Goal: Task Accomplishment & Management: Manage account settings

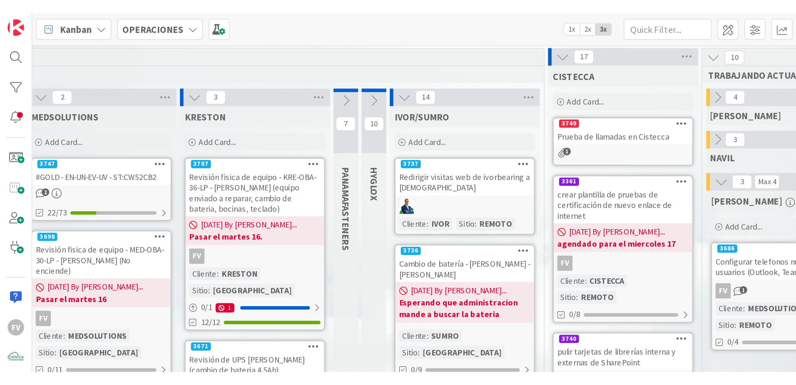
scroll to position [0, 347]
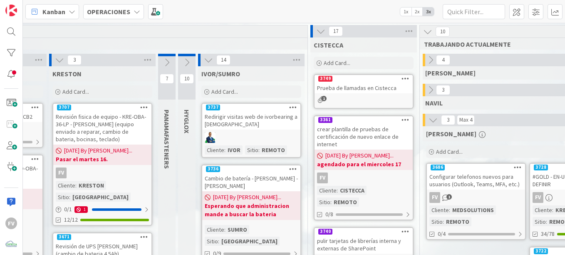
click at [373, 77] on div "3749" at bounding box center [364, 78] width 98 height 7
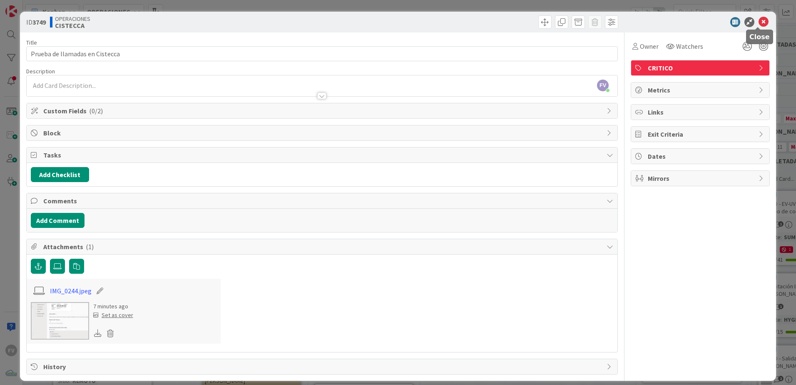
click at [565, 18] on icon at bounding box center [763, 22] width 10 height 10
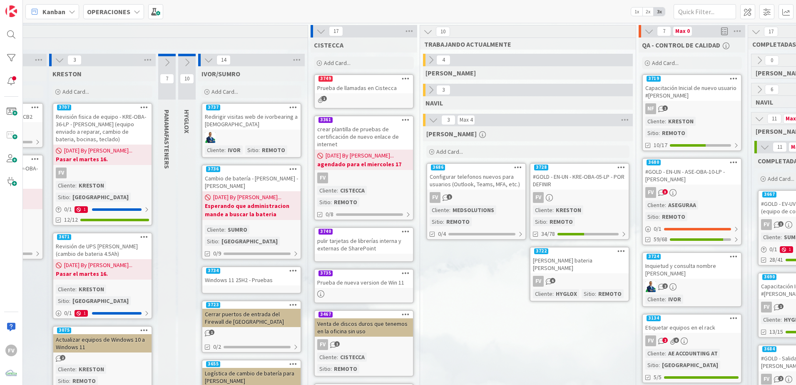
click at [355, 86] on div "Prueba de llamadas en Cistecca" at bounding box center [364, 87] width 98 height 11
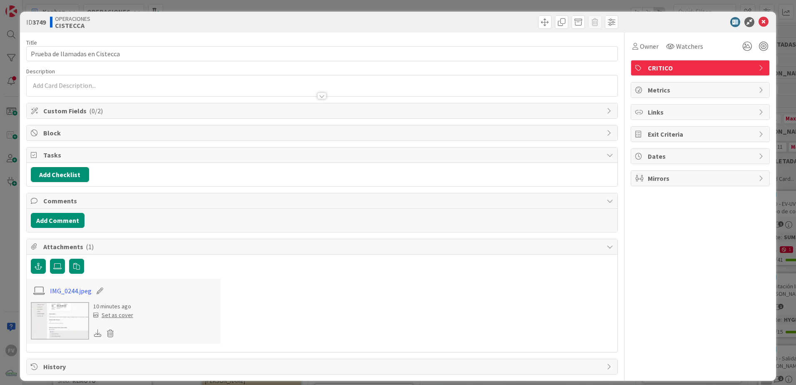
click at [72, 116] on div "Custom Fields ( 0/2 )" at bounding box center [322, 110] width 591 height 15
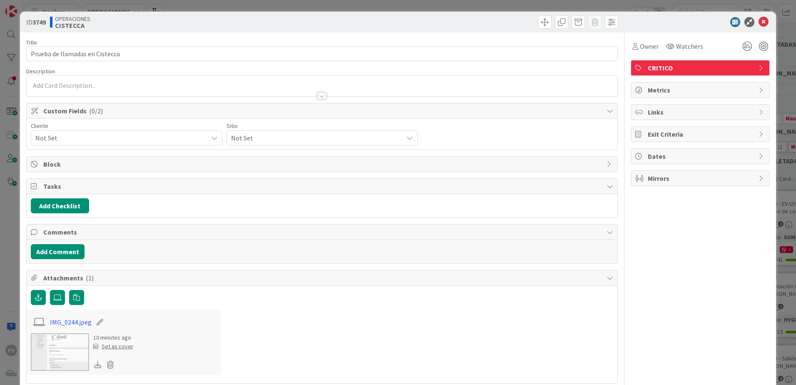
click at [79, 140] on span "Not Set" at bounding box center [119, 138] width 168 height 12
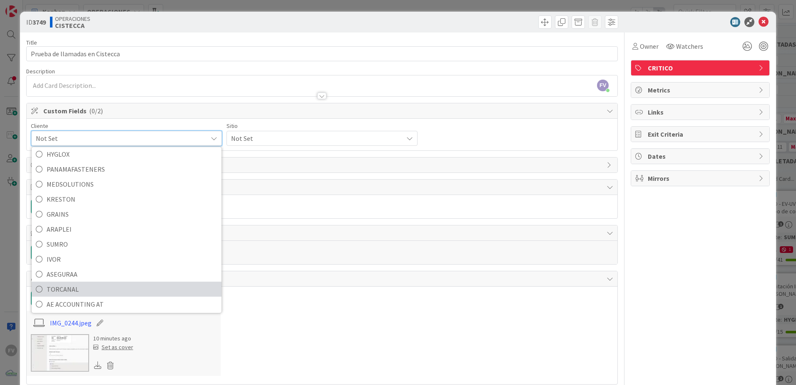
scroll to position [36, 0]
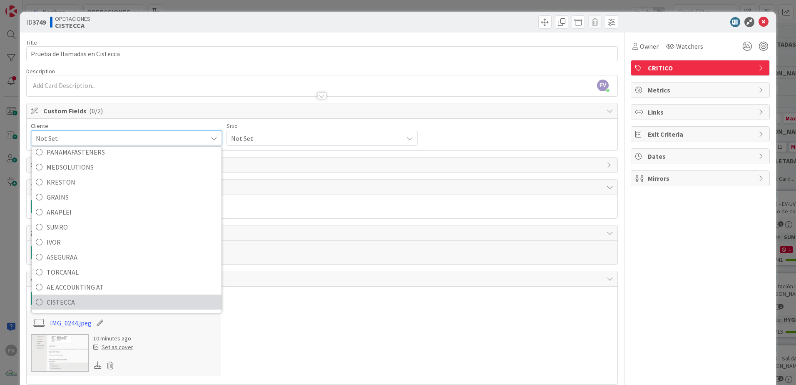
click at [60, 254] on span "CISTECCA" at bounding box center [132, 302] width 171 height 12
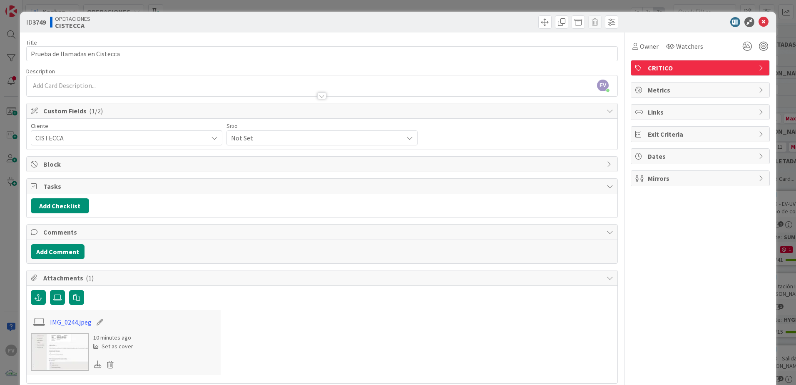
click at [262, 138] on span "Not Set" at bounding box center [315, 138] width 168 height 12
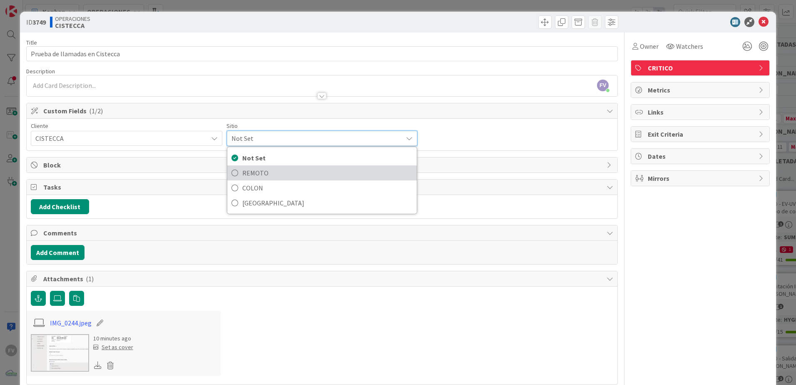
click at [260, 170] on span "REMOTO" at bounding box center [327, 172] width 171 height 12
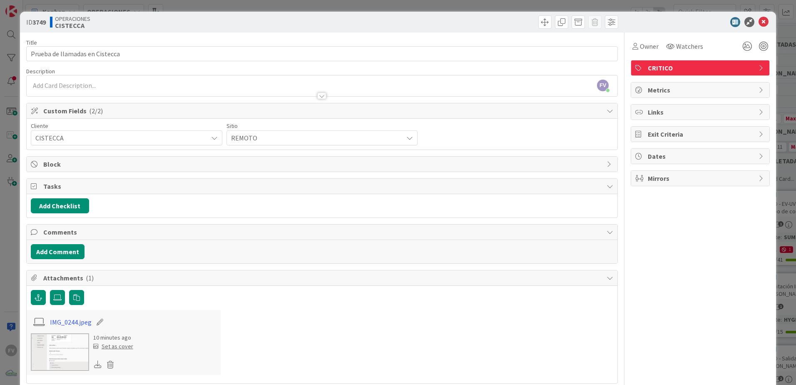
click at [113, 9] on div "ID 3749 OPERACIONES CISTECCA Title 30 / 128 Prueba de llamadas en Cistecca Desc…" at bounding box center [398, 192] width 796 height 385
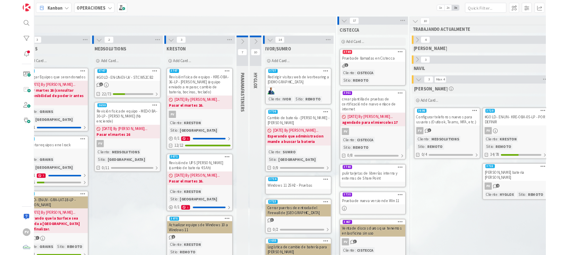
scroll to position [0, 143]
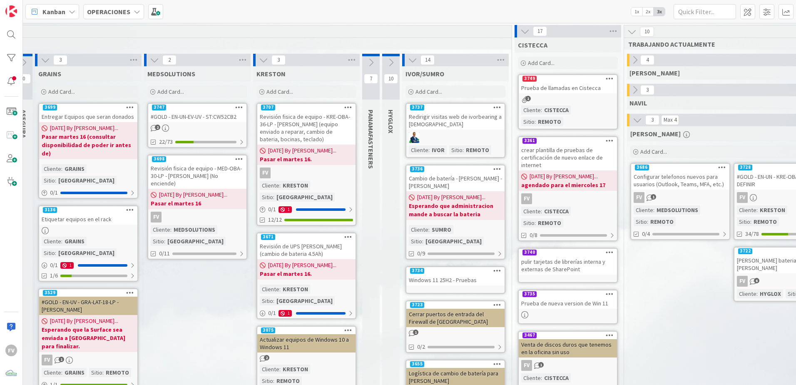
click at [106, 145] on b "Pasar martes 16 (consultar disponibilidad de poder ir antes de)" at bounding box center [88, 144] width 93 height 25
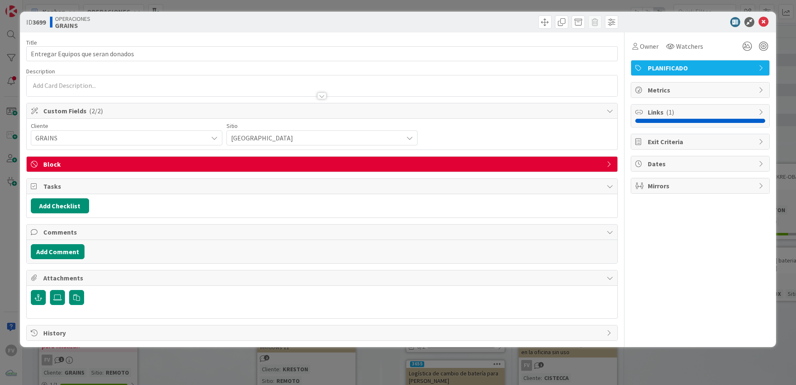
click at [166, 156] on div "Title 34 / 128 Entregar Equipos que seran donados Description Owner Watchers PL…" at bounding box center [321, 186] width 591 height 308
click at [161, 164] on span "Block" at bounding box center [322, 164] width 559 height 10
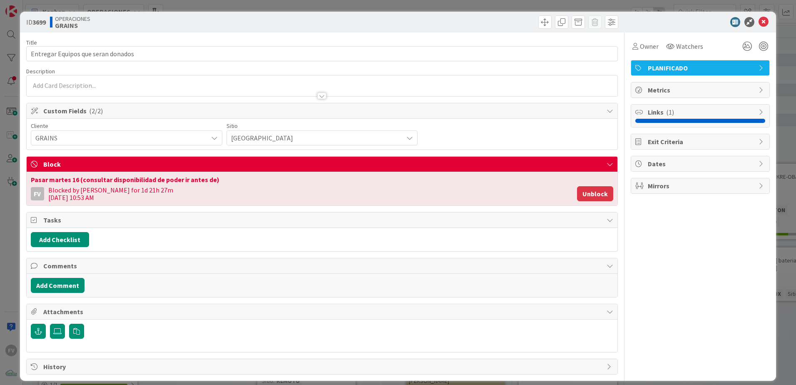
click at [565, 194] on button "Unblock" at bounding box center [595, 193] width 36 height 15
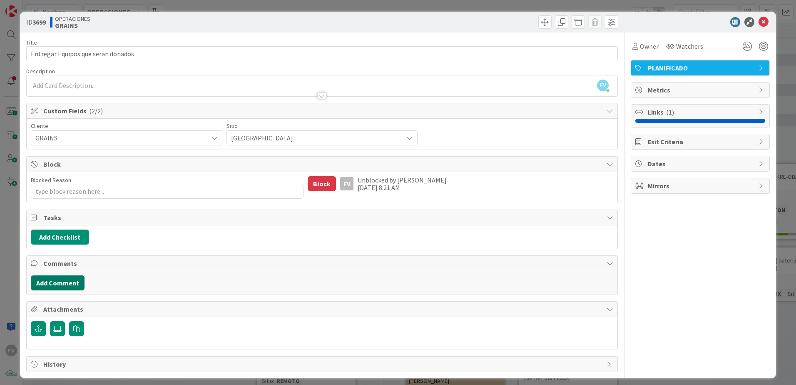
click at [60, 254] on button "Add Comment" at bounding box center [58, 282] width 54 height 15
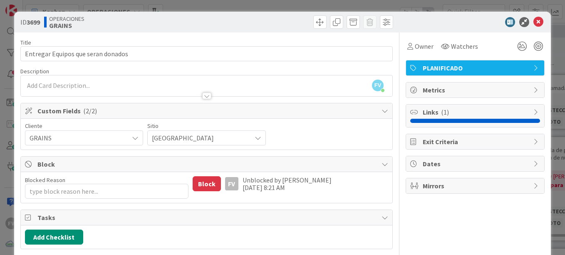
click at [165, 10] on div "ID 3699 OPERACIONES GRAINS Title 34 / 128 Entregar Equipos que seran donados De…" at bounding box center [282, 127] width 565 height 255
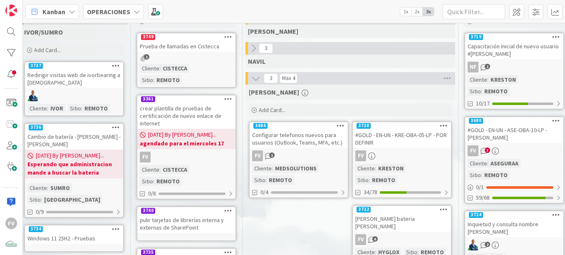
scroll to position [0, 524]
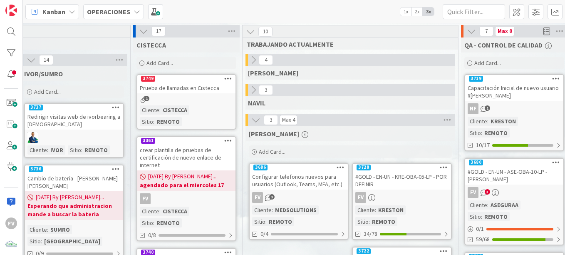
click at [256, 94] on icon at bounding box center [253, 89] width 9 height 9
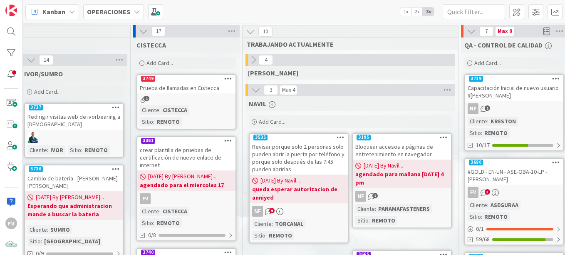
click at [257, 87] on icon at bounding box center [255, 89] width 9 height 9
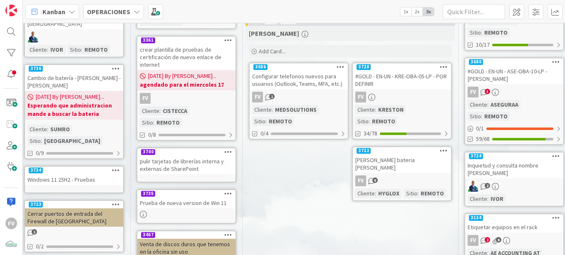
scroll to position [83, 524]
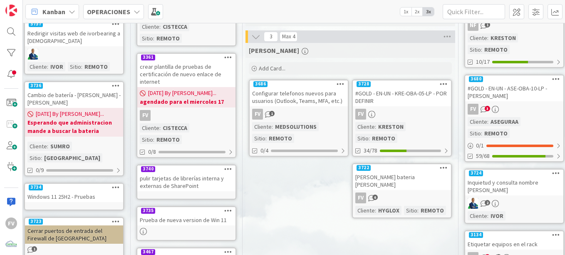
click at [406, 113] on div "FV" at bounding box center [402, 114] width 98 height 11
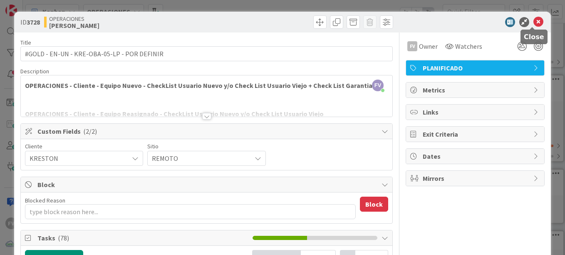
click at [534, 20] on icon at bounding box center [539, 22] width 10 height 10
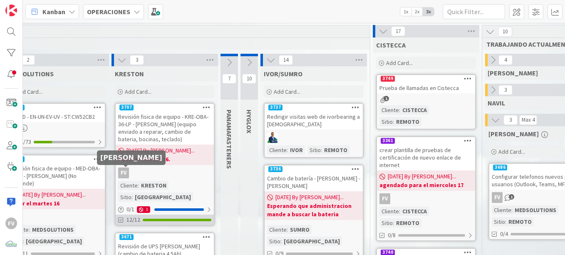
scroll to position [0, 283]
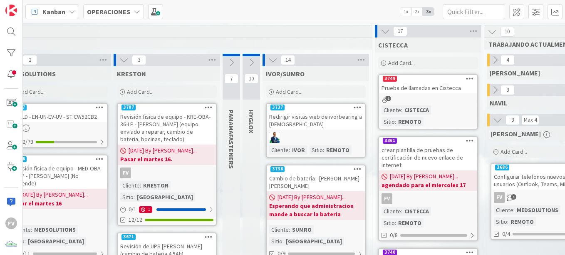
click at [73, 122] on link "3747 #GOLD - EN-UN-EV-UV - ST:CW52CB2 2 22/73" at bounding box center [58, 125] width 100 height 45
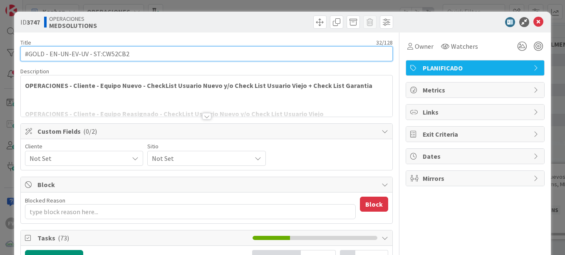
click at [94, 55] on input "#GOLD - EN-UN-EV-UV - ST:CW52CB2" at bounding box center [206, 53] width 373 height 15
type textarea "x"
type input "#GOLD - EN-UN-EV-UV -"
type textarea "x"
type input "#GOLD - EN-UN-EV-UV - Icon Core"
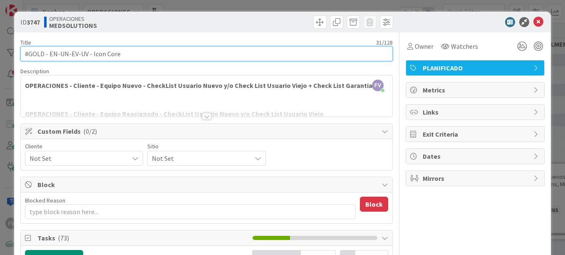
type textarea "x"
type input "#GOLD - EN-UN-EV-UV - MEDIcon Core"
type textarea "x"
type input "#GOLD - EN-UN-EV-UV - MEIcon Core"
type textarea "x"
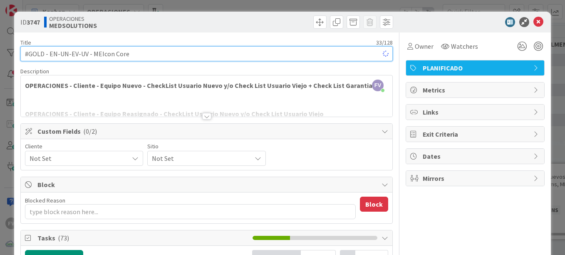
type input "#GOLD - EN-UN-EV-UV - MEDIcon Core"
type textarea "x"
type input "#GOLD - EN-UN-EV-UV - MED-Icon Core"
type textarea "x"
type input "#GOLD - EN-UN-EV-UV - MED-OBA-Icon Core"
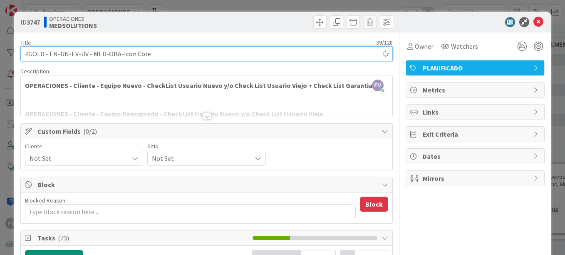
type textarea "x"
type input "#GOLD - EN-UN-EV-UV - MED-OBA-22-LP - Icon Core"
type textarea "x"
click at [86, 56] on input "#GOLD - EN-UN-EV-UV - MED-OBA-22-LP - Icon Core" at bounding box center [206, 53] width 373 height 15
type input "#GOLD - EN-UN - MED-OBA-22-LP - Icon Core"
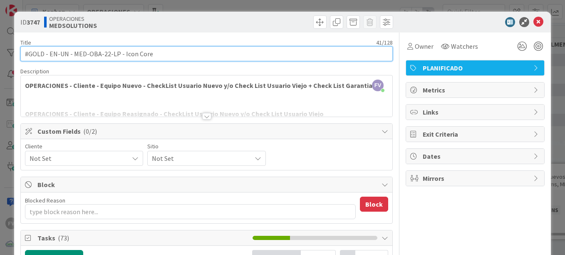
type textarea "x"
type input "#GOLD - EN-UN - MED-OBA-22-LP - Icon Core"
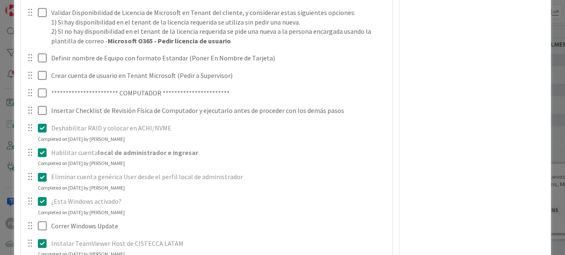
scroll to position [708, 0]
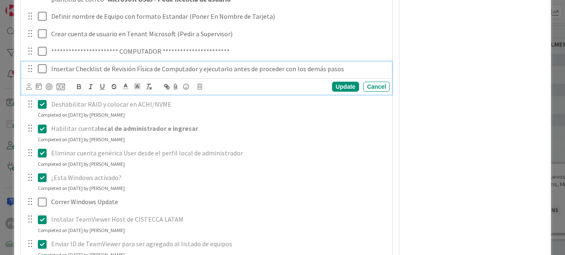
click at [42, 67] on icon at bounding box center [42, 69] width 9 height 10
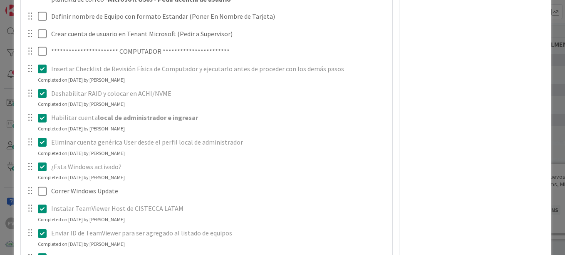
click at [44, 161] on icon at bounding box center [42, 166] width 9 height 10
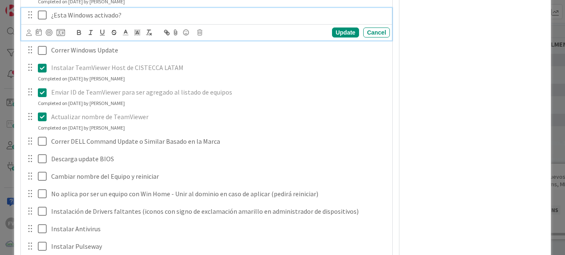
scroll to position [874, 0]
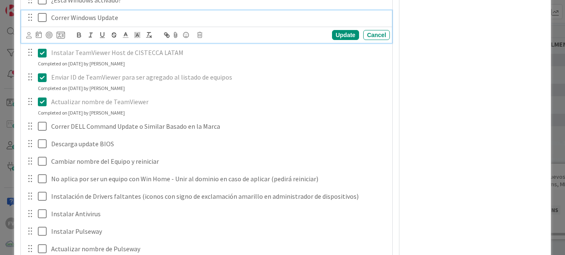
click at [41, 34] on div "Correr Windows Update Update Cancel" at bounding box center [206, 26] width 371 height 33
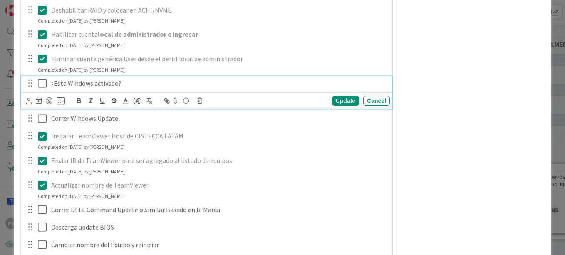
click at [42, 84] on icon at bounding box center [42, 83] width 9 height 10
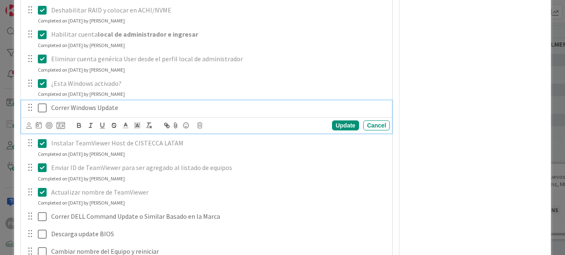
click at [44, 108] on icon at bounding box center [42, 108] width 9 height 10
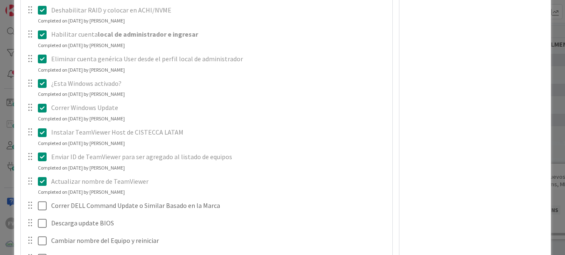
scroll to position [916, 0]
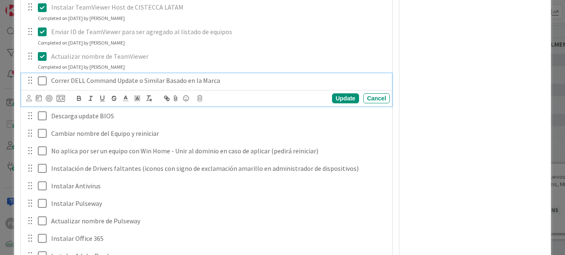
click at [43, 81] on icon at bounding box center [42, 81] width 9 height 10
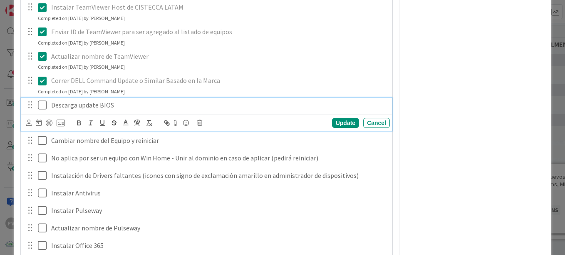
click at [44, 104] on icon at bounding box center [42, 105] width 9 height 10
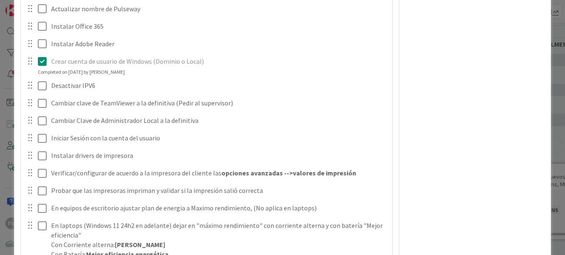
scroll to position [1165, 0]
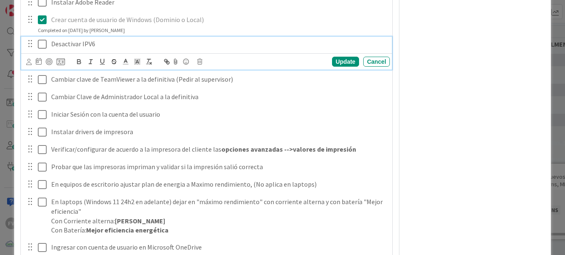
click at [43, 42] on icon at bounding box center [42, 44] width 9 height 10
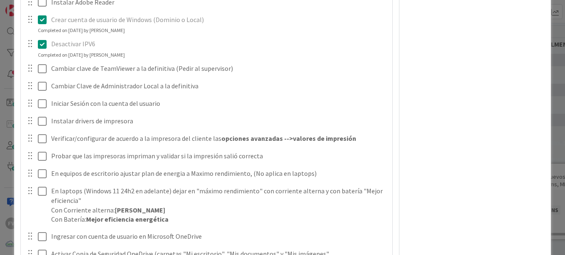
type textarea "x"
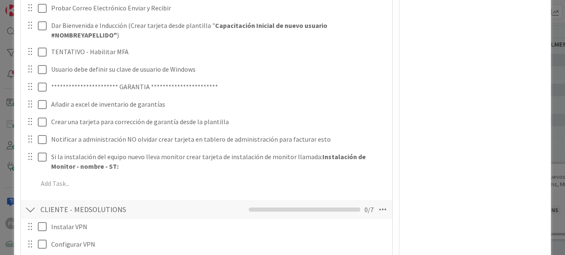
scroll to position [1457, 0]
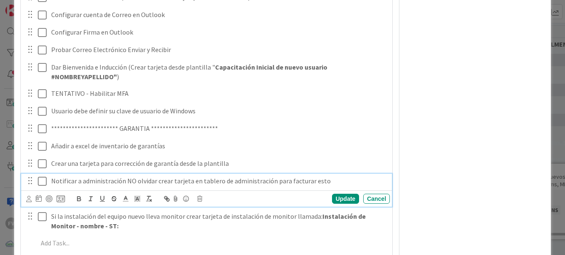
click at [51, 184] on p "Notificar a administración NO olvidar crear tarjeta en tablero de administració…" at bounding box center [218, 181] width 335 height 10
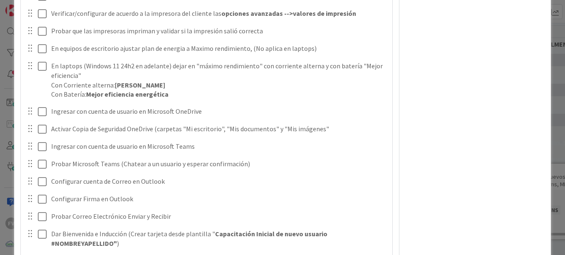
scroll to position [1207, 0]
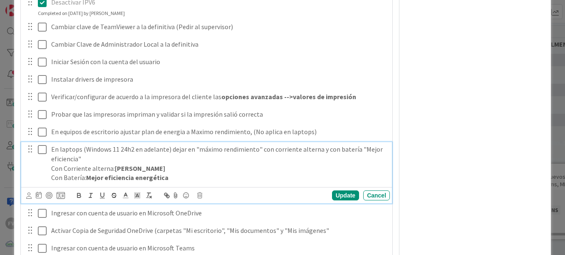
click at [38, 154] on icon at bounding box center [42, 149] width 9 height 10
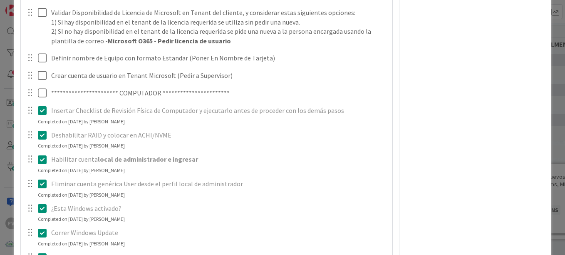
scroll to position [541, 0]
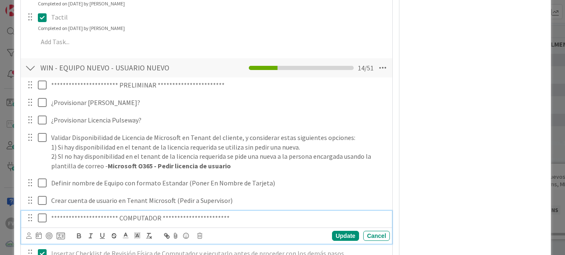
click at [44, 219] on icon at bounding box center [42, 218] width 9 height 10
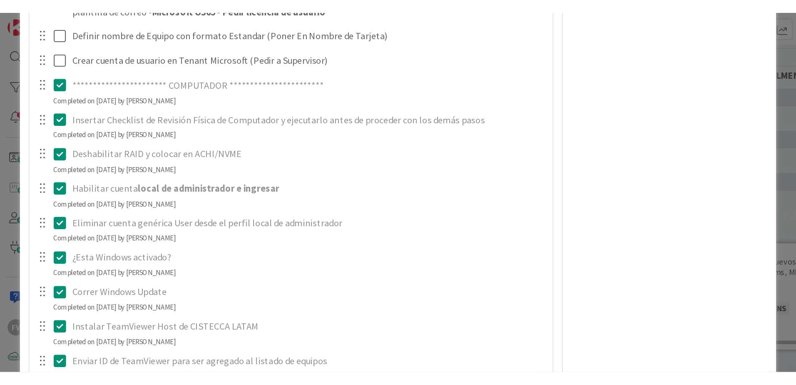
scroll to position [624, 0]
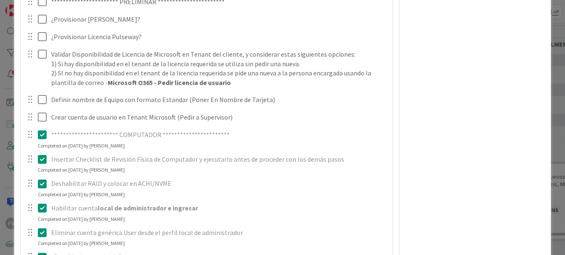
type textarea "x"
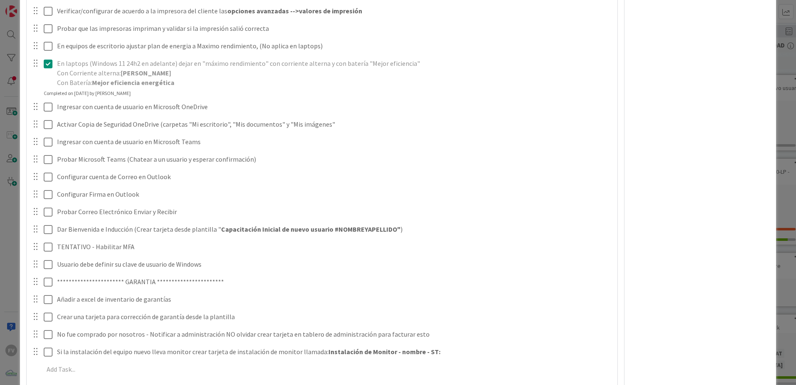
scroll to position [1457, 0]
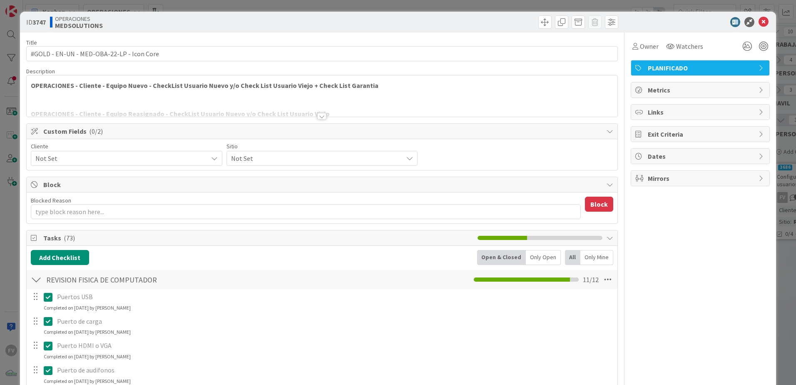
click at [124, 152] on span "Not Set" at bounding box center [119, 158] width 168 height 12
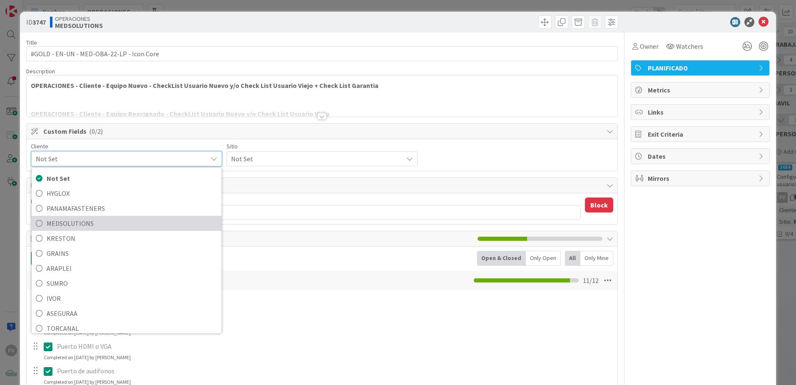
click at [113, 221] on span "MEDSOLUTIONS" at bounding box center [132, 223] width 171 height 12
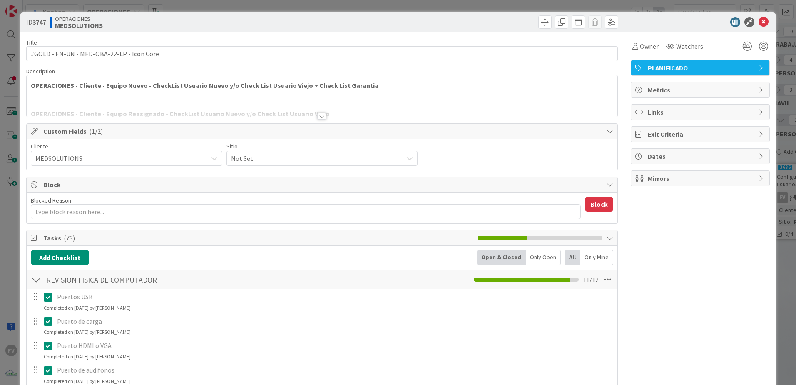
click at [255, 161] on span "Not Set" at bounding box center [315, 158] width 168 height 12
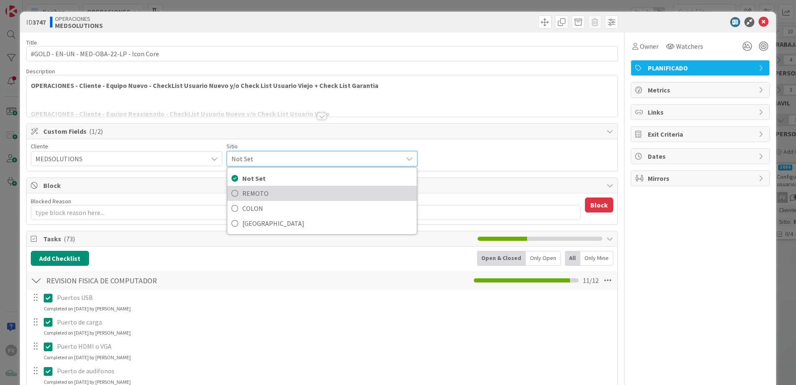
click at [281, 196] on span "REMOTO" at bounding box center [327, 193] width 171 height 12
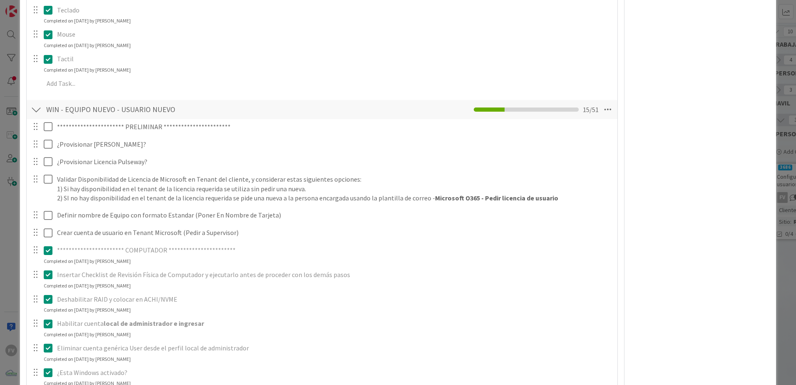
scroll to position [791, 0]
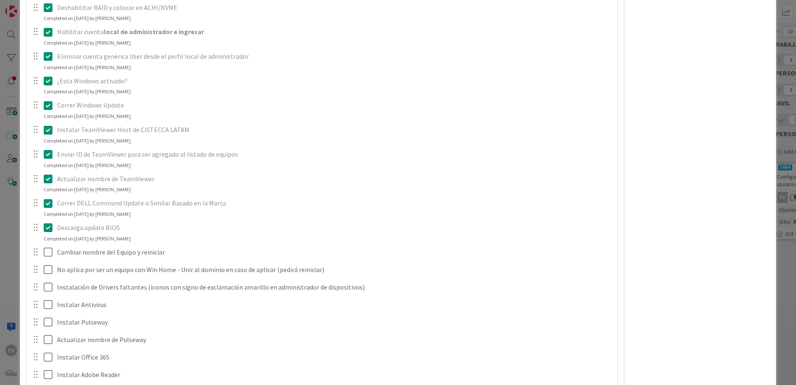
click at [783, 186] on div "ID 3747 OPERACIONES MEDSOLUTIONS Title 41 / 128 #GOLD - EN-UN - MED-OBA-22-LP -…" at bounding box center [398, 192] width 796 height 385
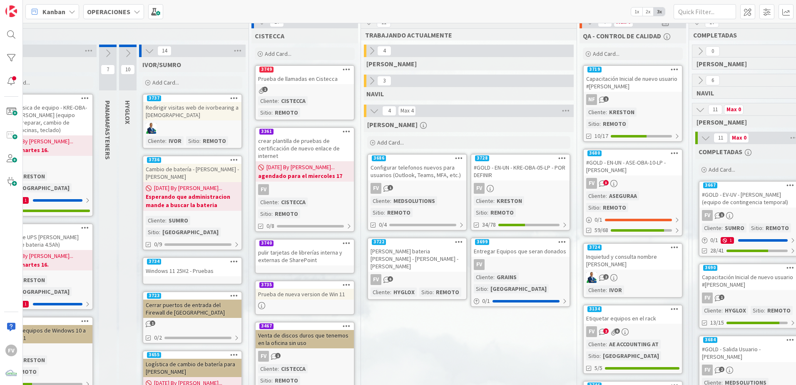
scroll to position [9, 409]
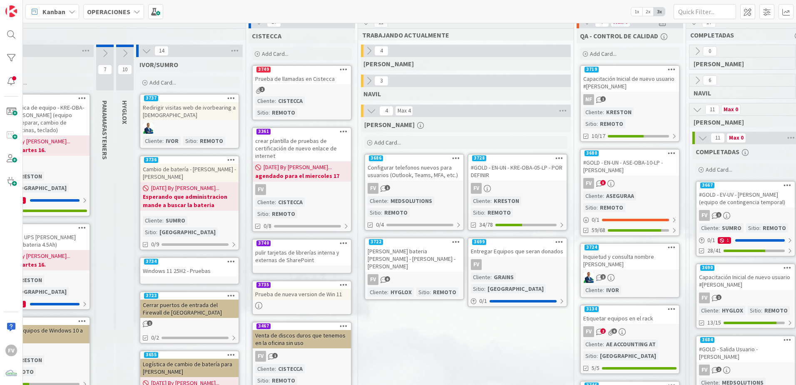
click at [527, 255] on div "Entregar Equipos que seran donados" at bounding box center [517, 251] width 98 height 11
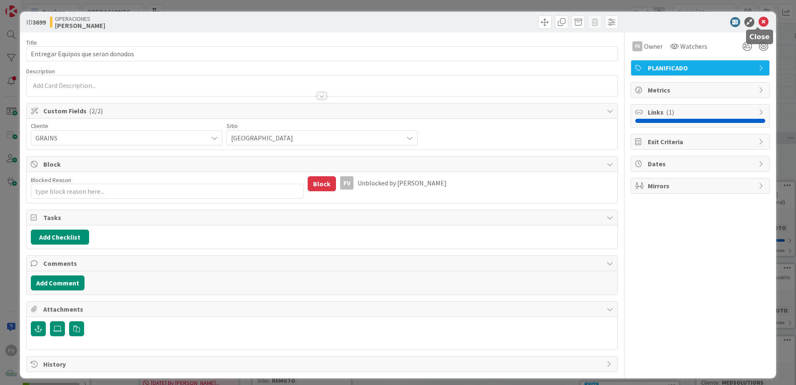
click at [758, 21] on icon at bounding box center [763, 22] width 10 height 10
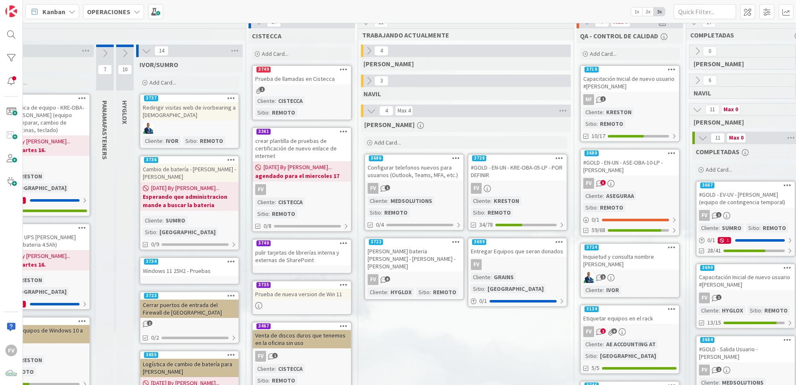
click at [417, 261] on div "[PERSON_NAME] bateria [PERSON_NAME]" at bounding box center [414, 259] width 98 height 26
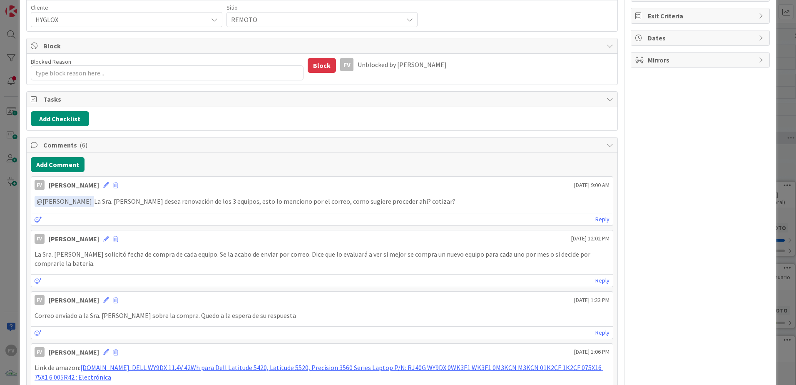
scroll to position [125, 0]
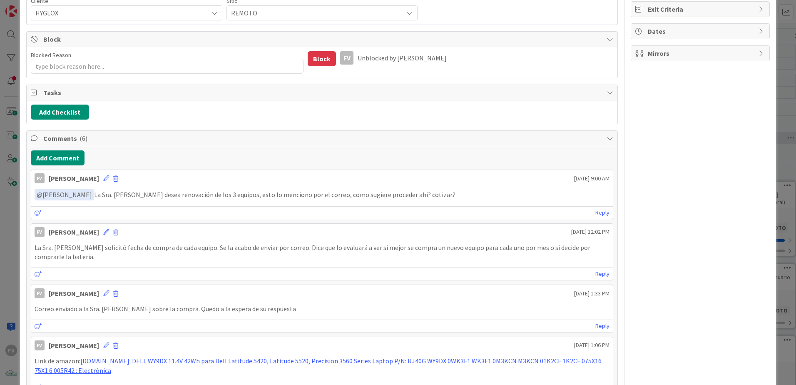
click at [11, 130] on div "ID 3722 OPERACIONES FERNANDO Title 45 / 128 Cotizacion bateria Daphne - Kathia …" at bounding box center [398, 192] width 796 height 385
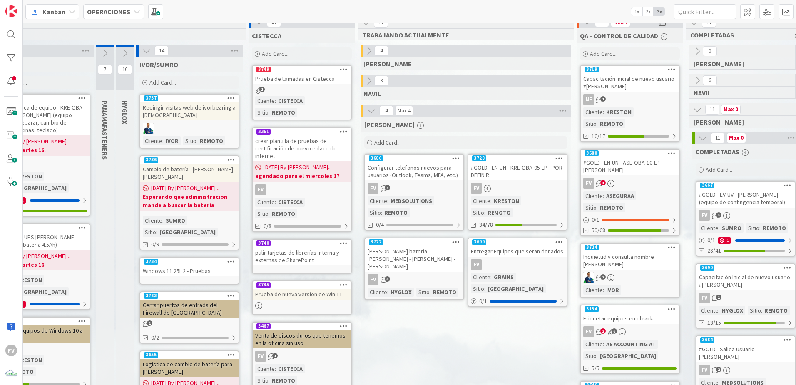
click at [487, 252] on div "Entregar Equipos que seran donados" at bounding box center [517, 251] width 98 height 11
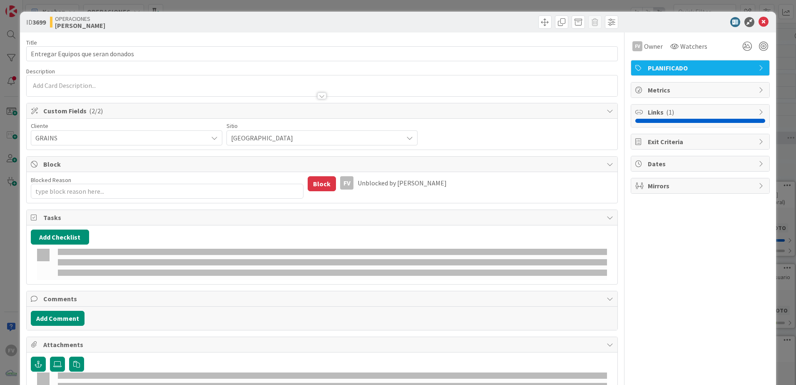
type textarea "x"
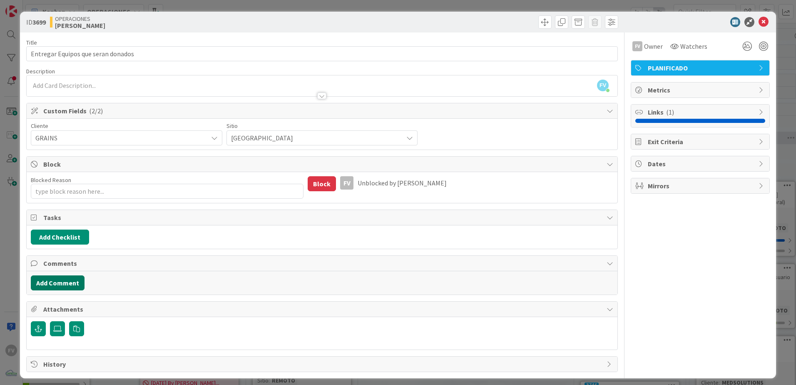
click at [63, 287] on button "Add Comment" at bounding box center [58, 282] width 54 height 15
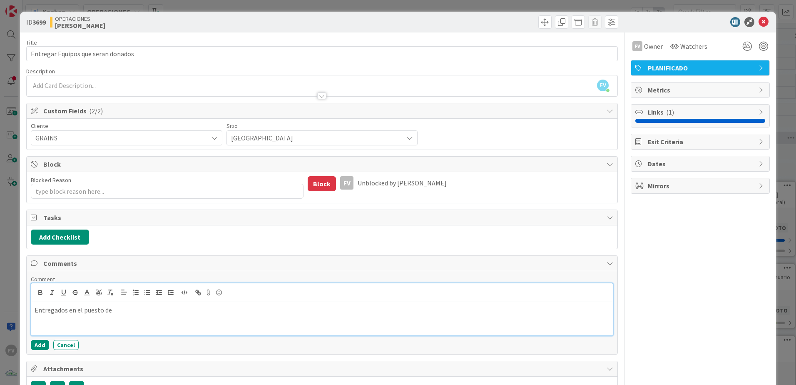
click at [132, 311] on p "Entregados en el puesto de" at bounding box center [322, 310] width 575 height 10
click at [125, 313] on p "Entregados en el puesto de" at bounding box center [322, 310] width 575 height 10
drag, startPoint x: 140, startPoint y: 305, endPoint x: -35, endPoint y: 242, distance: 185.8
click at [0, 242] on html "FV Kanban OPERACIONES 1x 2x 3x 1 NOTAS 38 TARJETAS X CLIENTES 0 AEACCOUNTING Ad…" at bounding box center [398, 192] width 796 height 385
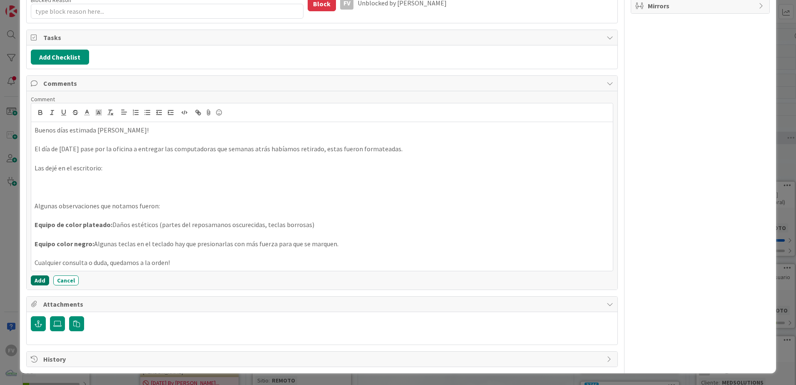
click at [32, 283] on button "Add" at bounding box center [40, 280] width 18 height 10
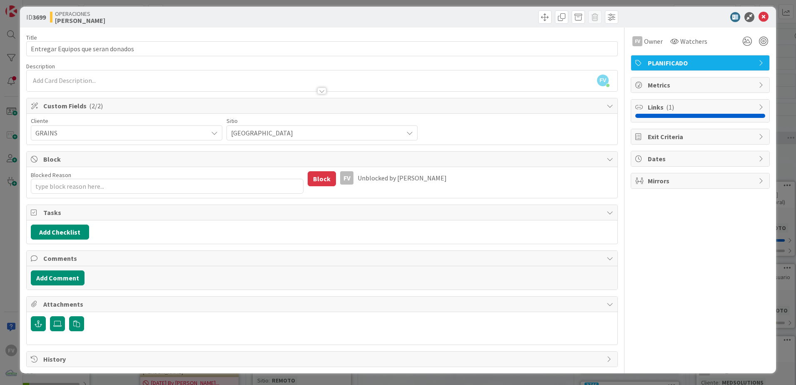
scroll to position [180, 0]
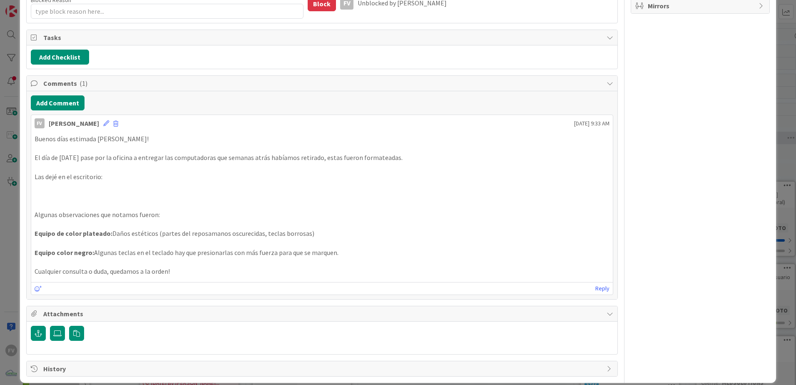
drag, startPoint x: 747, startPoint y: 196, endPoint x: 733, endPoint y: 189, distance: 14.9
click at [747, 196] on div "FV Owner Watchers PLANIFICADO Metrics Links ( 1 ) Exit Criteria Dates Mirrors" at bounding box center [700, 115] width 139 height 524
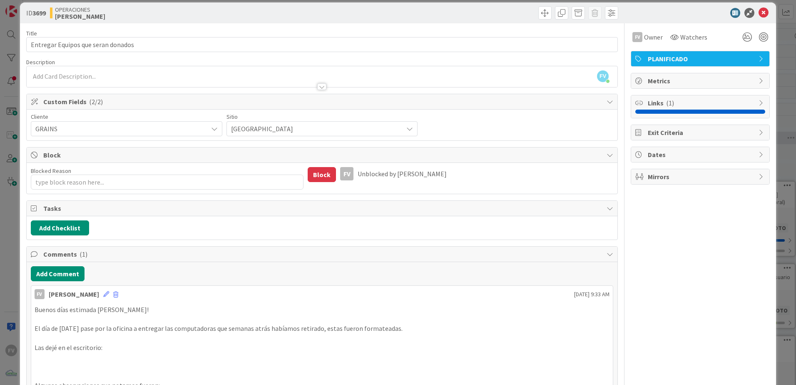
scroll to position [0, 0]
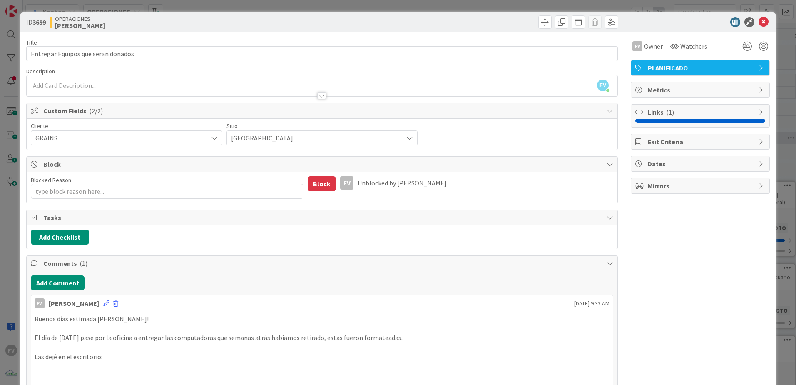
click at [82, 260] on span "( 1 )" at bounding box center [84, 263] width 8 height 8
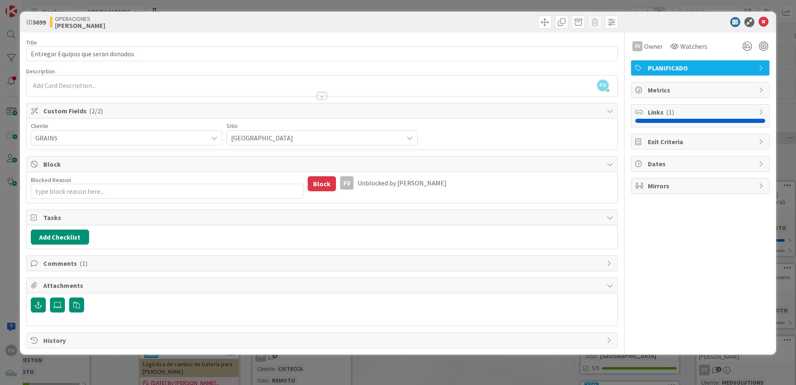
click at [81, 283] on span "Attachments" at bounding box center [322, 285] width 559 height 10
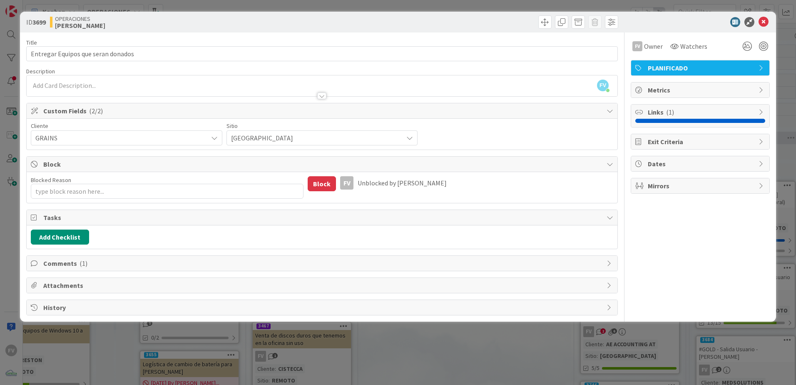
click at [86, 219] on span "Tasks" at bounding box center [322, 217] width 559 height 10
type textarea "x"
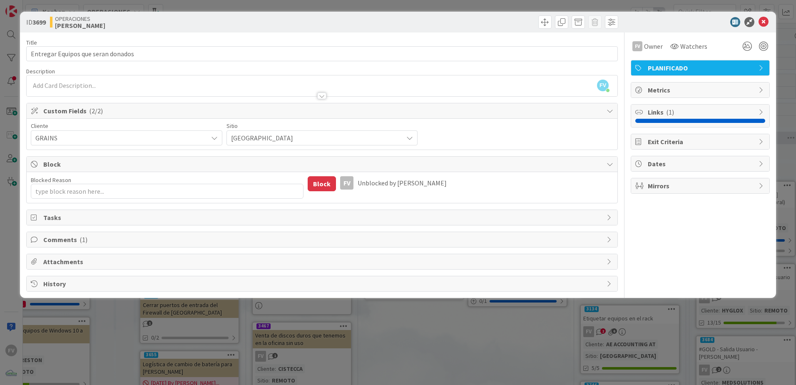
click at [82, 164] on span "Block" at bounding box center [322, 164] width 559 height 10
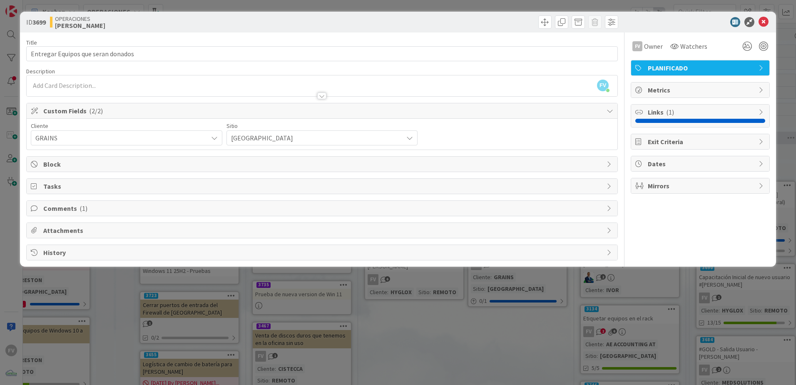
click at [390, 114] on span "Custom Fields ( 2/2 )" at bounding box center [322, 111] width 559 height 10
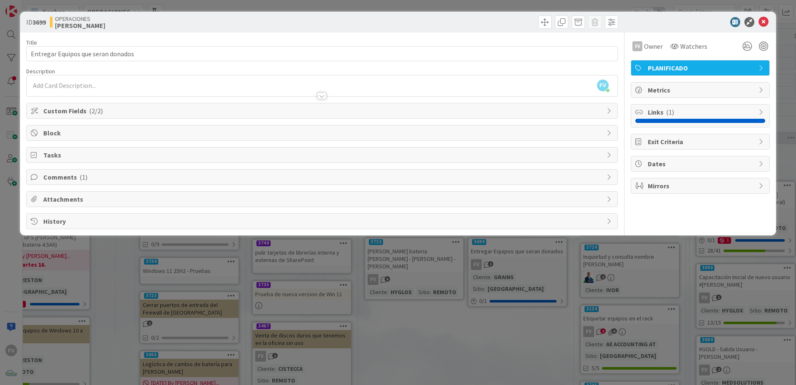
click at [89, 172] on span "Comments ( 1 )" at bounding box center [322, 177] width 559 height 10
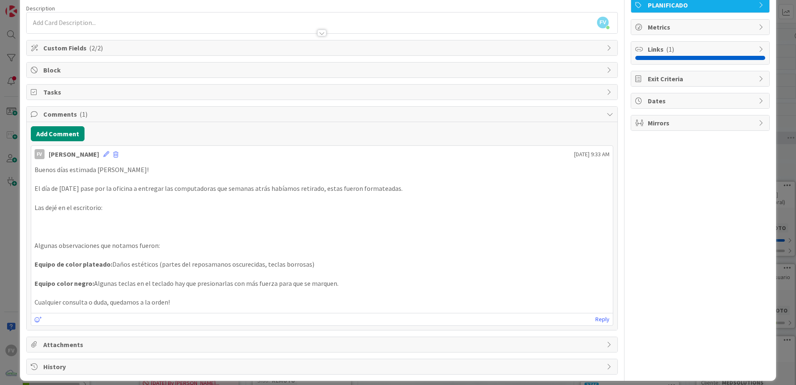
scroll to position [70, 0]
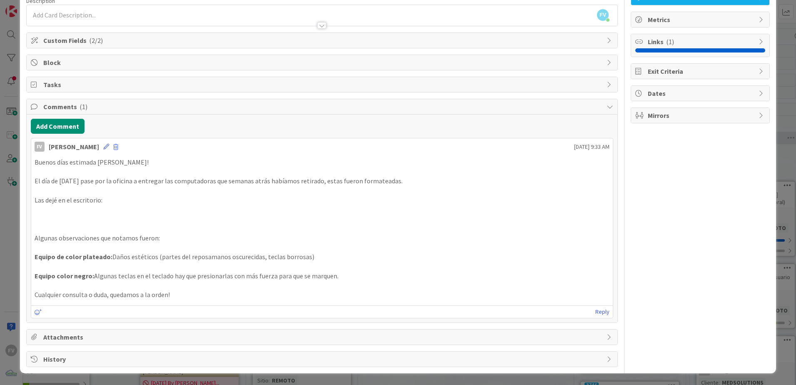
click at [99, 343] on div "Attachments" at bounding box center [322, 336] width 591 height 15
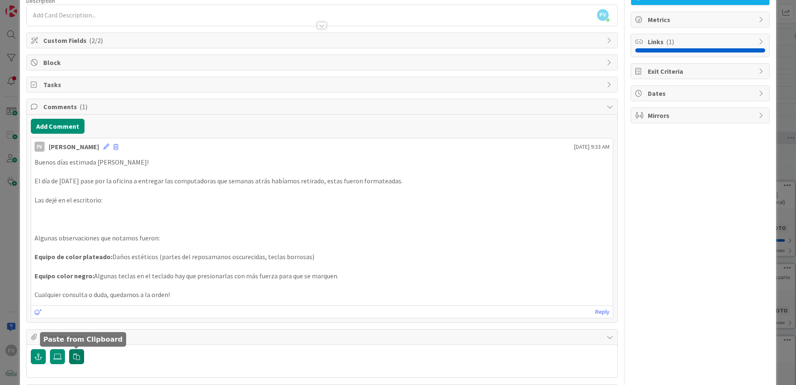
click at [81, 352] on button "button" at bounding box center [76, 356] width 15 height 15
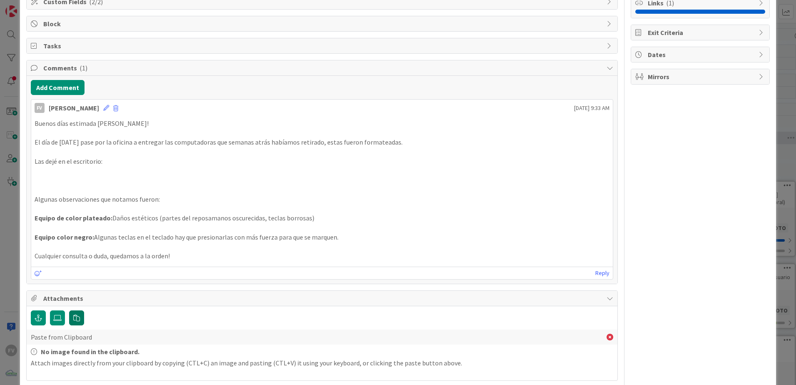
scroll to position [145, 0]
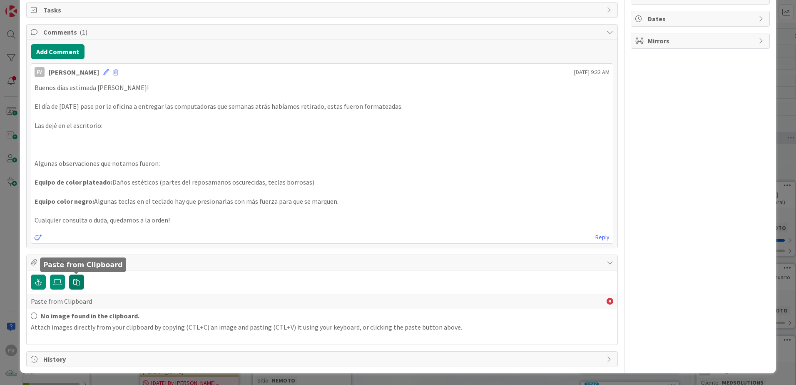
click at [82, 283] on button "button" at bounding box center [76, 281] width 15 height 15
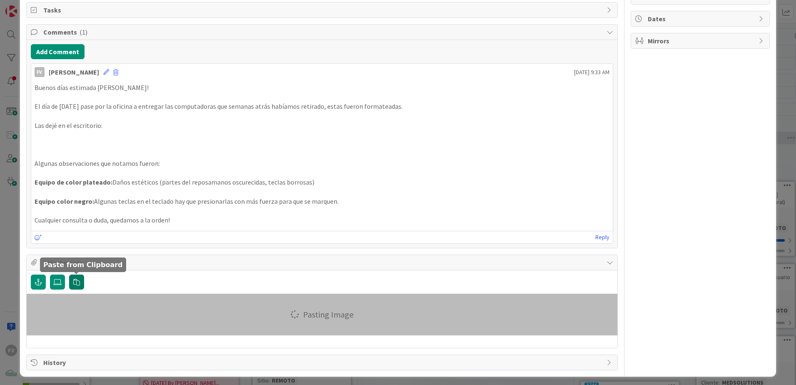
click at [82, 283] on button "button" at bounding box center [76, 281] width 15 height 15
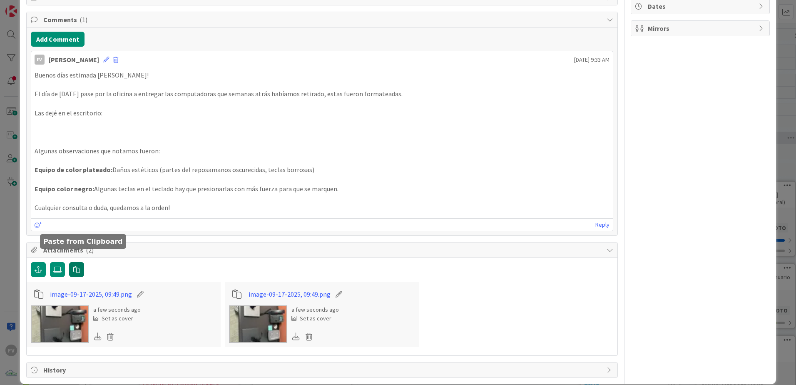
scroll to position [168, 0]
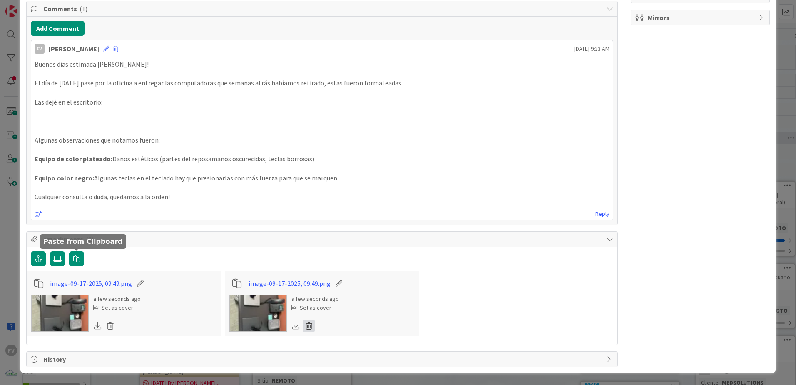
click at [305, 328] on icon at bounding box center [309, 325] width 12 height 12
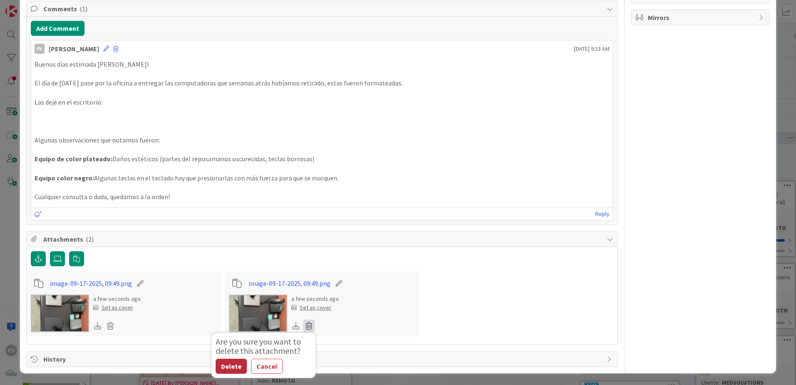
click at [235, 368] on button "Delete" at bounding box center [231, 365] width 31 height 15
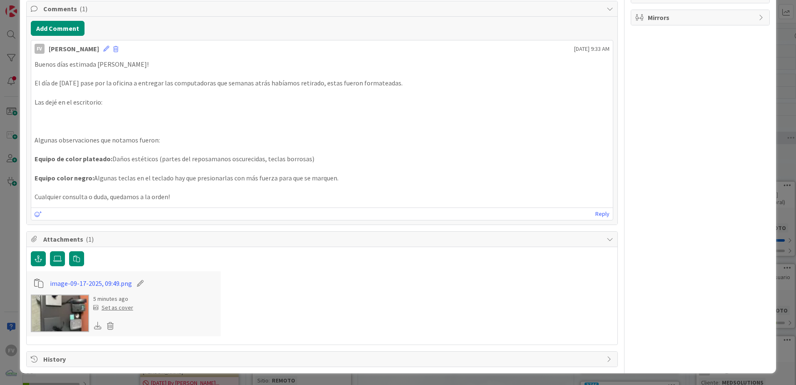
click at [12, 164] on div "ID 3699 OPERACIONES FERNANDO Title 34 / 128 Entregar Equipos que seran donados …" at bounding box center [398, 192] width 796 height 385
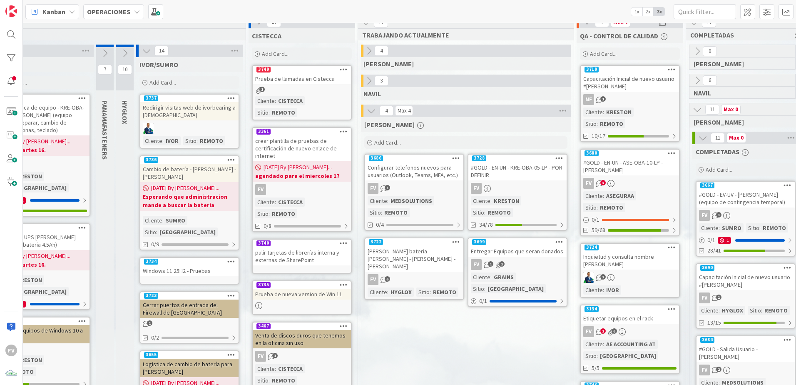
click at [144, 50] on icon at bounding box center [146, 50] width 9 height 9
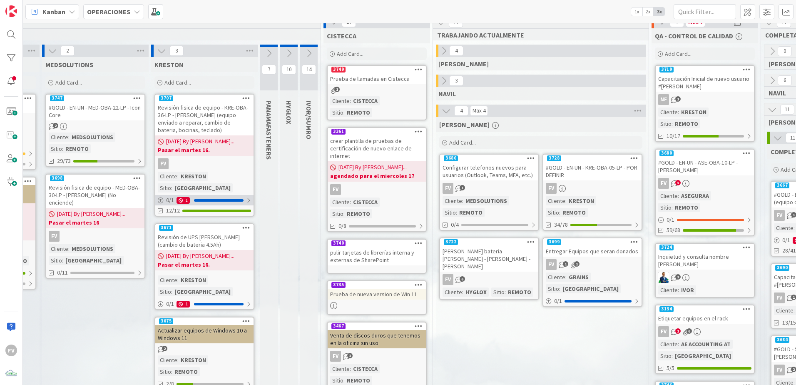
scroll to position [9, 244]
click at [166, 49] on icon at bounding box center [162, 50] width 9 height 9
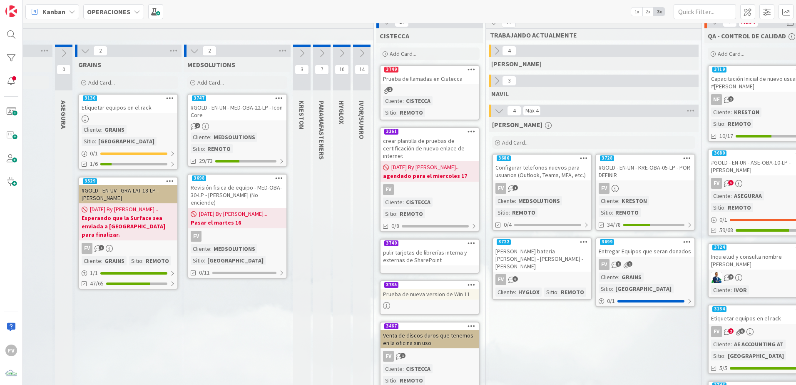
scroll to position [9, 89]
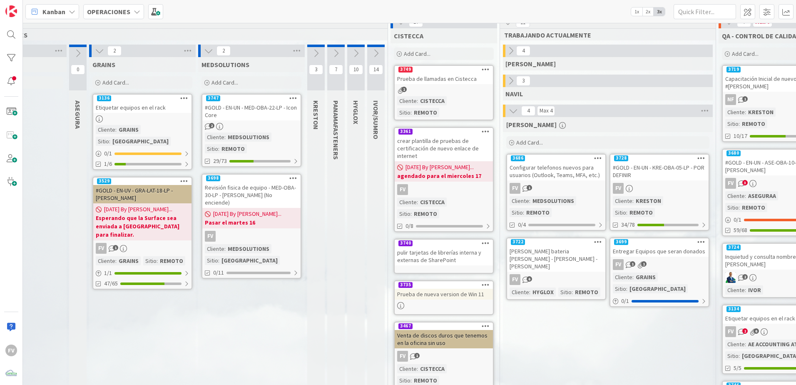
click at [101, 49] on icon at bounding box center [99, 50] width 9 height 9
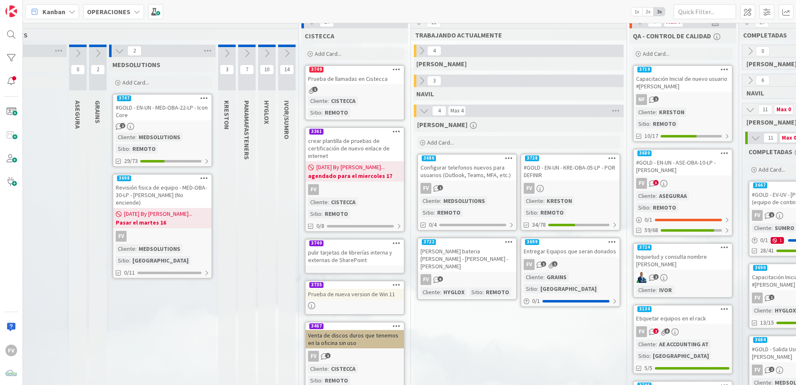
click at [116, 54] on icon at bounding box center [119, 50] width 9 height 9
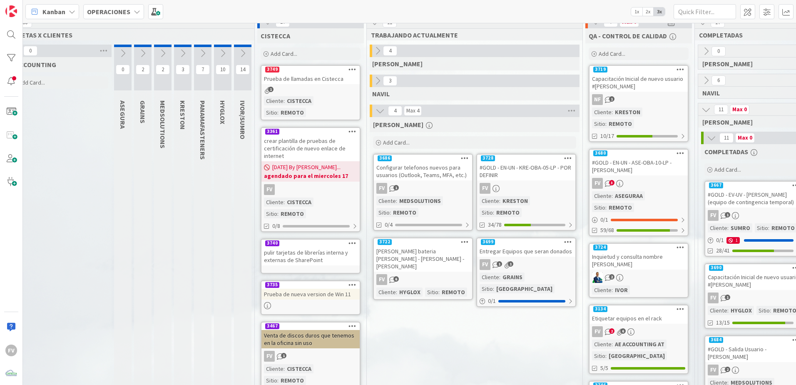
scroll to position [9, 0]
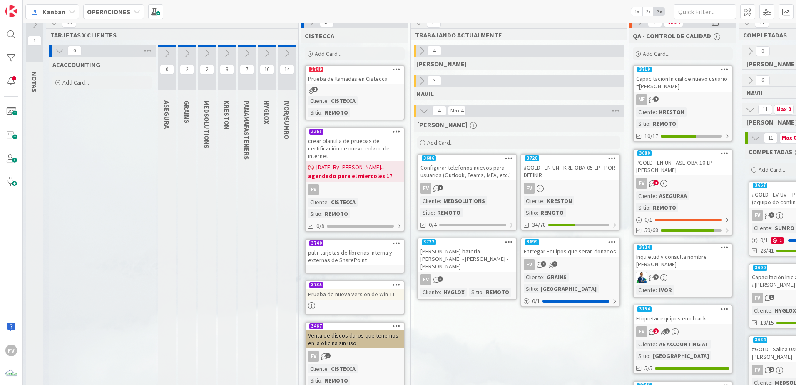
click at [55, 48] on button at bounding box center [59, 50] width 11 height 11
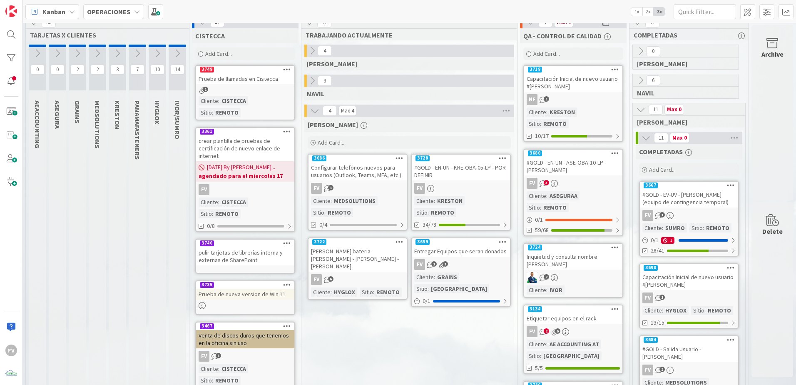
scroll to position [0, 27]
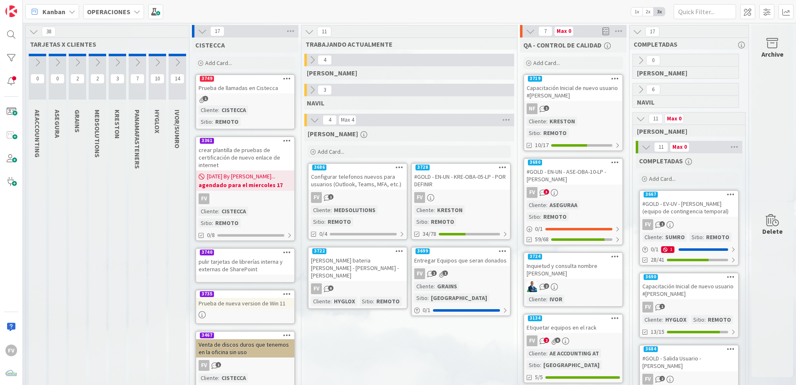
click at [604, 44] on icon "button" at bounding box center [607, 45] width 7 height 7
click at [566, 30] on div "Max 0" at bounding box center [564, 31] width 20 height 10
click at [550, 59] on div "Add Card..." at bounding box center [573, 63] width 100 height 12
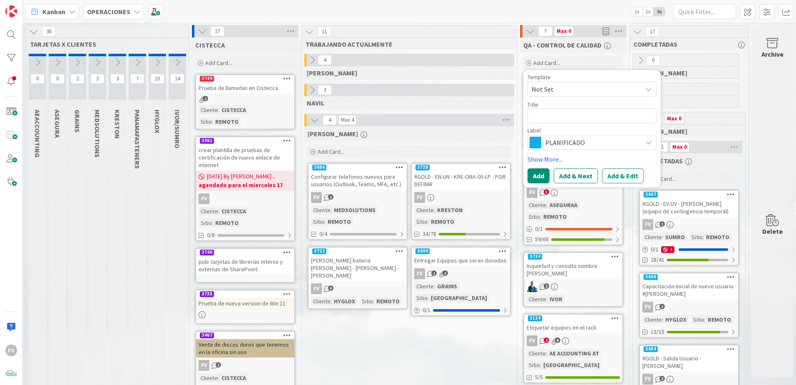
click at [554, 57] on div "Add Card..." at bounding box center [573, 63] width 100 height 12
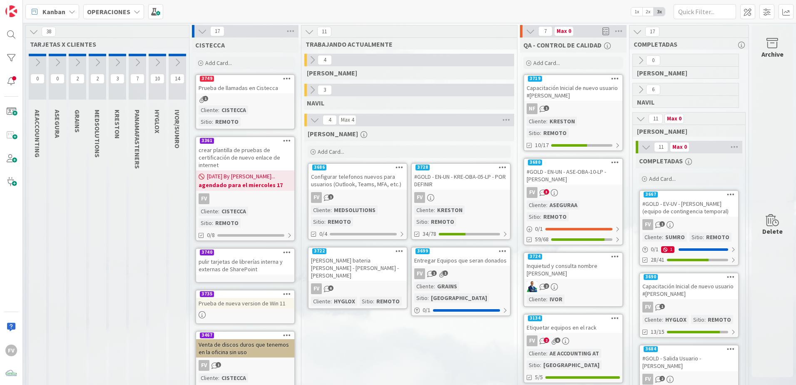
click at [526, 29] on icon at bounding box center [530, 31] width 9 height 9
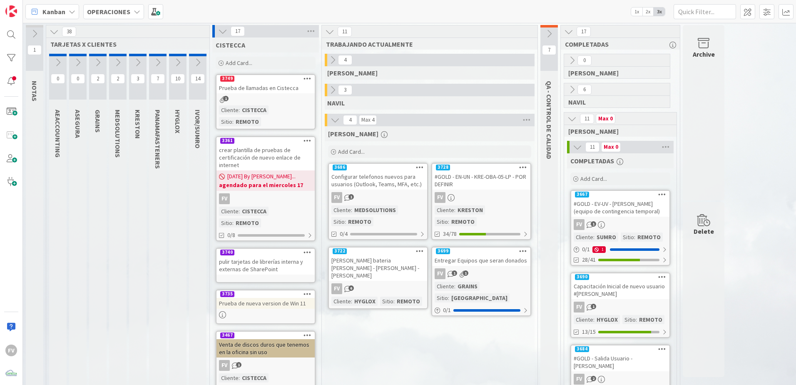
scroll to position [0, 0]
click at [548, 36] on icon at bounding box center [548, 33] width 9 height 9
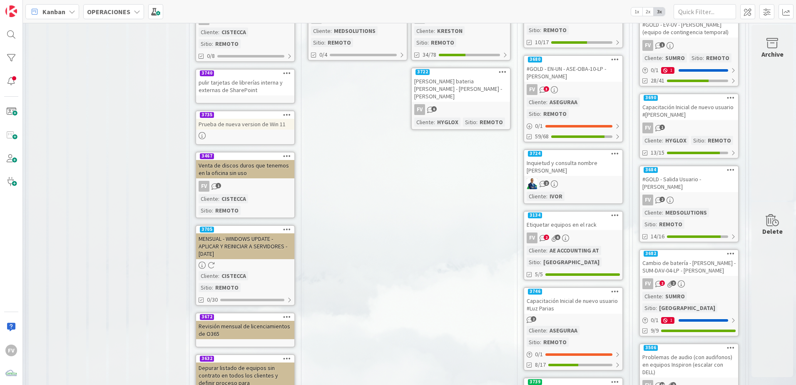
scroll to position [166, 27]
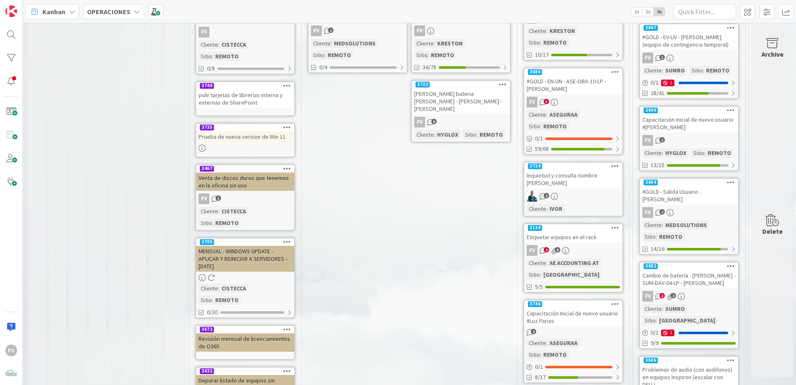
click at [564, 308] on div "Capacitación Inicial de nuevo usuario #Luz Parias" at bounding box center [573, 317] width 98 height 18
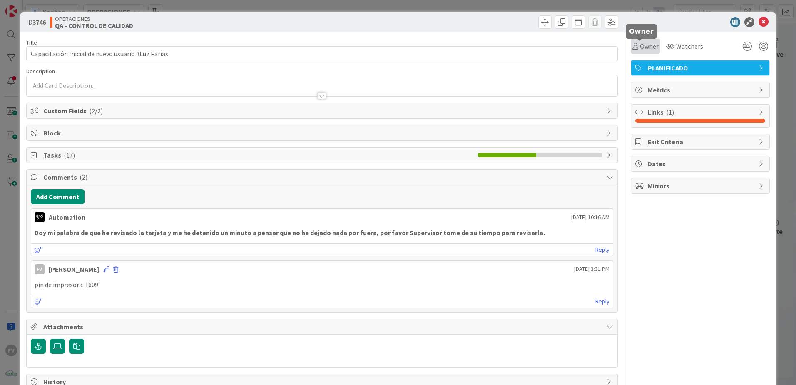
click at [633, 46] on div "Owner" at bounding box center [645, 46] width 26 height 10
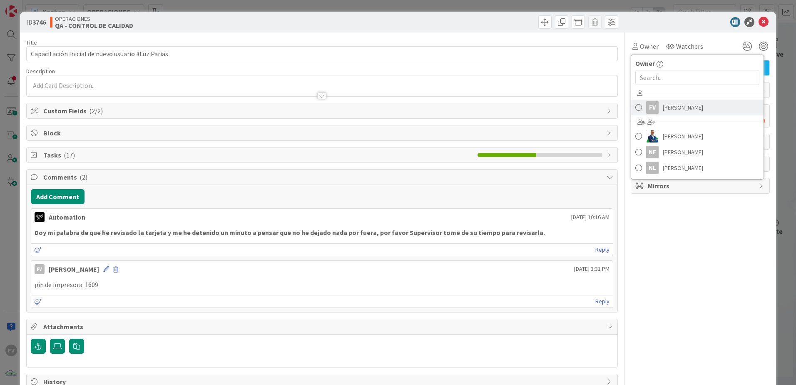
click at [663, 109] on span "[PERSON_NAME]" at bounding box center [683, 107] width 40 height 12
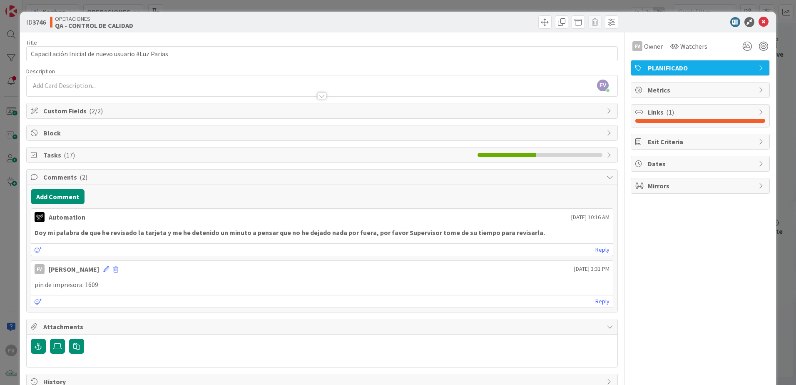
click at [65, 179] on span "Comments ( 2 )" at bounding box center [322, 177] width 559 height 10
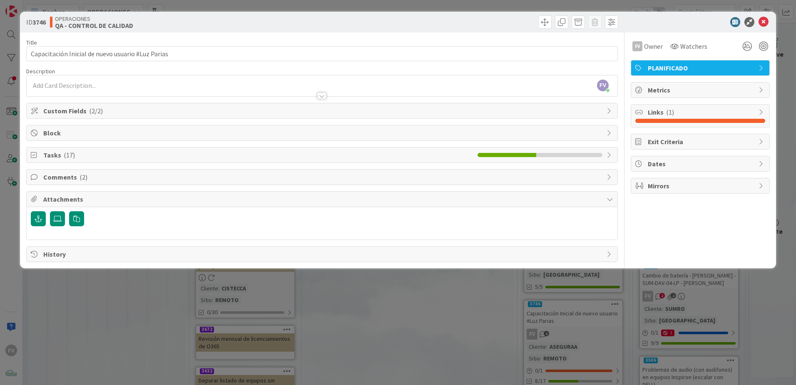
click at [66, 152] on span "( 17 )" at bounding box center [69, 155] width 11 height 8
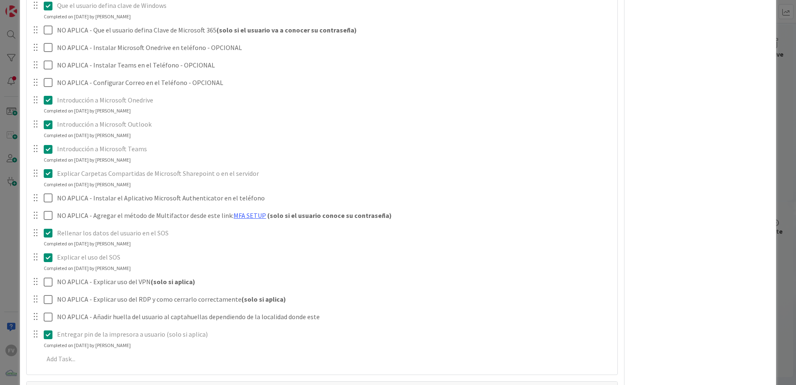
scroll to position [250, 0]
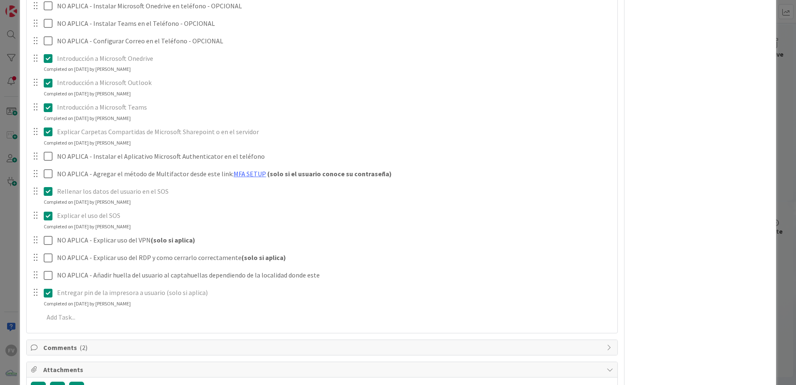
click at [21, 249] on div "ID 3746 OPERACIONES QA - CONTROL DE CALIDAD Title 49 / 128 Capacitación Inicial…" at bounding box center [398, 100] width 756 height 676
click at [785, 189] on div "ID 3746 OPERACIONES QA - CONTROL DE CALIDAD Title 49 / 128 Capacitación Inicial…" at bounding box center [398, 192] width 796 height 385
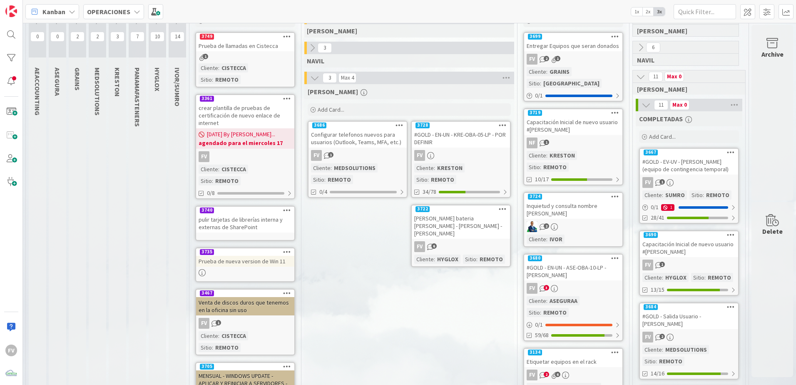
scroll to position [0, 27]
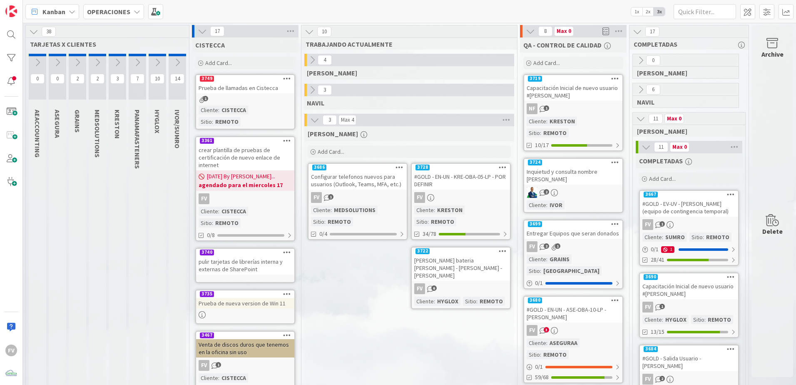
click at [73, 64] on icon at bounding box center [77, 62] width 9 height 9
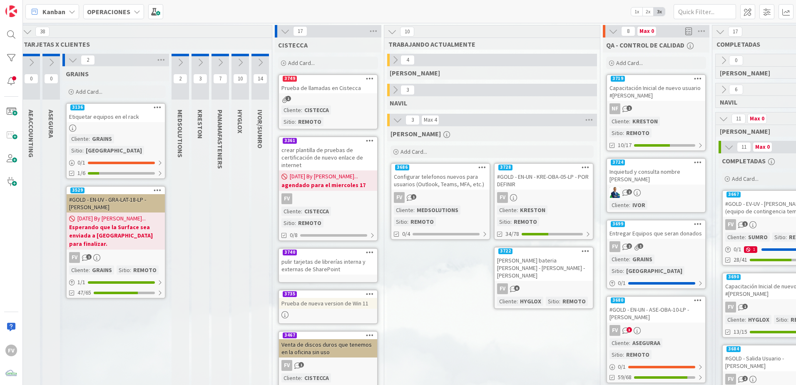
click at [121, 121] on div "Etiquetar equipos en el rack" at bounding box center [116, 116] width 98 height 11
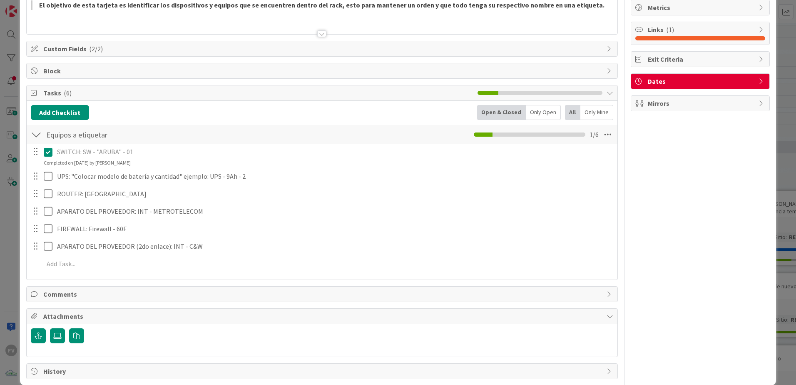
scroll to position [83, 0]
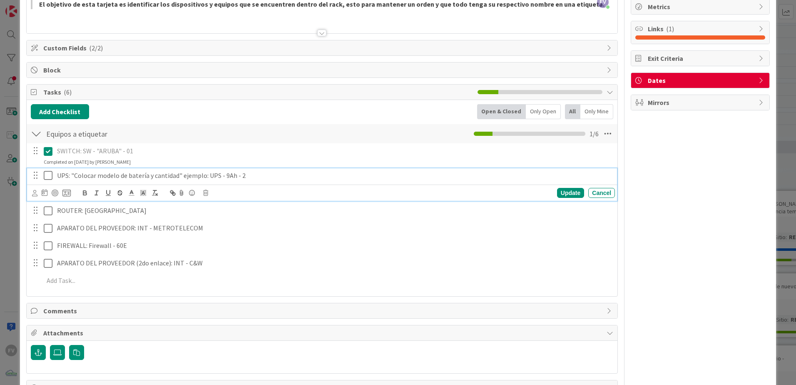
click at [48, 179] on icon at bounding box center [48, 175] width 9 height 10
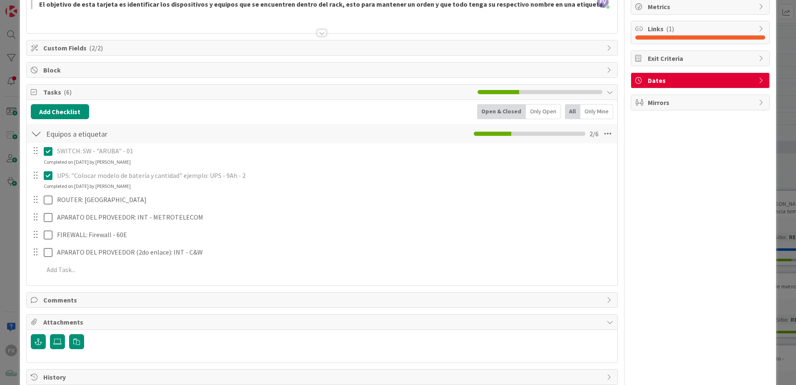
click at [104, 194] on div "SWITCH: SW - "ARUBA" - 01 Update Cancel Completed on 16/09/2025 by Fernando Var…" at bounding box center [322, 211] width 582 height 137
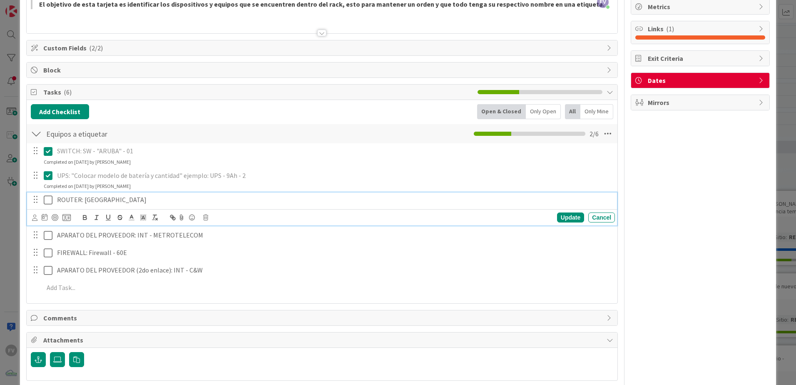
click at [112, 199] on p "ROUTER: WIFI" at bounding box center [334, 200] width 554 height 10
click at [181, 202] on p "ROUTER: WIFI" at bounding box center [334, 200] width 554 height 10
click at [206, 219] on icon at bounding box center [205, 217] width 5 height 6
click at [228, 251] on div "Delete" at bounding box center [226, 252] width 31 height 15
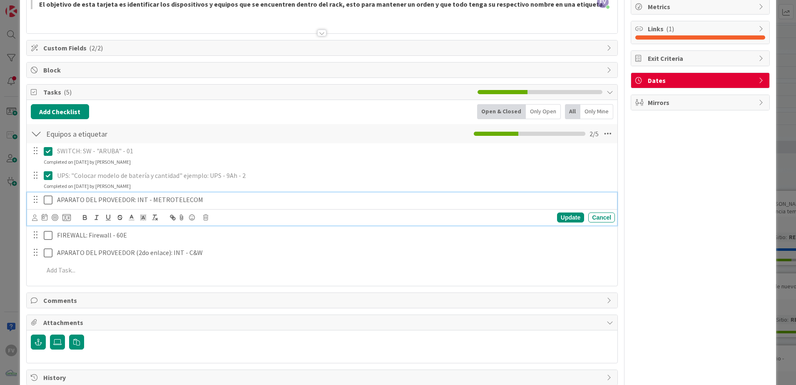
click at [48, 202] on icon at bounding box center [48, 200] width 9 height 10
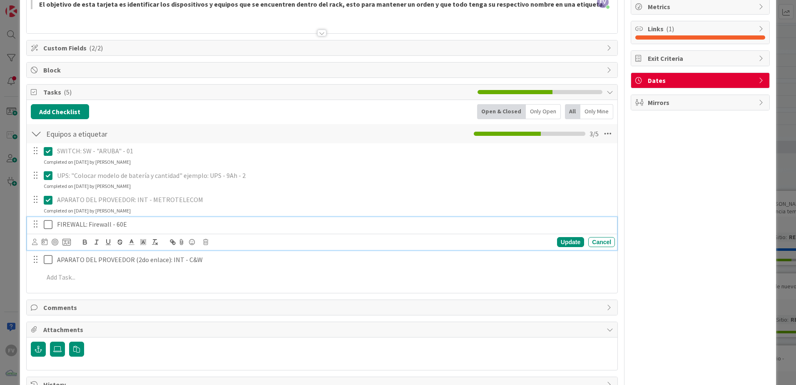
click at [48, 222] on icon at bounding box center [48, 224] width 9 height 10
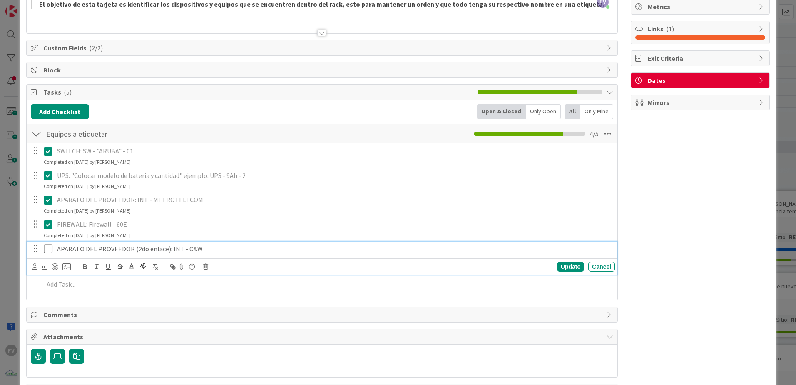
click at [46, 246] on icon at bounding box center [48, 248] width 9 height 10
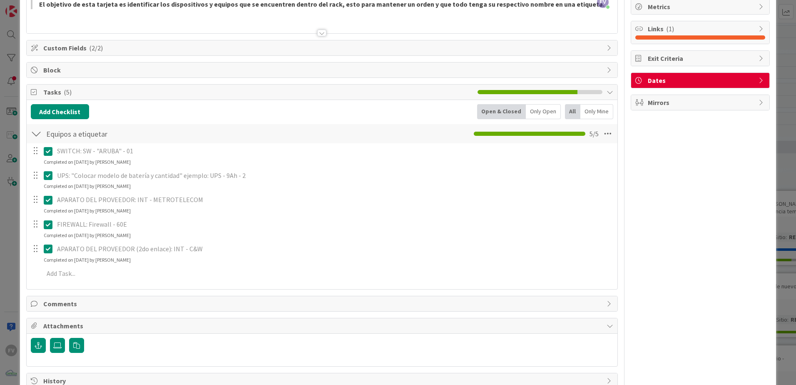
scroll to position [0, 0]
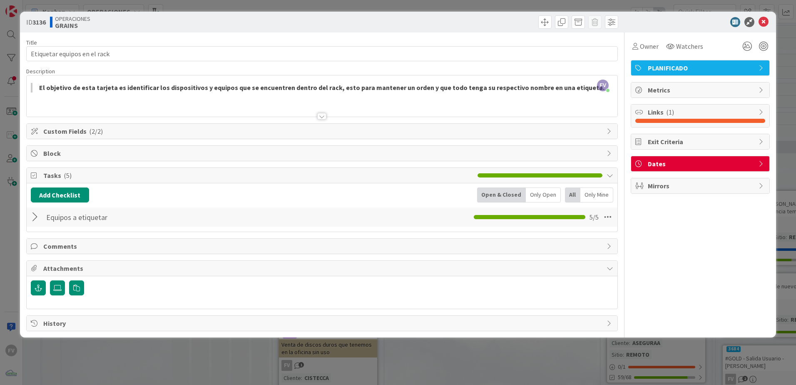
click at [142, 289] on div at bounding box center [322, 288] width 582 height 16
click at [75, 285] on icon "button" at bounding box center [76, 287] width 7 height 7
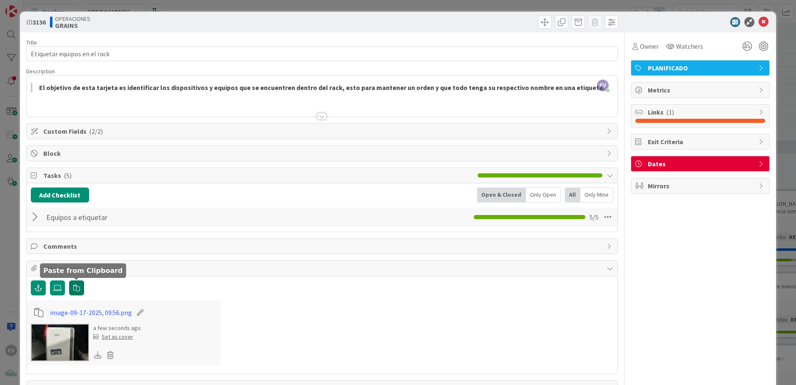
click at [73, 293] on button "button" at bounding box center [76, 287] width 15 height 15
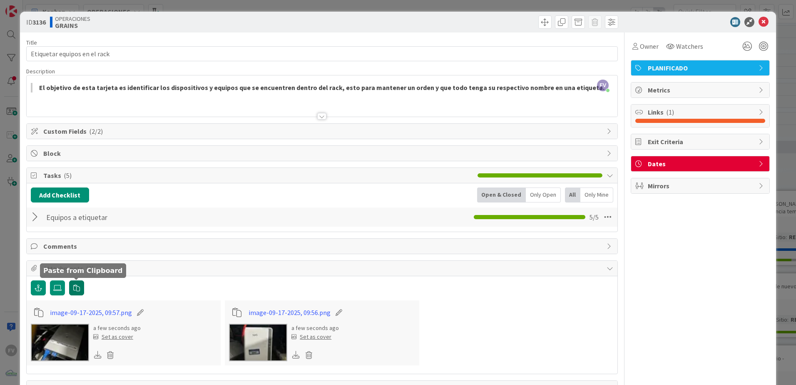
click at [77, 287] on icon "button" at bounding box center [76, 287] width 7 height 7
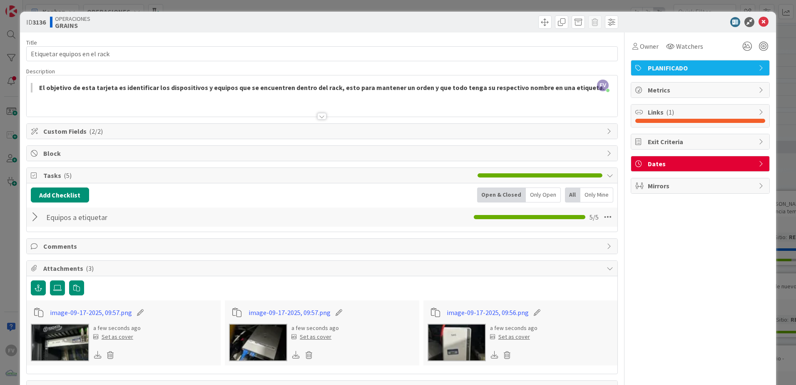
scroll to position [29, 0]
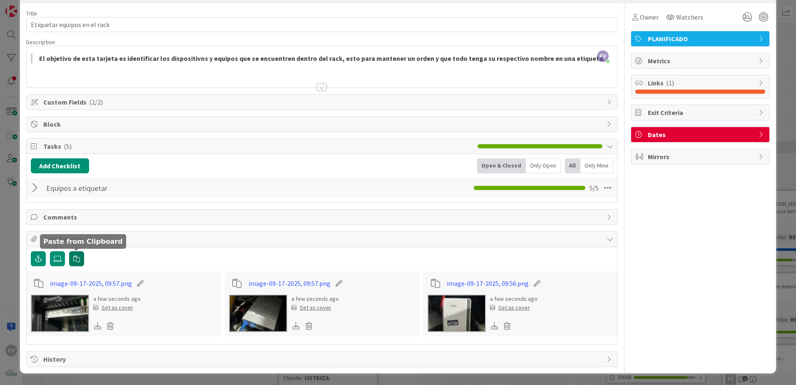
click at [79, 256] on icon "button" at bounding box center [76, 258] width 7 height 7
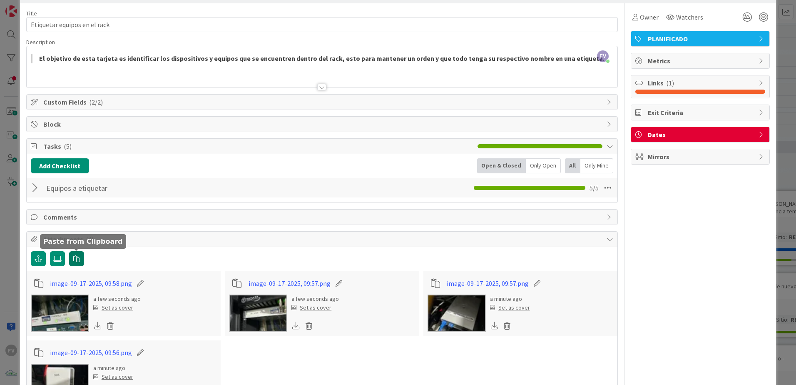
click at [75, 256] on icon "button" at bounding box center [76, 258] width 7 height 7
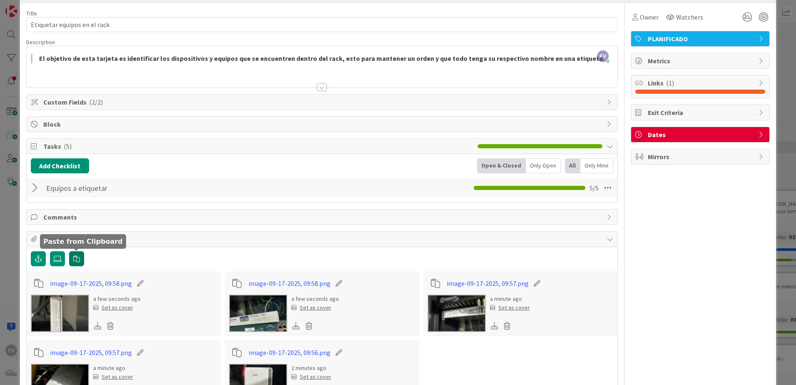
click at [75, 262] on button "button" at bounding box center [76, 258] width 15 height 15
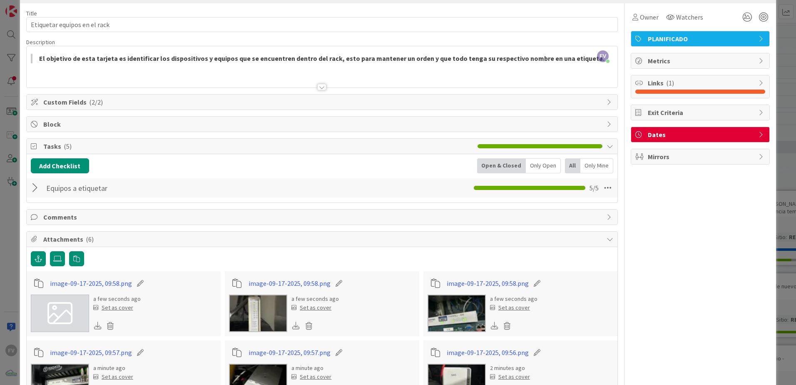
click at [65, 315] on icon at bounding box center [59, 313] width 25 height 25
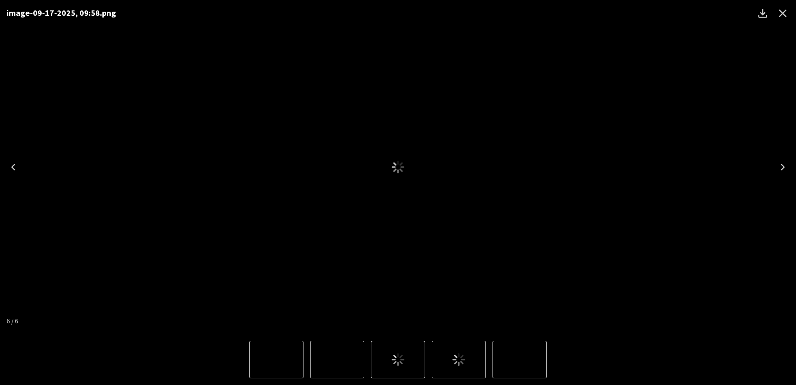
click at [337, 359] on img "5 of 6" at bounding box center [337, 359] width 0 height 0
click at [472, 358] on button "6 of 6" at bounding box center [459, 358] width 54 height 37
click at [775, 12] on button "Close" at bounding box center [783, 13] width 20 height 20
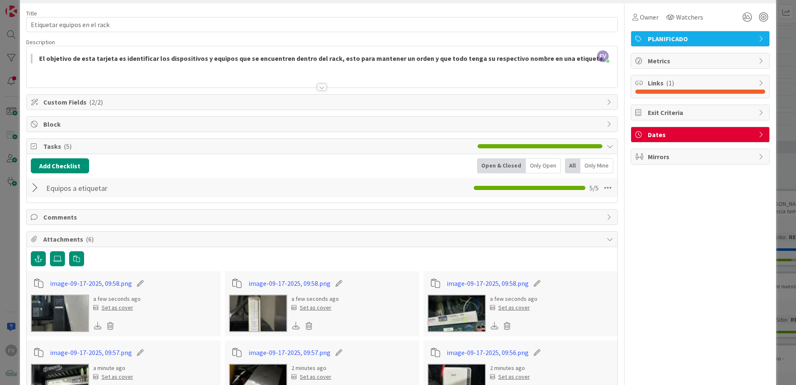
scroll to position [0, 0]
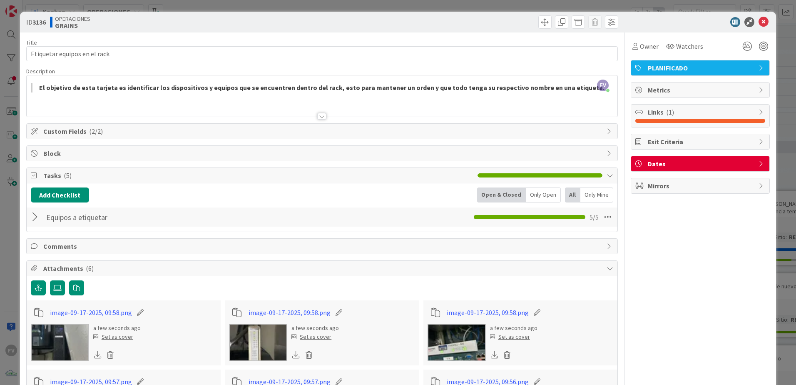
click at [80, 181] on div "Tasks ( 5 )" at bounding box center [322, 175] width 591 height 15
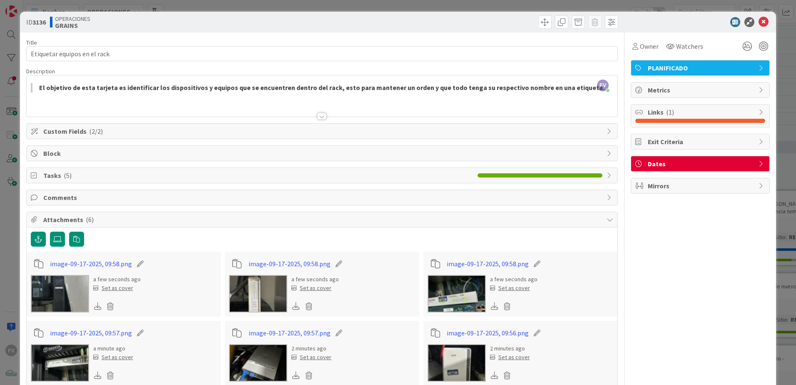
click at [14, 174] on div "ID 3136 OPERACIONES GRAINS Title 28 / 128 Etiquetar equipos en el rack Descript…" at bounding box center [398, 192] width 796 height 385
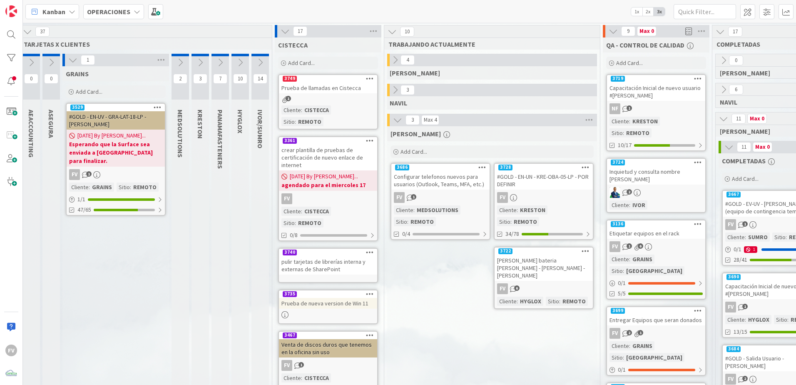
click at [72, 62] on icon at bounding box center [72, 59] width 9 height 9
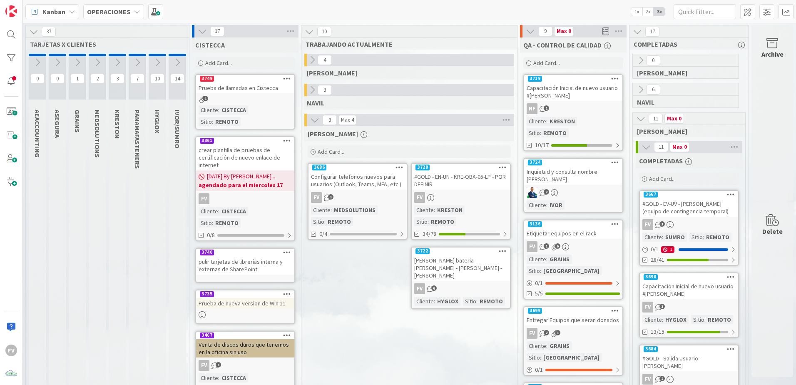
click at [93, 62] on icon at bounding box center [97, 62] width 9 height 9
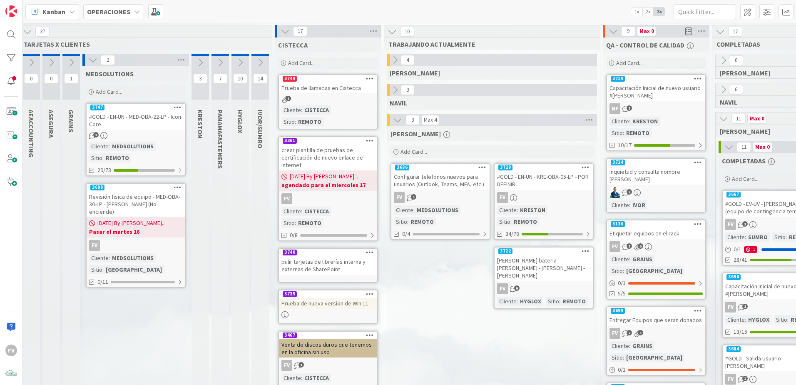
click at [89, 62] on icon at bounding box center [92, 59] width 9 height 9
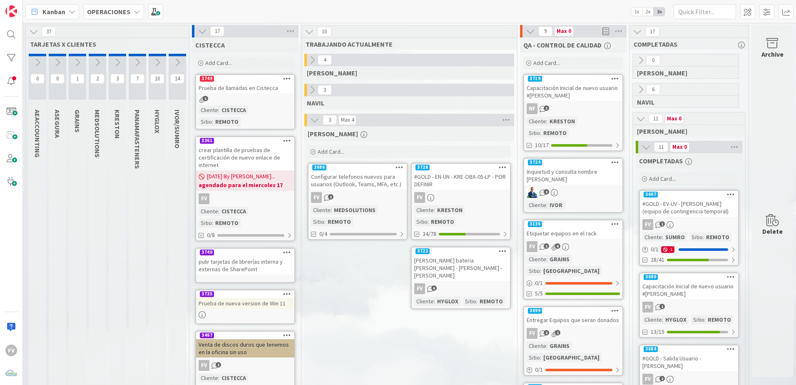
click at [113, 64] on icon at bounding box center [117, 62] width 9 height 9
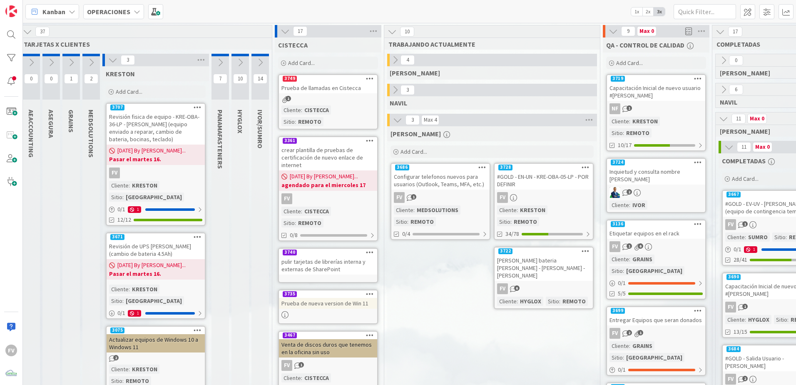
click at [258, 61] on icon at bounding box center [260, 62] width 9 height 9
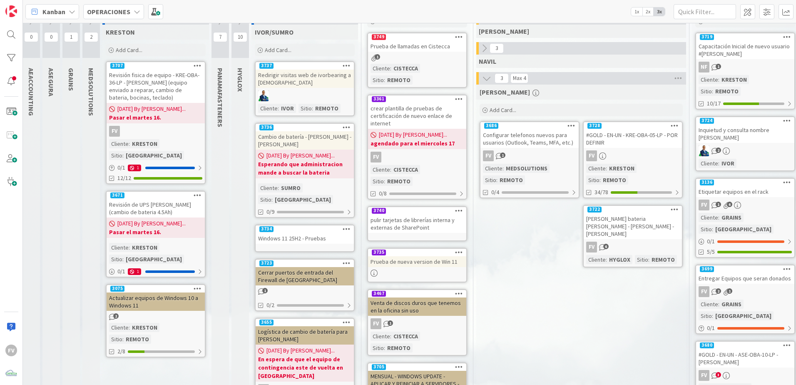
scroll to position [0, 27]
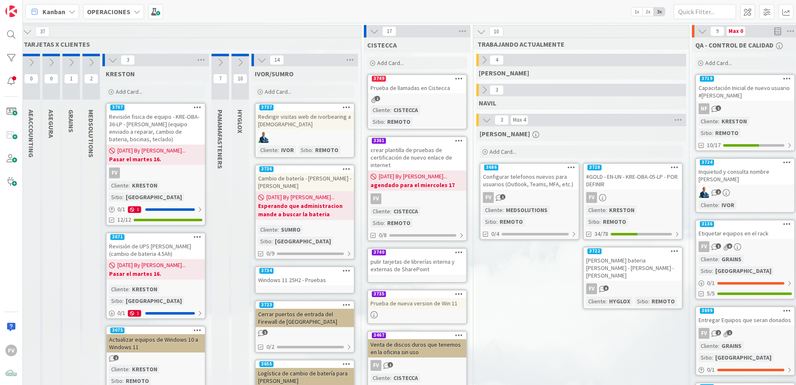
click at [348, 267] on icon at bounding box center [347, 270] width 8 height 6
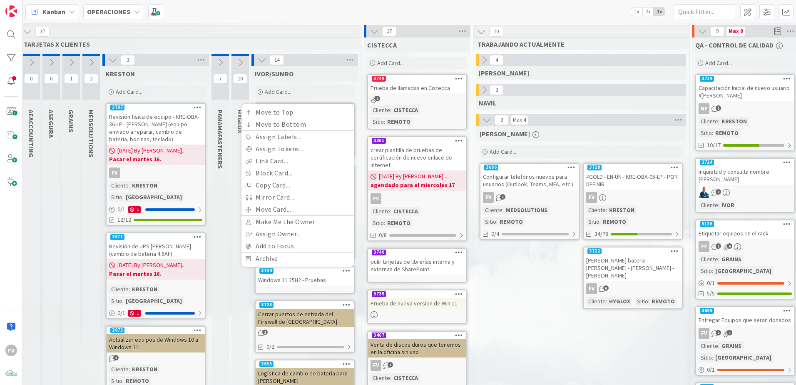
click at [338, 274] on div "Windows 11 25H2 - Pruebas" at bounding box center [305, 279] width 98 height 11
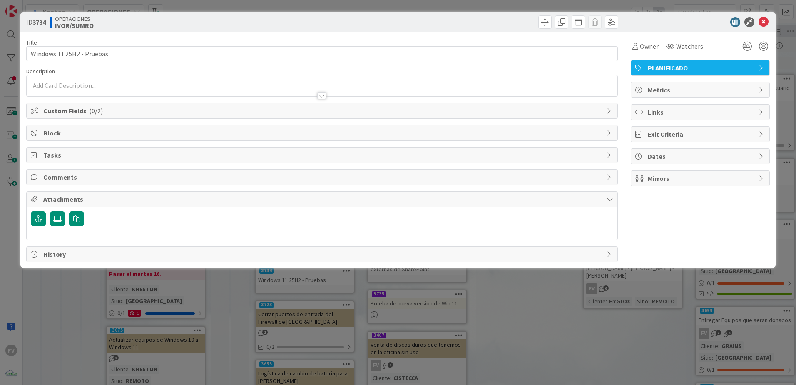
click at [72, 197] on span "Attachments" at bounding box center [322, 199] width 559 height 10
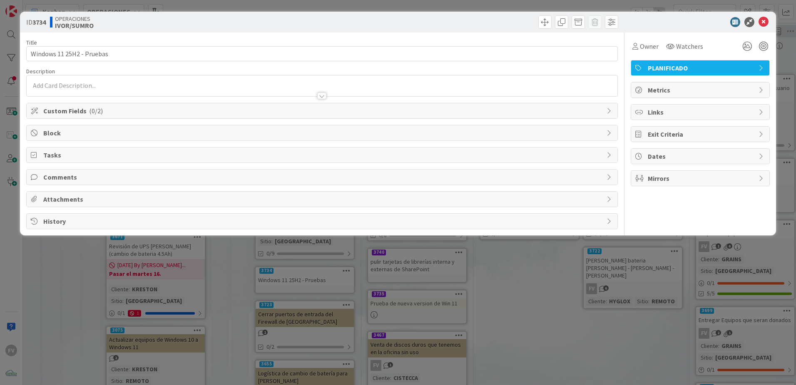
drag, startPoint x: 71, startPoint y: 175, endPoint x: 71, endPoint y: 182, distance: 7.1
click at [71, 176] on span "Comments" at bounding box center [322, 177] width 559 height 10
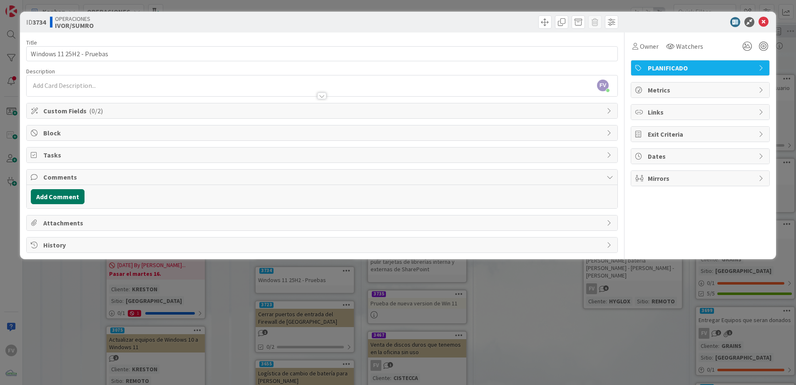
click at [70, 197] on button "Add Comment" at bounding box center [58, 196] width 54 height 15
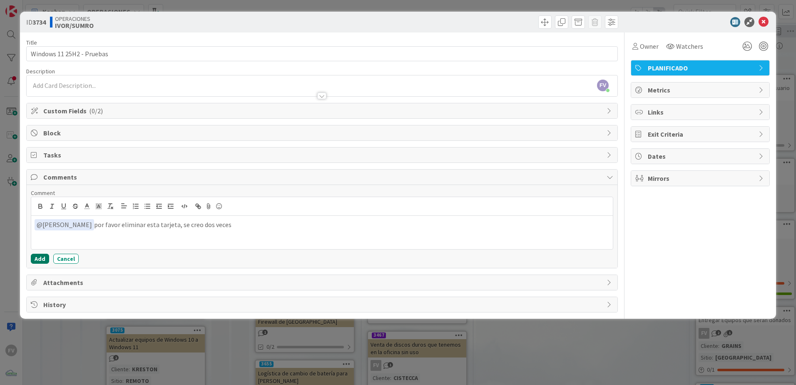
click at [37, 258] on button "Add" at bounding box center [40, 258] width 18 height 10
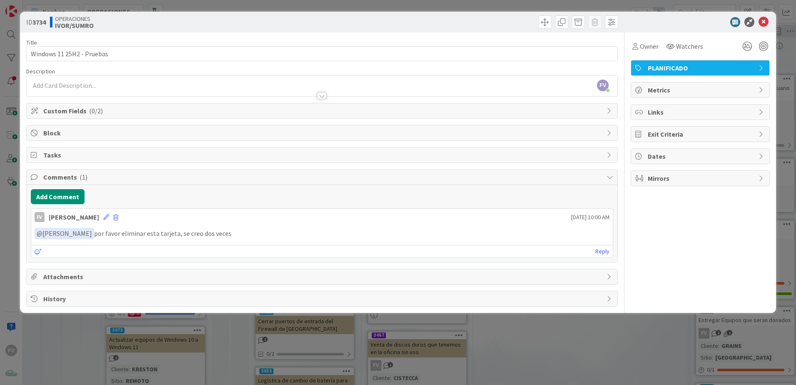
click at [14, 244] on div "ID 3734 OPERACIONES IVOR/SUMRO Title 25 / 128 Windows 11 25H2 - Pruebas Descrip…" at bounding box center [398, 192] width 796 height 385
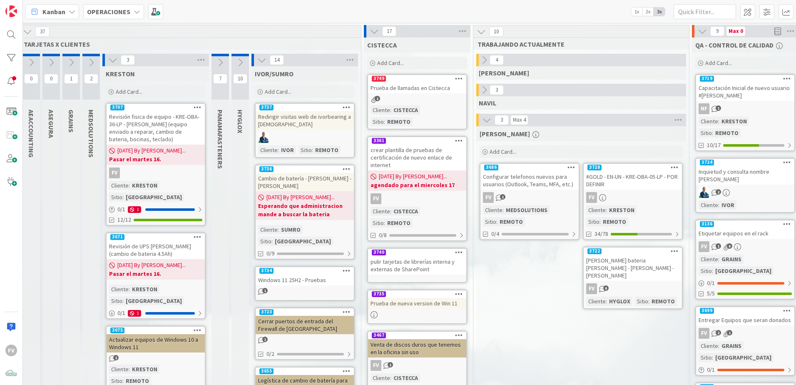
click at [344, 267] on icon at bounding box center [347, 270] width 8 height 6
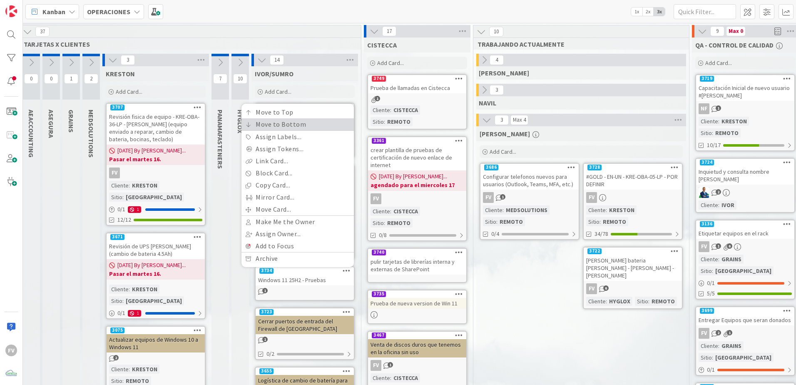
click at [292, 118] on link "Move to Bottom" at bounding box center [297, 124] width 112 height 12
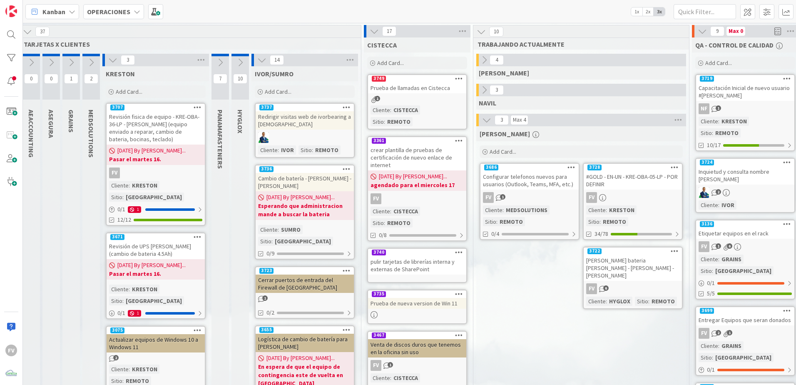
click at [261, 61] on icon at bounding box center [261, 59] width 9 height 9
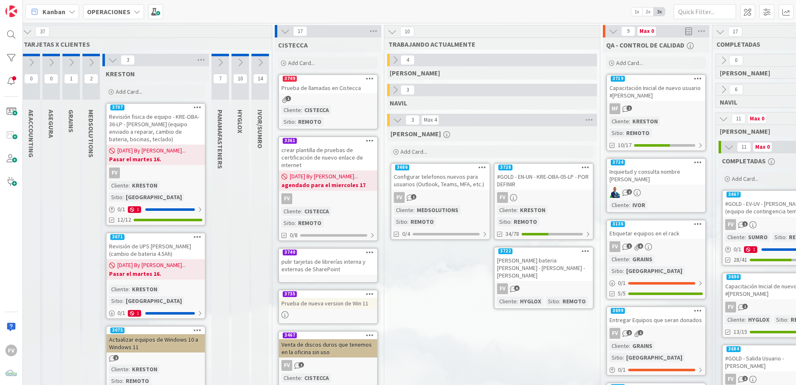
click at [179, 247] on div "Revisión de UPS [PERSON_NAME] (cambio de bateria 4.5Ah)" at bounding box center [156, 250] width 98 height 18
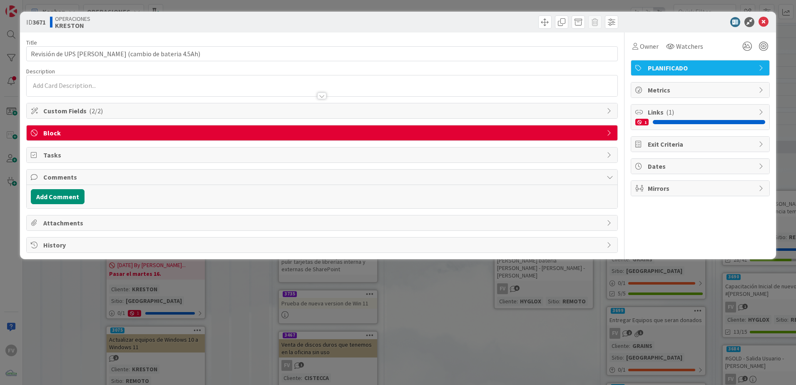
click at [503, 321] on div "ID 3671 OPERACIONES KRESTON Title 56 / 128 Revisión de UPS Dixie Castillo (camb…" at bounding box center [398, 192] width 796 height 385
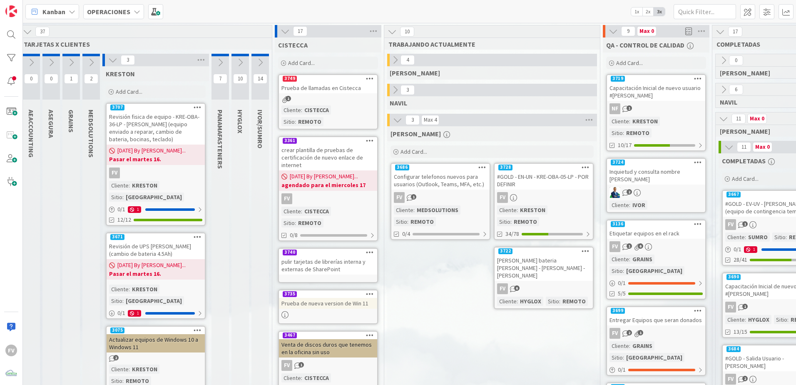
click at [397, 90] on icon at bounding box center [394, 89] width 9 height 9
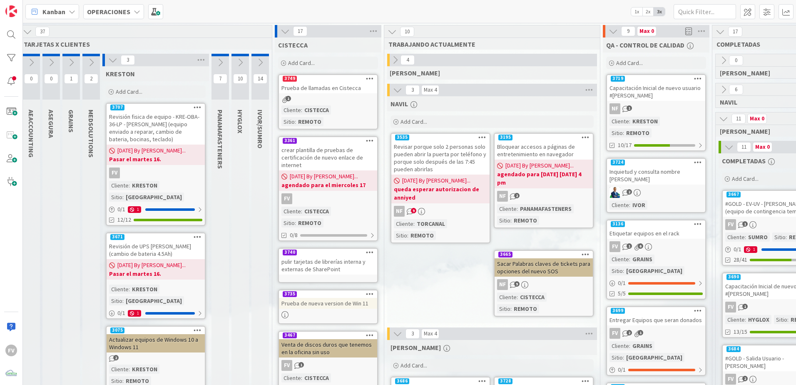
click at [397, 90] on icon at bounding box center [397, 89] width 9 height 9
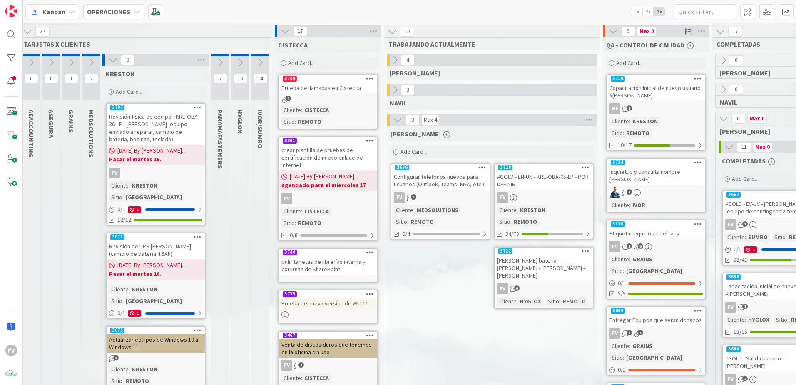
click at [395, 62] on icon at bounding box center [394, 59] width 9 height 9
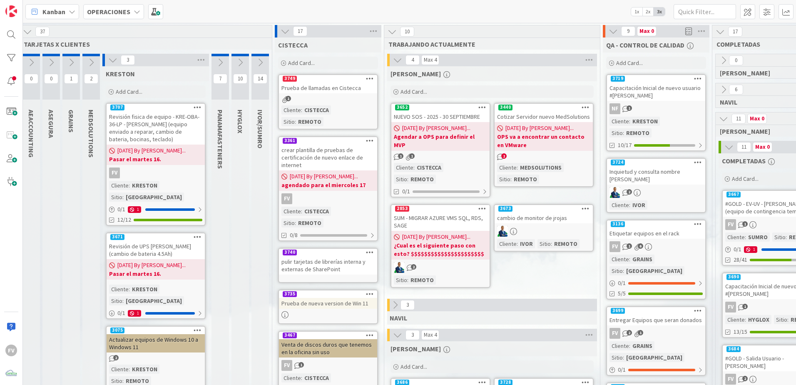
click at [560, 167] on div "MEDSOLUTIONS" at bounding box center [541, 167] width 46 height 9
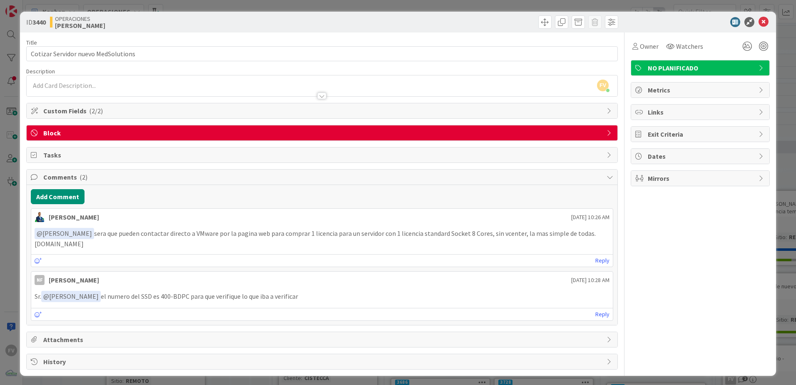
click at [490, 5] on div "ID 3440 OPERACIONES GABRIEL Title 35 / 128 Cotizar Servidor nuevo MedSolutions …" at bounding box center [398, 192] width 796 height 385
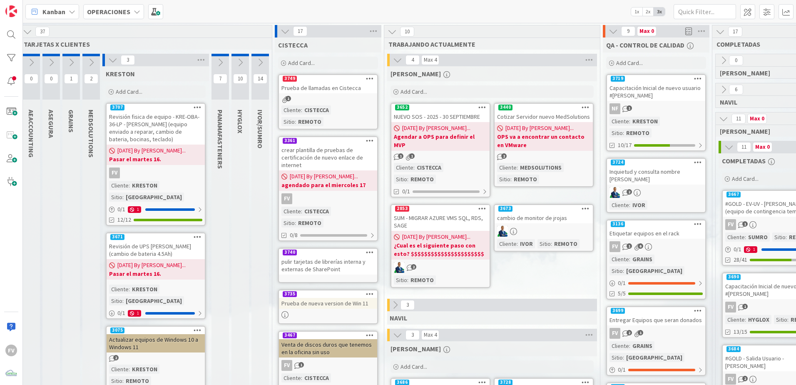
click at [291, 30] on div "17" at bounding box center [328, 31] width 107 height 12
click at [288, 31] on icon at bounding box center [285, 31] width 9 height 9
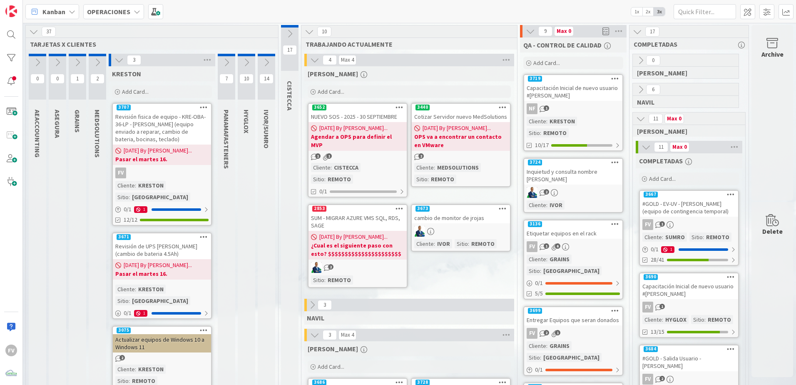
click at [114, 57] on icon at bounding box center [118, 59] width 9 height 9
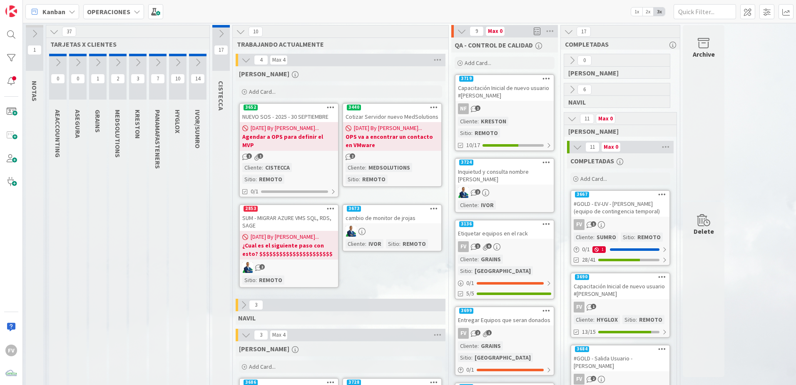
click at [244, 56] on icon at bounding box center [245, 59] width 9 height 9
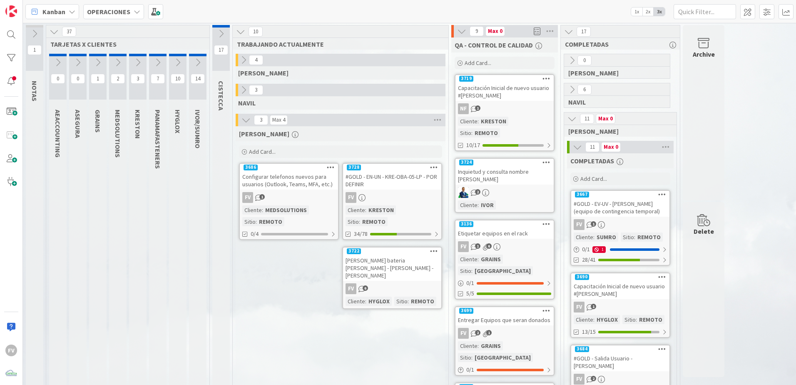
click at [579, 148] on icon at bounding box center [577, 146] width 9 height 9
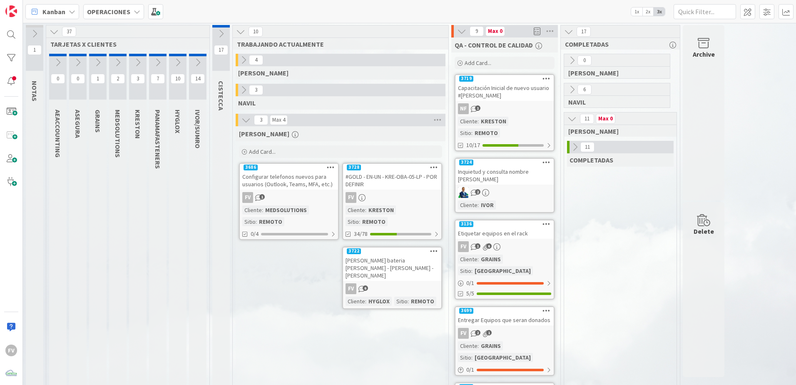
click at [571, 121] on icon at bounding box center [571, 118] width 9 height 9
click at [485, 189] on icon at bounding box center [485, 192] width 7 height 7
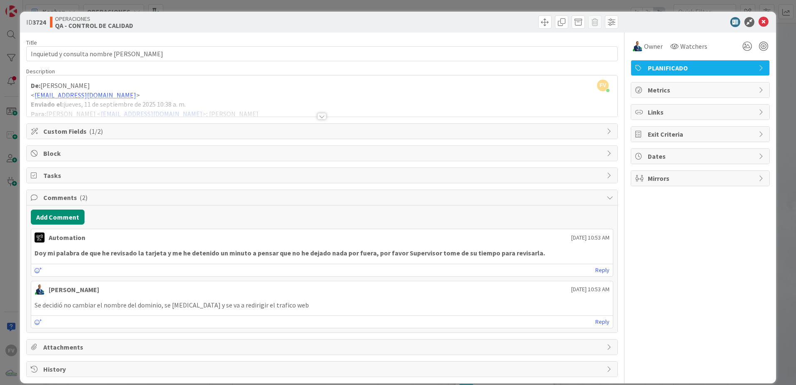
click at [324, 114] on div at bounding box center [322, 105] width 591 height 21
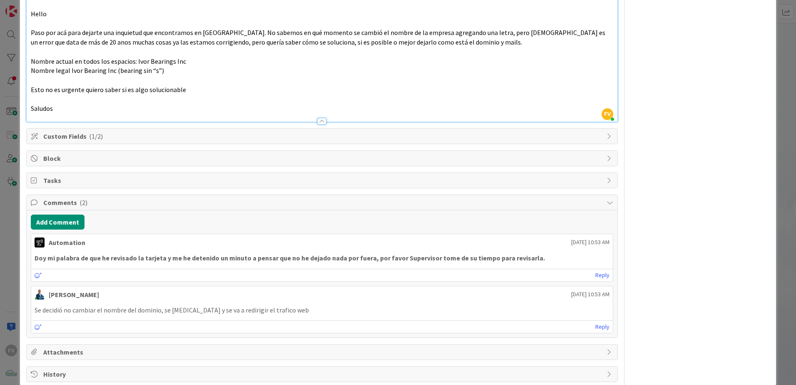
scroll to position [272, 0]
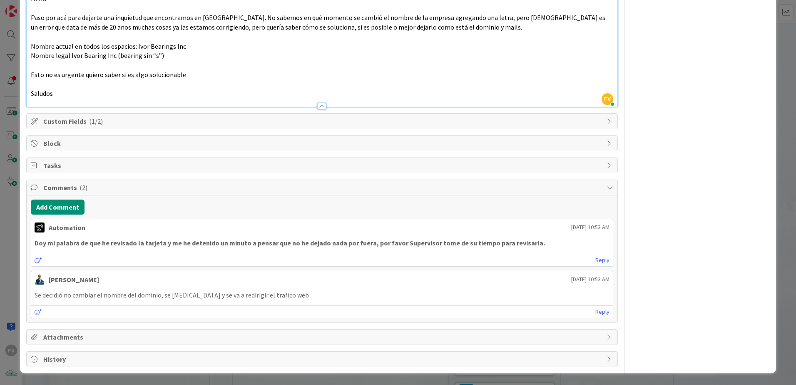
click at [16, 294] on div "ID 3724 OPERACIONES QA - CONTROL DE CALIDAD Title 41 / 128 Inquietud y consulta…" at bounding box center [398, 192] width 796 height 385
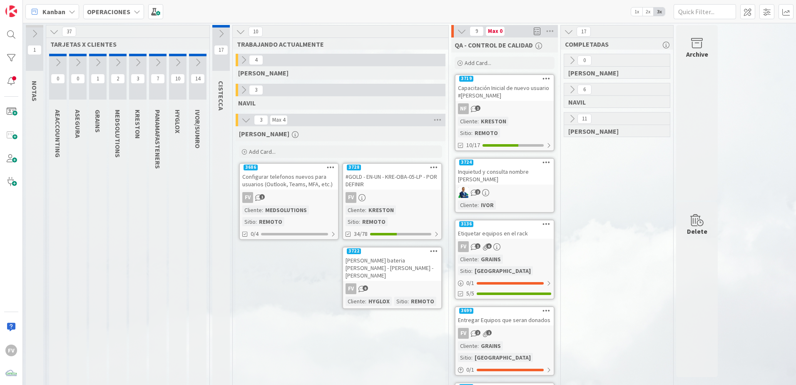
click at [200, 64] on icon at bounding box center [197, 62] width 9 height 9
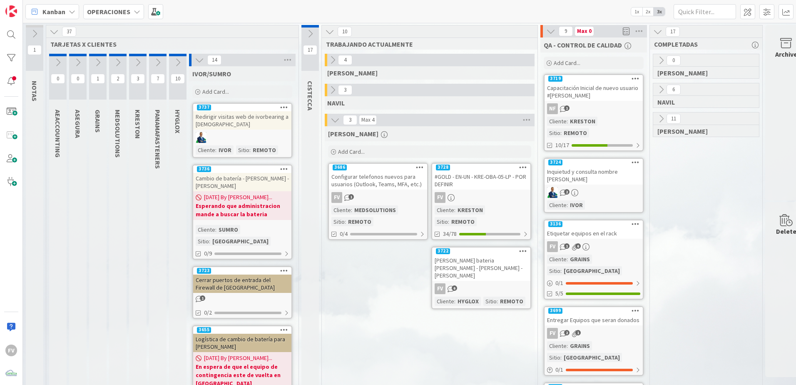
click at [199, 64] on icon at bounding box center [199, 59] width 9 height 9
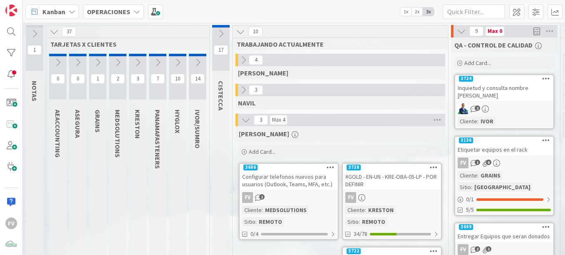
click at [121, 64] on icon at bounding box center [117, 62] width 9 height 9
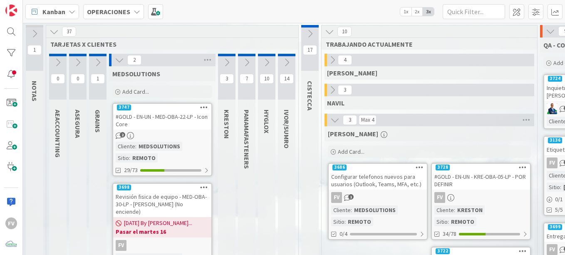
click at [137, 121] on div "#GOLD - EN-UN - MED-OBA-22-LP - Icon Core" at bounding box center [162, 120] width 98 height 18
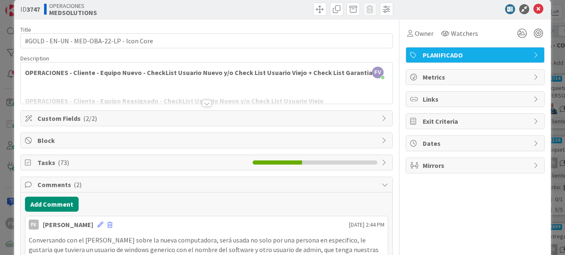
scroll to position [2, 0]
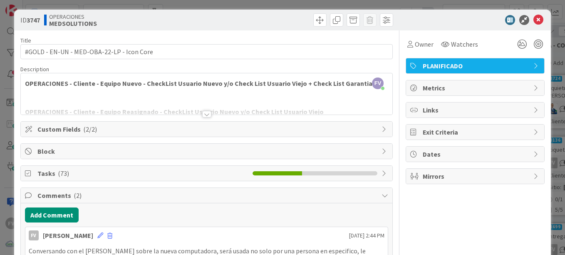
click at [70, 193] on span "Comments ( 2 )" at bounding box center [207, 195] width 340 height 10
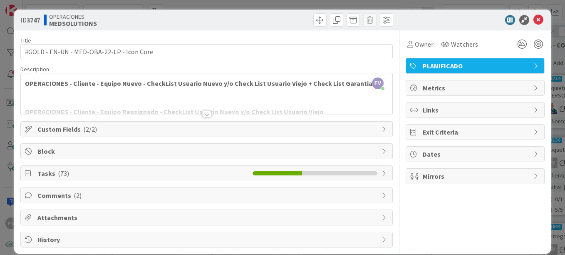
click at [67, 172] on span "Tasks ( 73 )" at bounding box center [142, 173] width 211 height 10
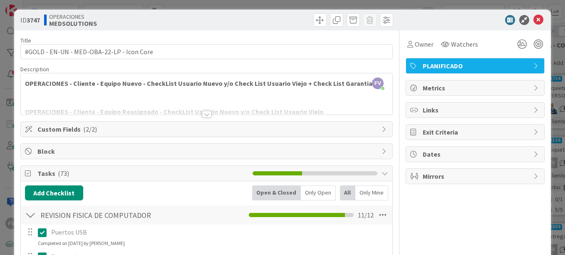
click at [316, 185] on div "Only Open" at bounding box center [318, 192] width 35 height 15
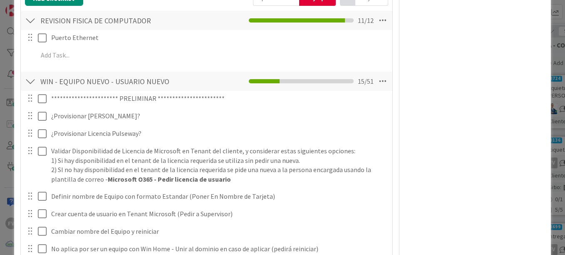
scroll to position [238, 0]
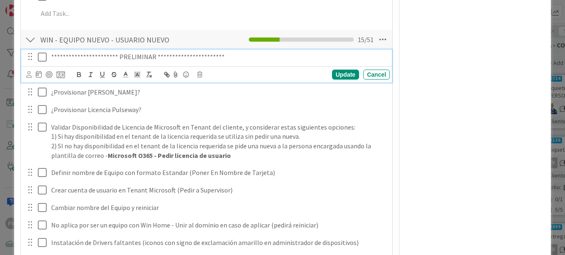
click at [42, 57] on icon at bounding box center [42, 57] width 9 height 10
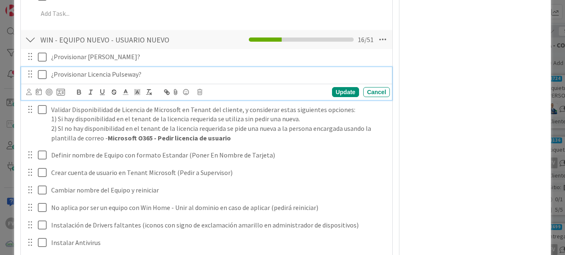
click at [42, 75] on icon at bounding box center [42, 75] width 9 height 10
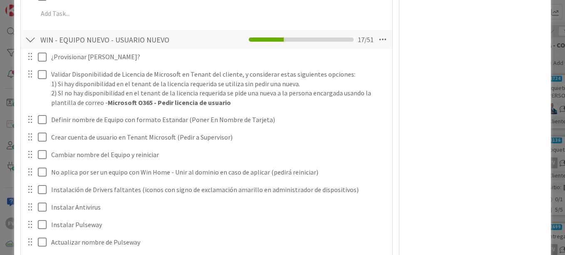
scroll to position [280, 0]
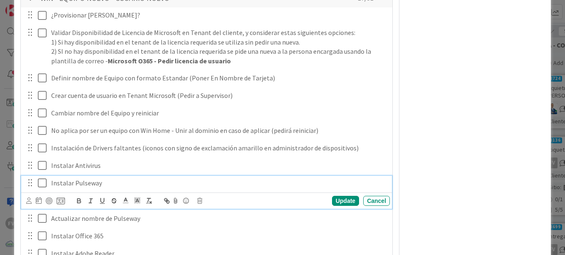
click at [42, 182] on icon at bounding box center [42, 183] width 9 height 10
click at [43, 184] on icon at bounding box center [42, 183] width 9 height 10
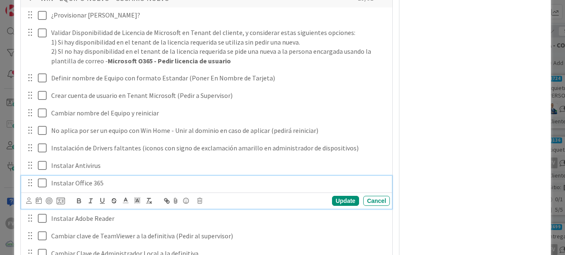
click at [42, 183] on icon at bounding box center [42, 183] width 9 height 10
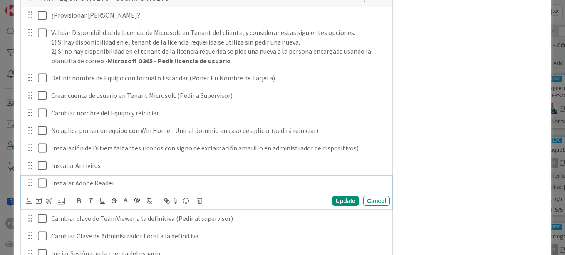
click at [43, 182] on icon at bounding box center [42, 183] width 9 height 10
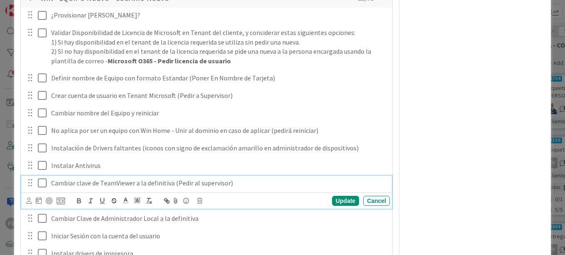
click at [41, 185] on icon at bounding box center [42, 183] width 9 height 10
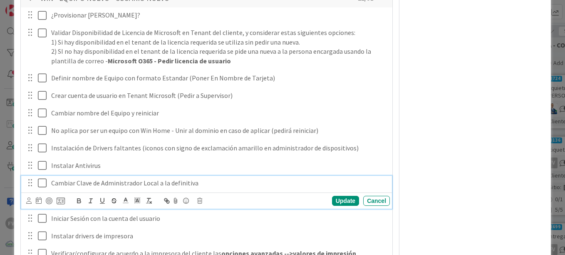
click at [41, 185] on icon at bounding box center [42, 183] width 9 height 10
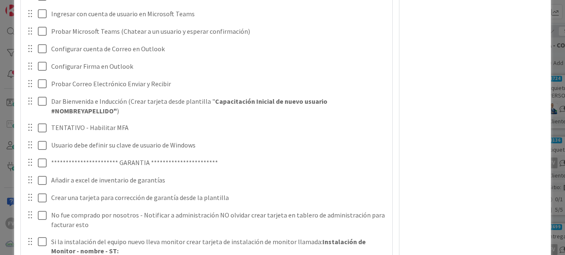
scroll to position [613, 0]
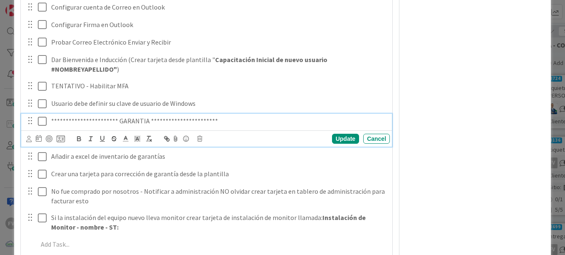
click at [43, 125] on icon at bounding box center [42, 121] width 9 height 10
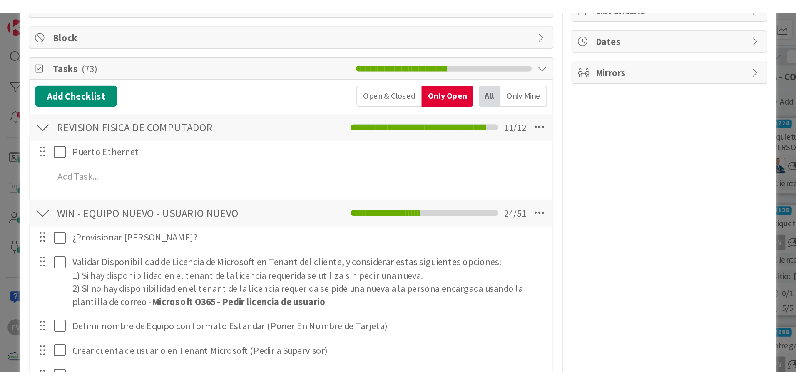
scroll to position [159, 0]
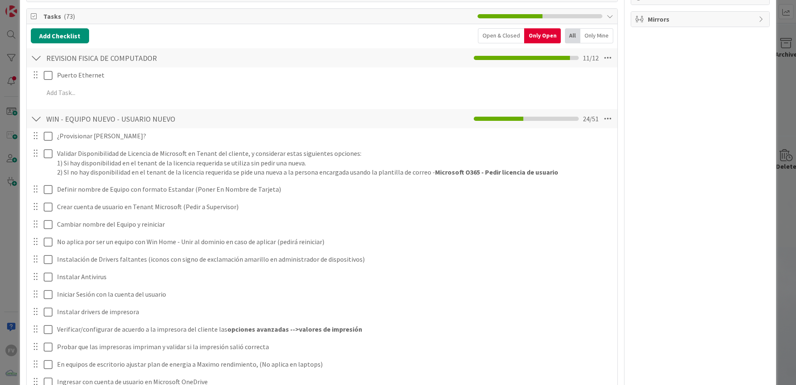
click at [482, 37] on div "Open & Closed" at bounding box center [501, 35] width 46 height 15
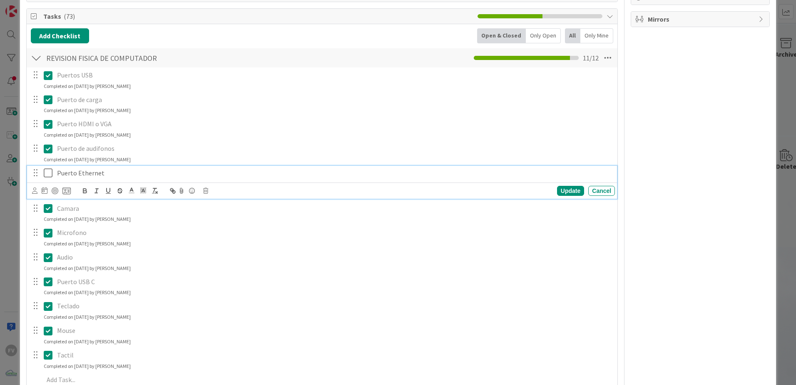
click at [55, 176] on div "Puerto Ethernet" at bounding box center [334, 173] width 561 height 15
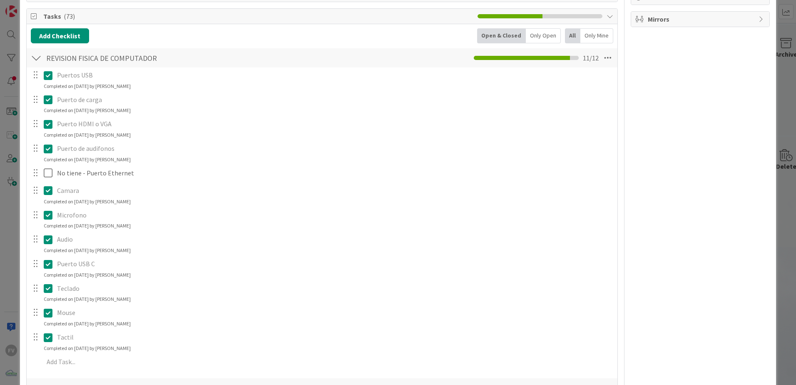
scroll to position [409, 0]
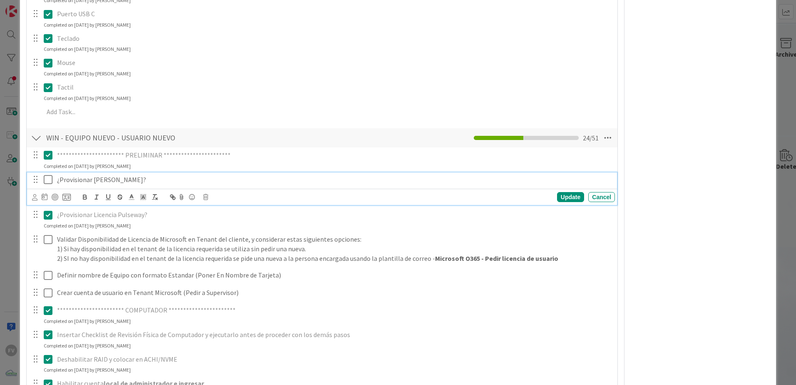
click at [57, 179] on p "¿Provisionar [PERSON_NAME]?" at bounding box center [334, 180] width 554 height 10
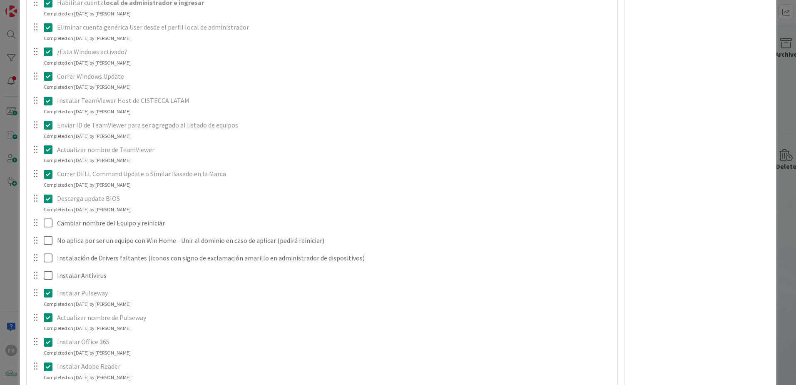
scroll to position [867, 0]
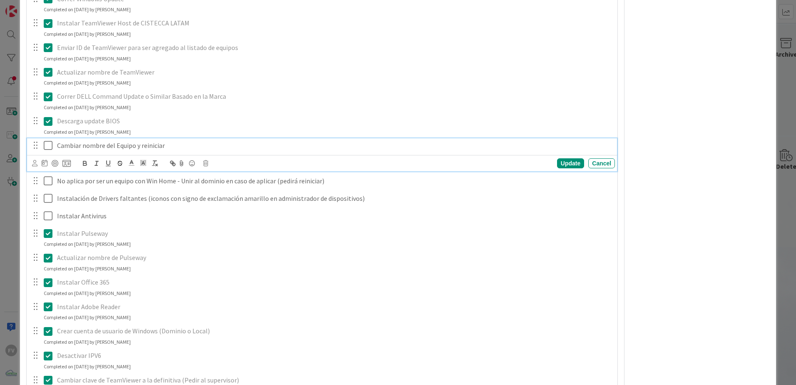
click at [51, 145] on icon at bounding box center [48, 145] width 9 height 10
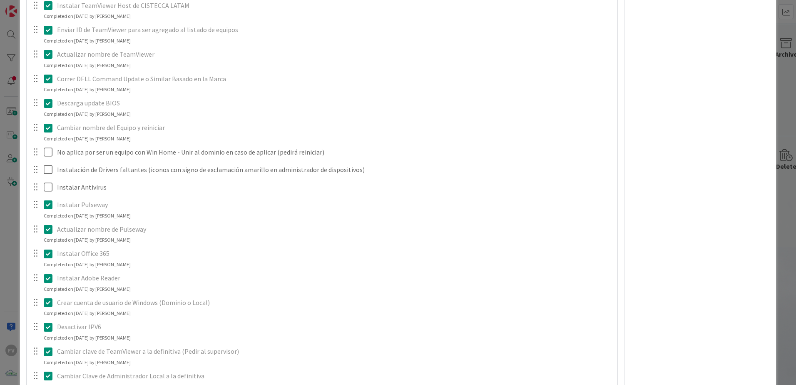
scroll to position [849, 0]
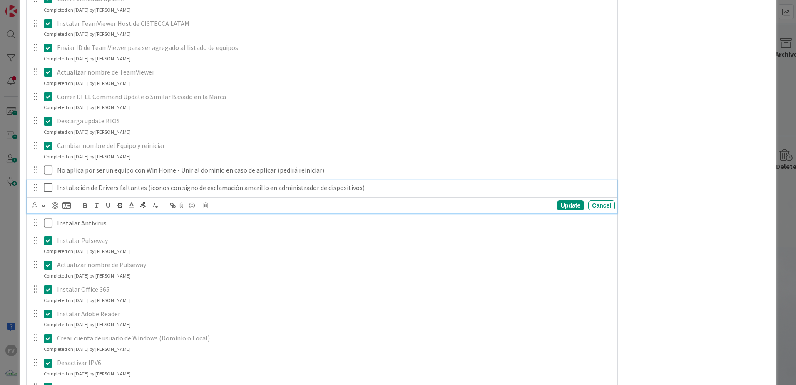
click at [44, 189] on icon at bounding box center [48, 187] width 9 height 10
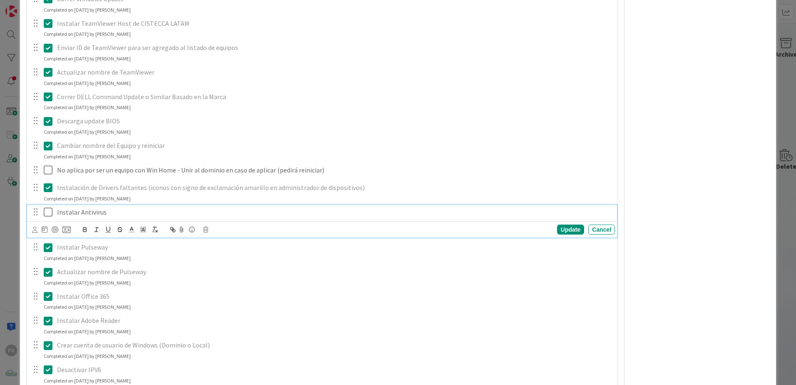
click at [55, 209] on div "Instalar Antivirus" at bounding box center [334, 212] width 561 height 15
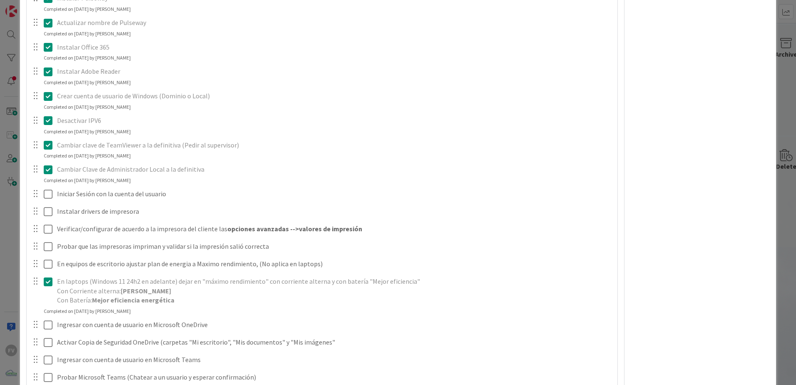
scroll to position [1140, 0]
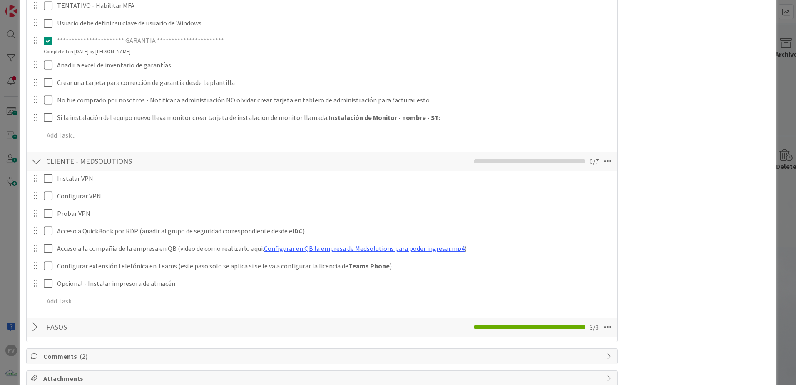
click at [38, 162] on div at bounding box center [36, 161] width 11 height 15
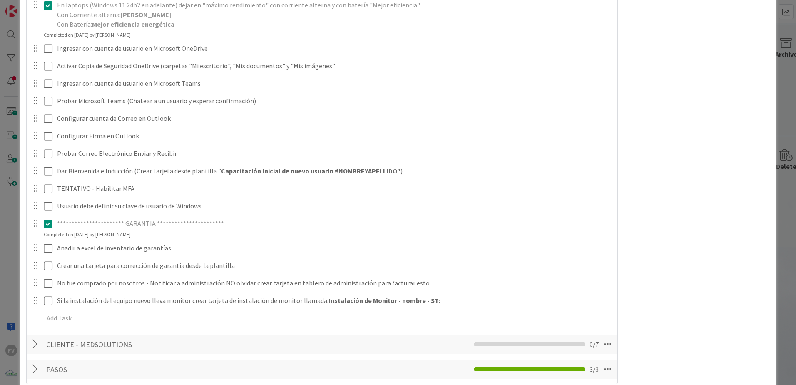
scroll to position [1439, 0]
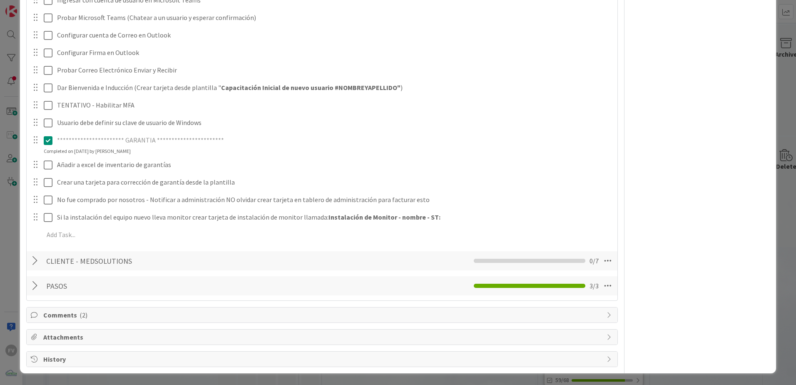
click at [69, 318] on span "Comments ( 2 )" at bounding box center [322, 315] width 559 height 10
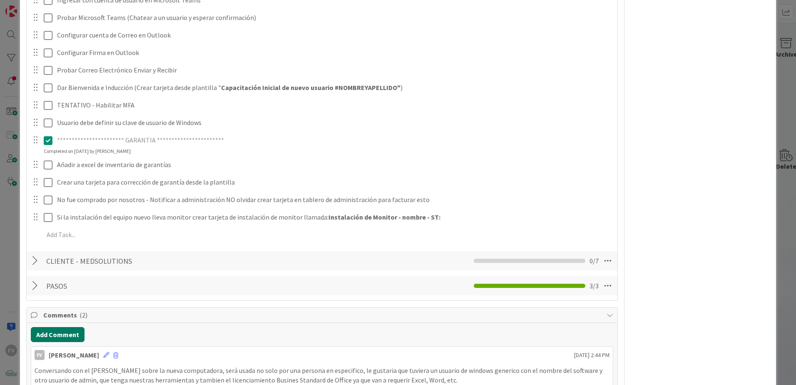
click at [69, 338] on button "Add Comment" at bounding box center [58, 334] width 54 height 15
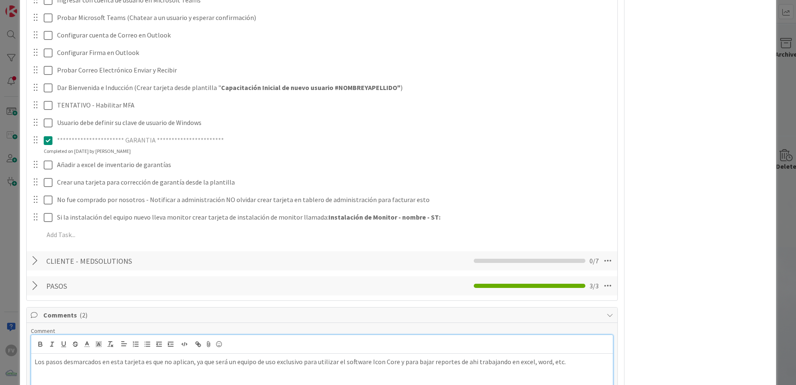
scroll to position [1522, 0]
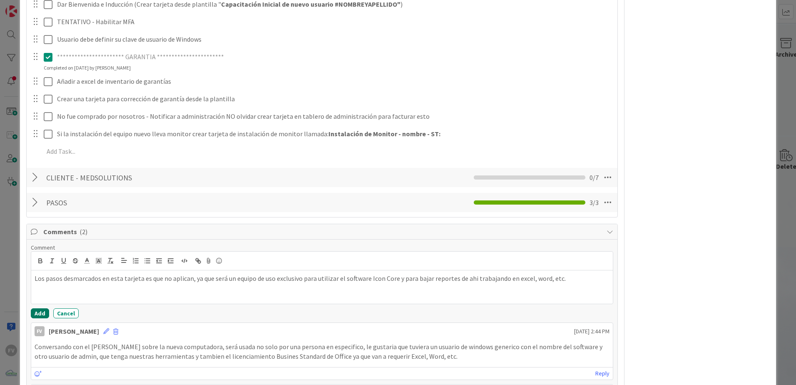
click at [40, 317] on button "Add" at bounding box center [40, 313] width 18 height 10
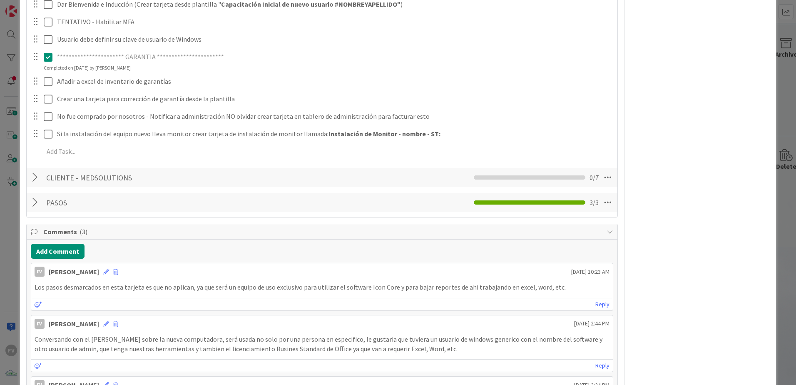
scroll to position [1439, 0]
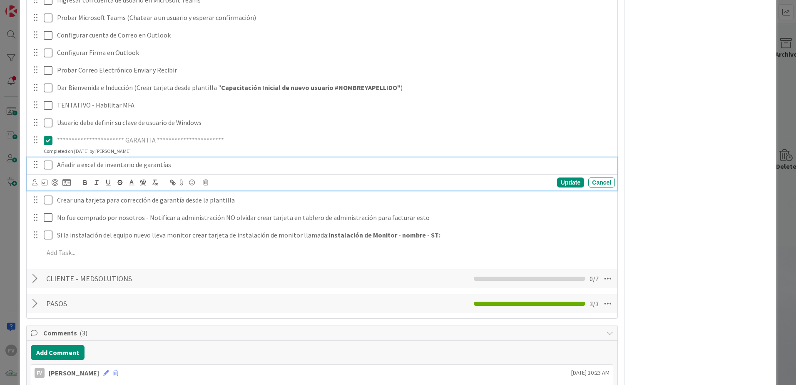
click at [48, 166] on icon at bounding box center [48, 165] width 9 height 10
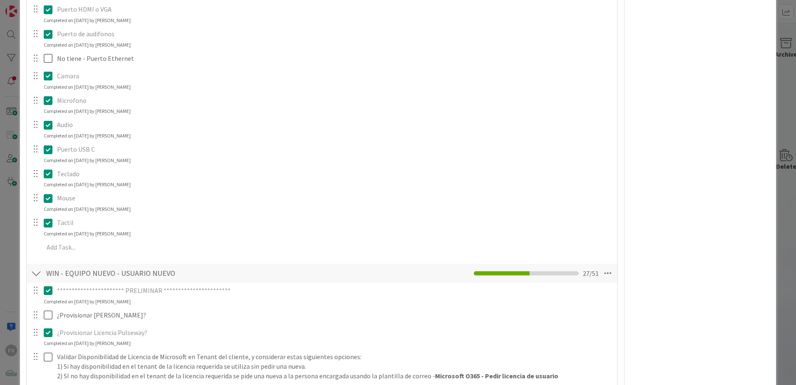
scroll to position [0, 0]
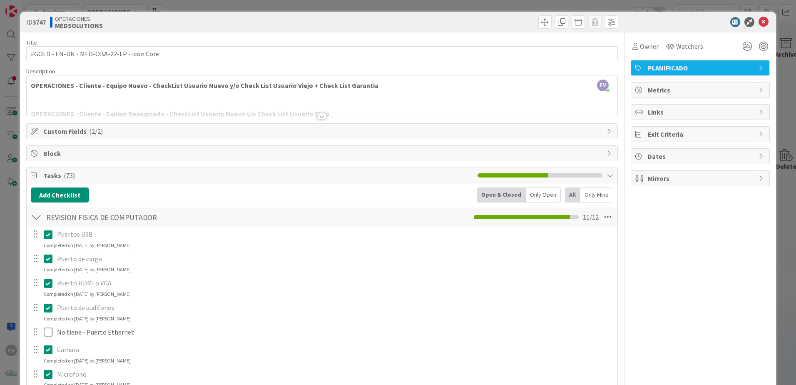
click at [739, 27] on div "ID 3747 OPERACIONES MEDSOLUTIONS" at bounding box center [398, 22] width 756 height 21
click at [744, 24] on icon at bounding box center [749, 22] width 10 height 10
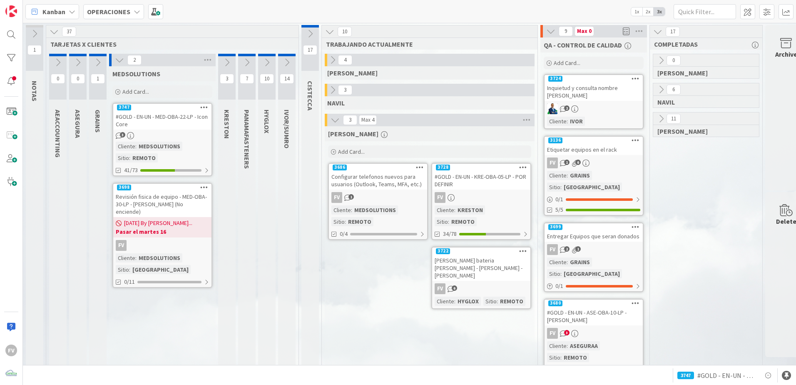
click at [132, 83] on div "MEDSOLUTIONS Add Card..." at bounding box center [162, 82] width 107 height 33
click at [139, 90] on span "Add Card..." at bounding box center [135, 91] width 27 height 7
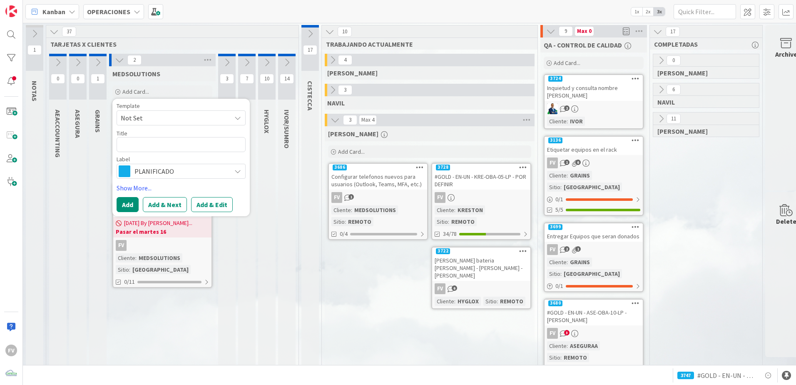
click at [154, 118] on span "Not Set" at bounding box center [173, 117] width 104 height 11
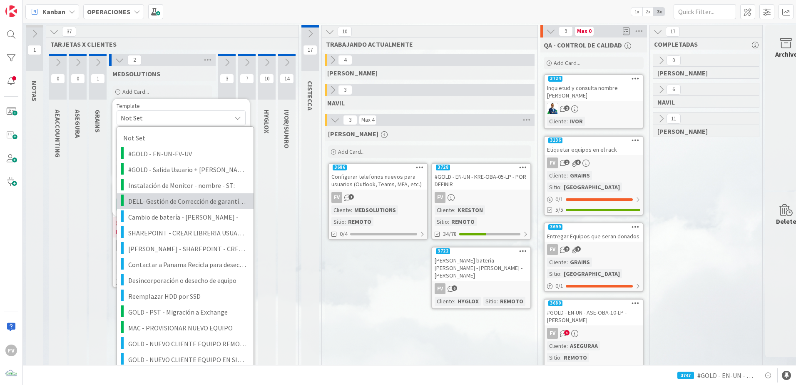
click at [220, 201] on span "DELL- Gestión de Corrección de garantía para nuevo equipo #ServicesTag" at bounding box center [187, 201] width 119 height 11
type textarea "x"
type textarea "DELL- Gestión de Corrección de garantía para nuevo equipo #ServicesTag"
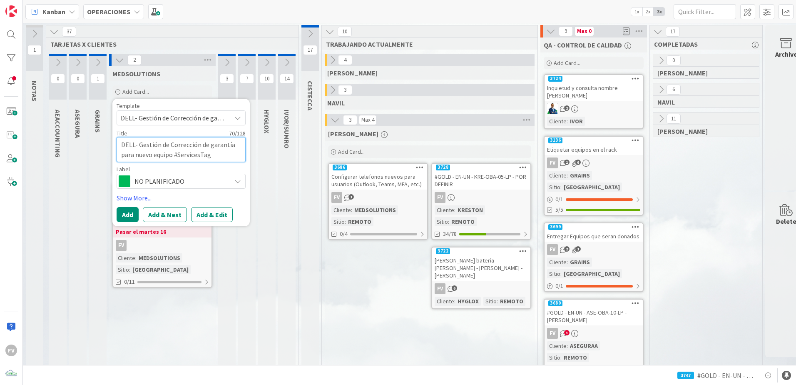
drag, startPoint x: 213, startPoint y: 155, endPoint x: 179, endPoint y: 155, distance: 33.7
click at [179, 155] on textarea "DELL- Gestión de Corrección de garantía para nuevo equipo #ServicesTag" at bounding box center [181, 149] width 129 height 25
paste textarea "CW52CB4"
type textarea "x"
type textarea "DELL- Gestión de Corrección de garantía para nuevo equipo #CW52CB4"
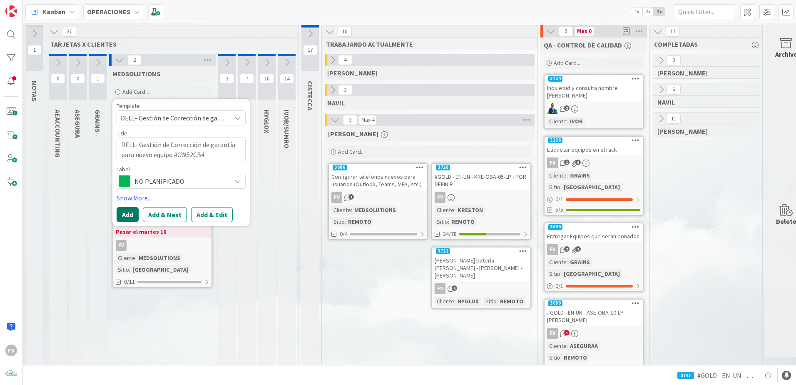
click at [137, 212] on button "Add" at bounding box center [128, 214] width 22 height 15
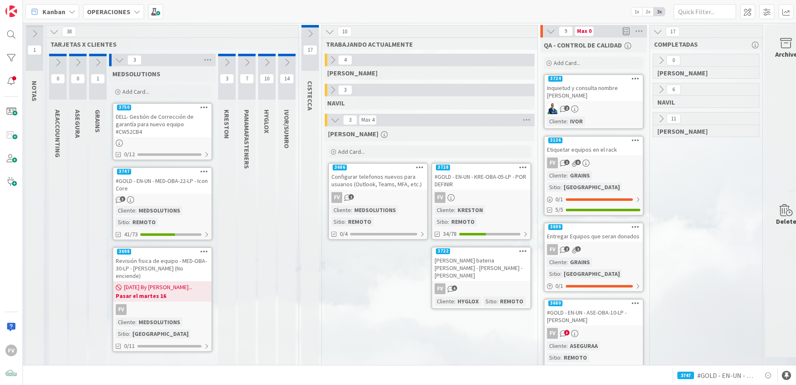
click at [152, 122] on div "DELL- Gestión de Corrección de garantía para nuevo equipo #CW52CB4" at bounding box center [162, 124] width 98 height 26
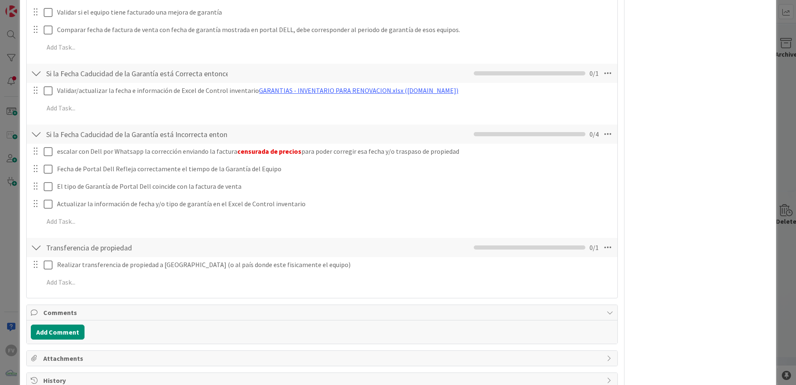
scroll to position [443, 0]
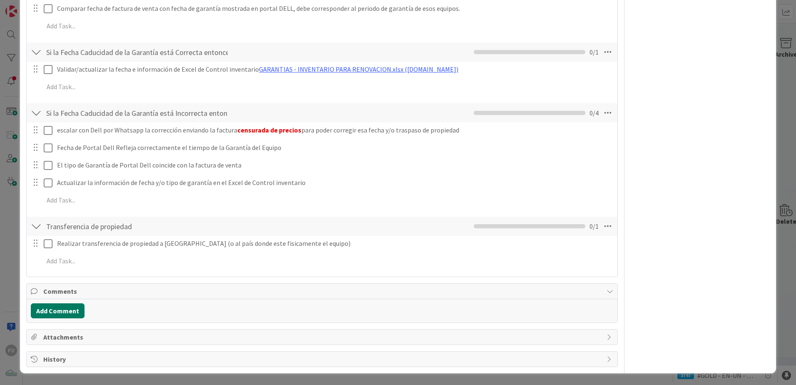
click at [61, 303] on button "Add Comment" at bounding box center [58, 310] width 54 height 15
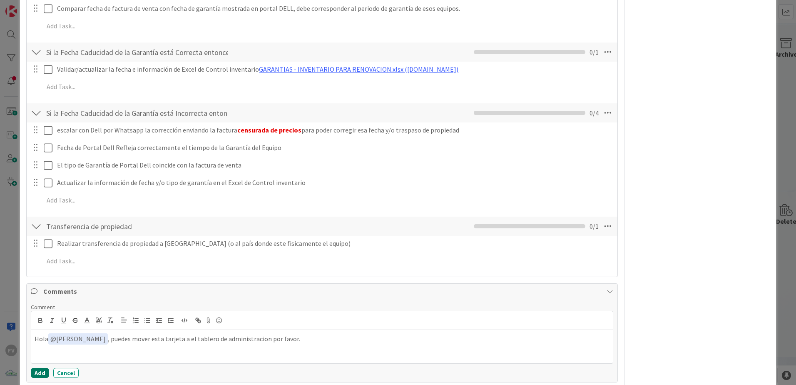
click at [48, 370] on button "Add" at bounding box center [40, 373] width 18 height 10
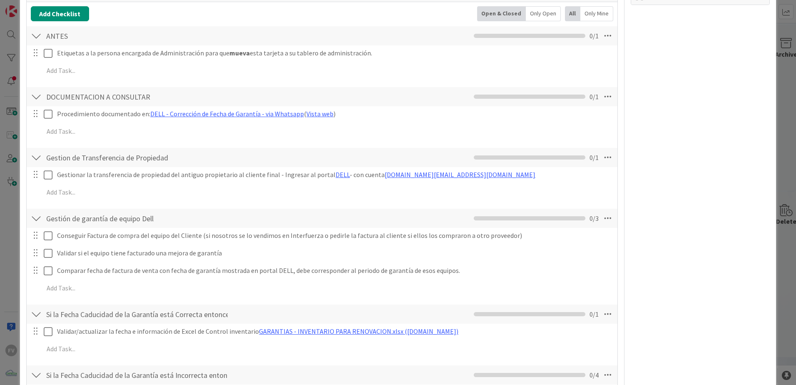
scroll to position [152, 0]
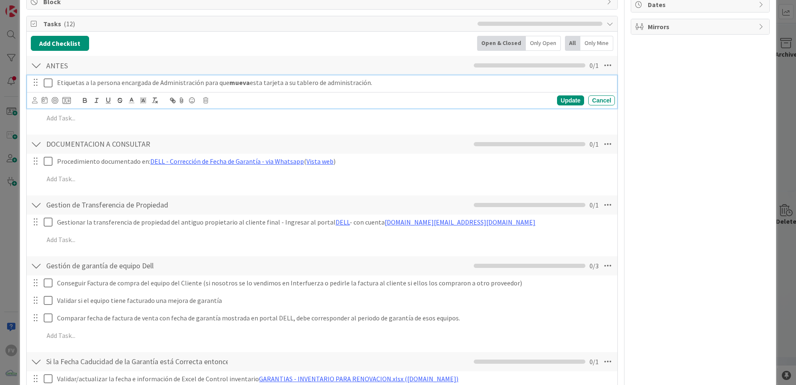
click at [51, 86] on icon at bounding box center [48, 83] width 9 height 10
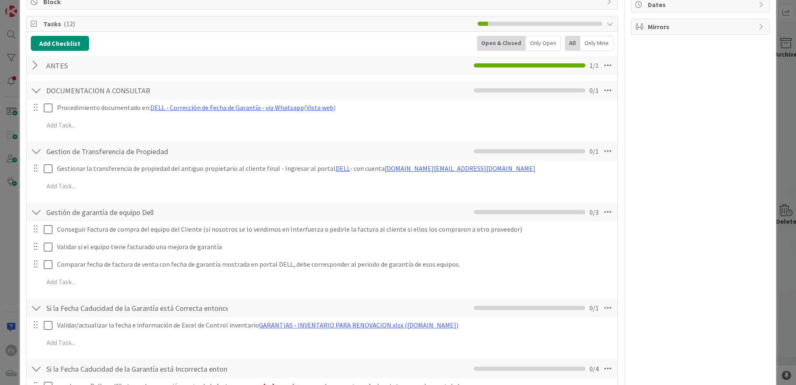
scroll to position [0, 0]
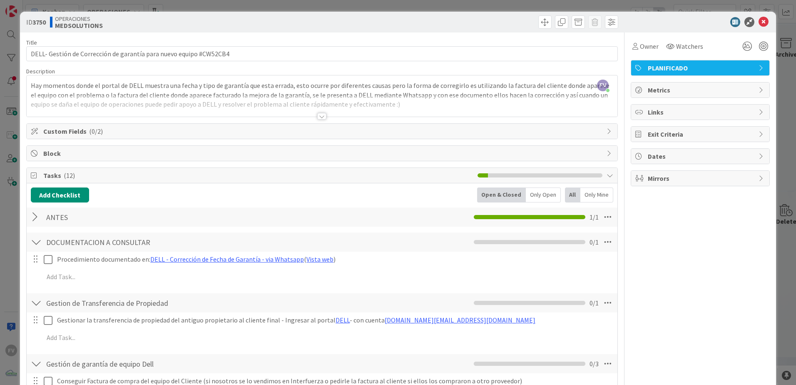
click at [775, 21] on div "ID 3750 OPERACIONES MEDSOLUTIONS Title 66 / 128 DELL- Gestión de Corrección de …" at bounding box center [398, 192] width 796 height 385
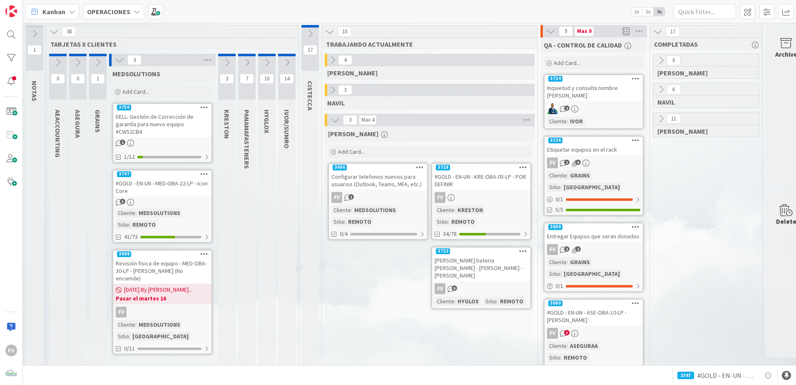
click at [204, 107] on icon at bounding box center [204, 107] width 8 height 6
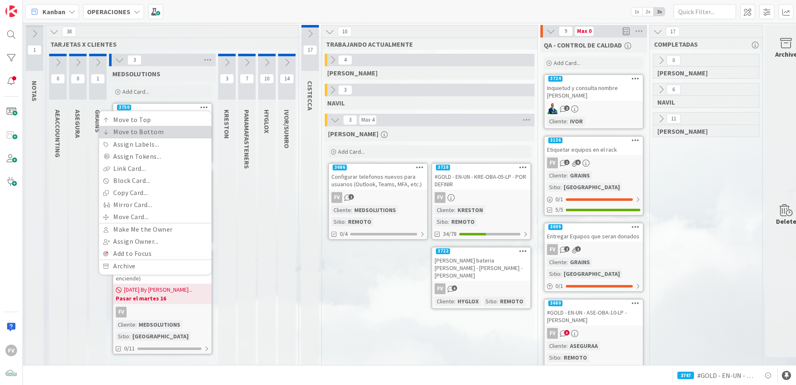
click at [164, 132] on link "Move to Bottom" at bounding box center [155, 132] width 112 height 12
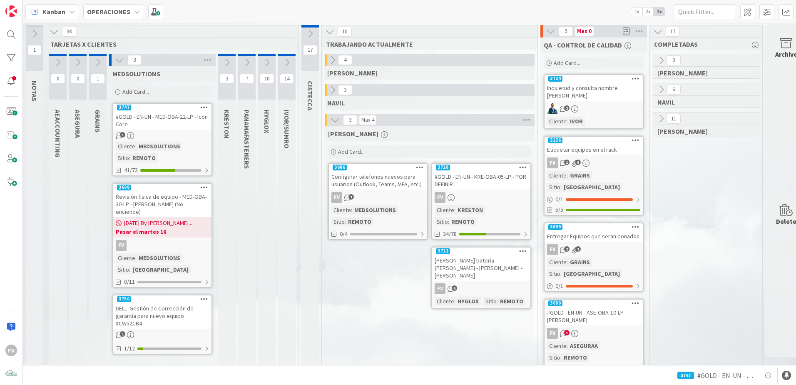
click at [168, 125] on div "#GOLD - EN-UN - MED-OBA-22-LP - Icon Core" at bounding box center [162, 120] width 98 height 18
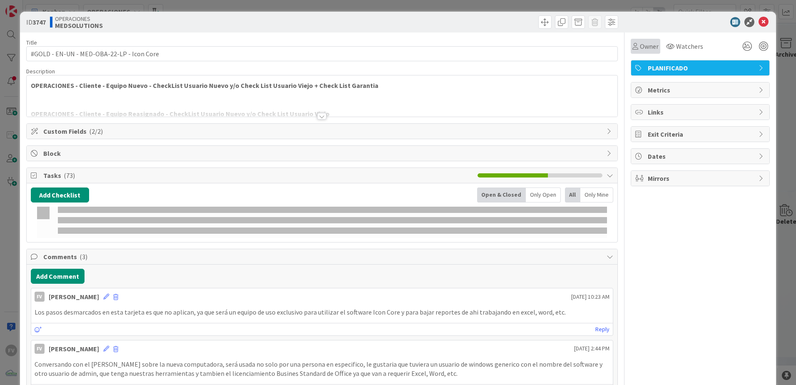
click at [640, 47] on span "Owner" at bounding box center [649, 46] width 19 height 10
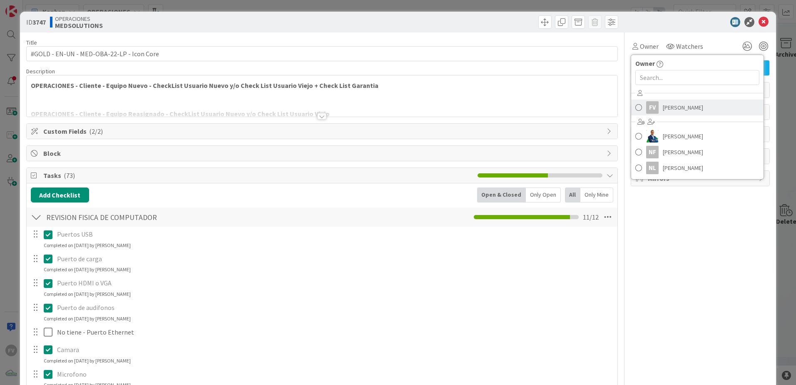
click at [648, 102] on div "FV" at bounding box center [652, 107] width 12 height 12
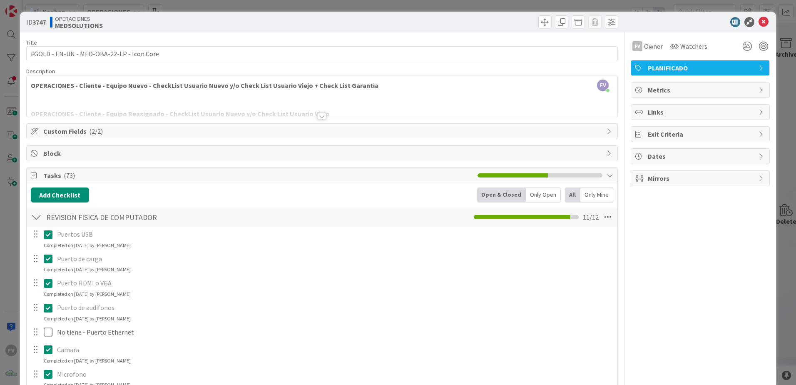
click at [674, 4] on div "ID 3747 OPERACIONES MEDSOLUTIONS Title 41 / 128 #GOLD - EN-UN - MED-OBA-22-LP -…" at bounding box center [398, 192] width 796 height 385
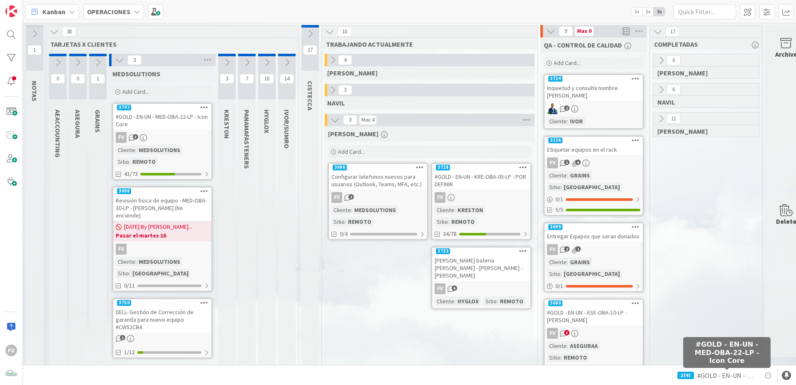
click at [729, 379] on span "#GOLD - EN-UN - MED-OBA-22-LP - Icon Core" at bounding box center [726, 375] width 59 height 10
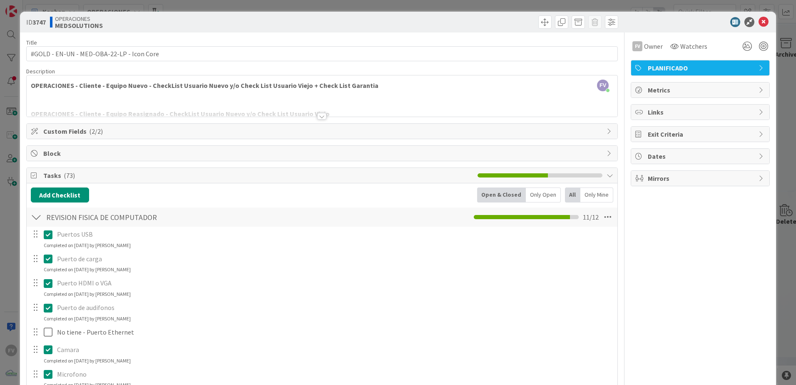
click at [45, 179] on span "Tasks ( 73 )" at bounding box center [258, 175] width 430 height 10
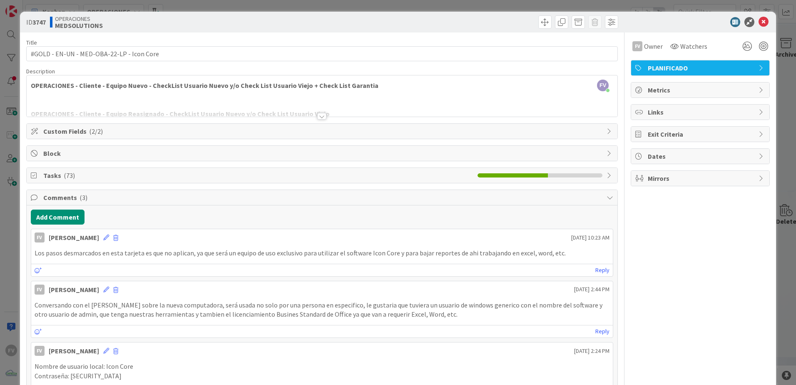
click at [63, 155] on span "Block" at bounding box center [322, 153] width 559 height 10
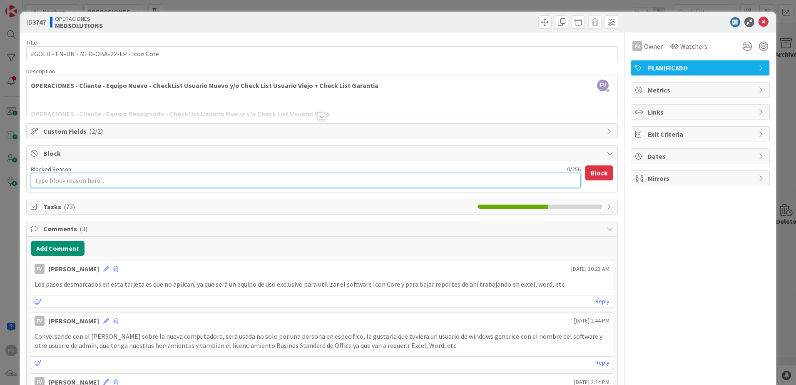
click at [67, 184] on textarea "Blocked Reason" at bounding box center [306, 180] width 550 height 15
type textarea "x"
type textarea "E"
type textarea "x"
type textarea "Es"
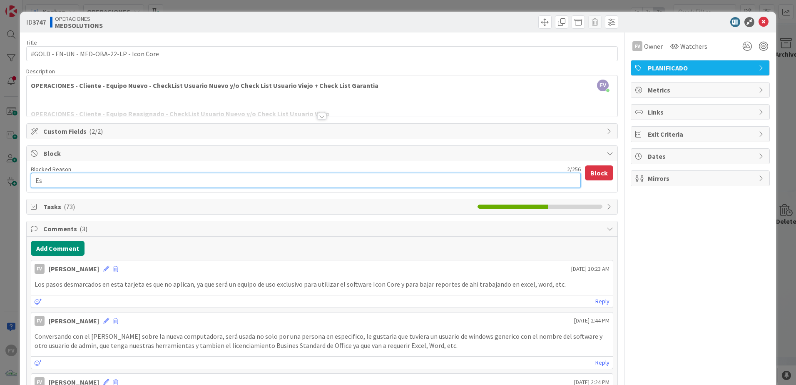
type textarea "x"
type textarea "Esp"
type textarea "x"
type textarea "Espe"
type textarea "x"
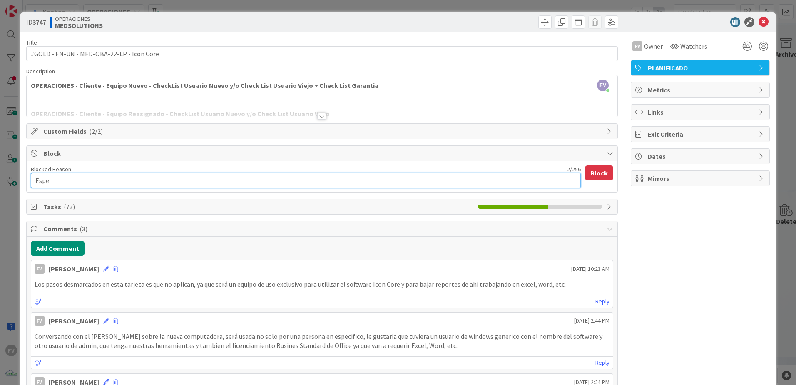
type textarea "Esper"
type textarea "x"
type textarea "Espera"
type textarea "x"
type textarea "Esperan"
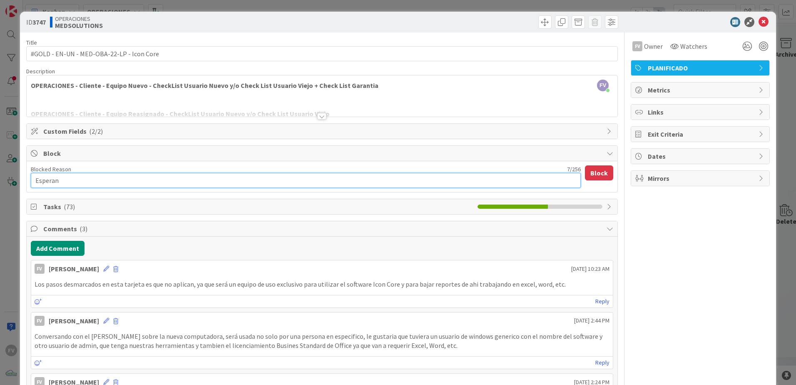
type textarea "x"
type textarea "Esperand"
type textarea "x"
type textarea "Esperando"
type textarea "x"
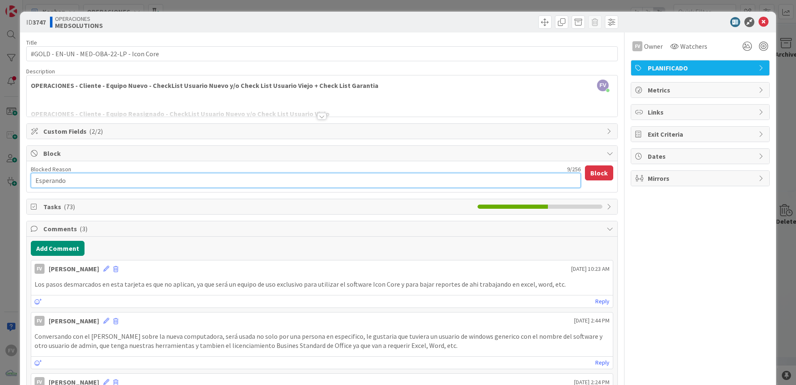
type textarea "Esperando r"
type textarea "x"
type textarea "Esperando re"
type textarea "x"
type textarea "Esperando res"
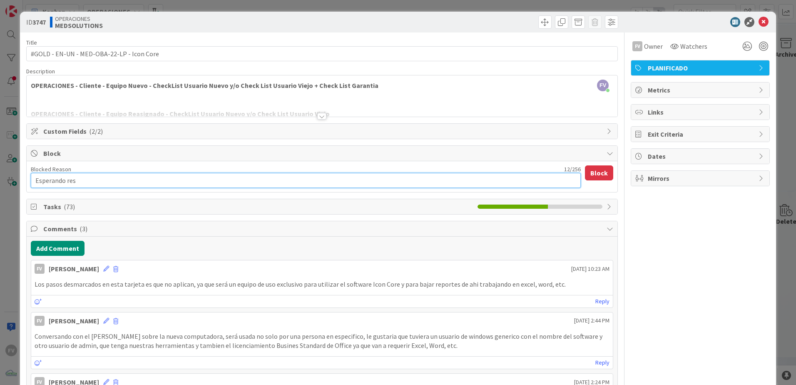
type textarea "x"
type textarea "Esperando respu"
type textarea "x"
type textarea "Esperando respuye"
type textarea "x"
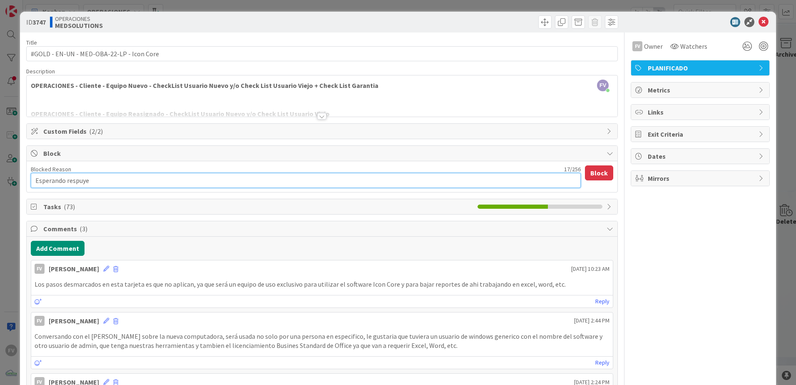
type textarea "Esperando respuy"
type textarea "x"
type textarea "Esperando respu"
type textarea "x"
type textarea "Esperando respue"
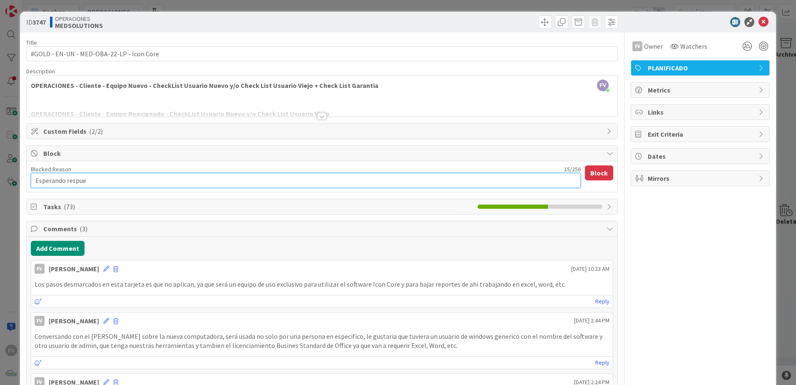
type textarea "x"
type textarea "Esperando respues"
type textarea "x"
type textarea "Esperando respuest"
type textarea "x"
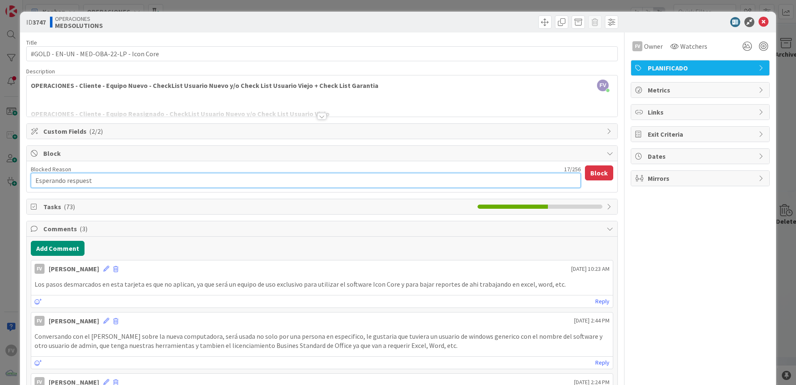
type textarea "Esperando respuest"
type textarea "x"
type textarea "Esperando respuest a"
type textarea "x"
type textarea "Esperando respuest"
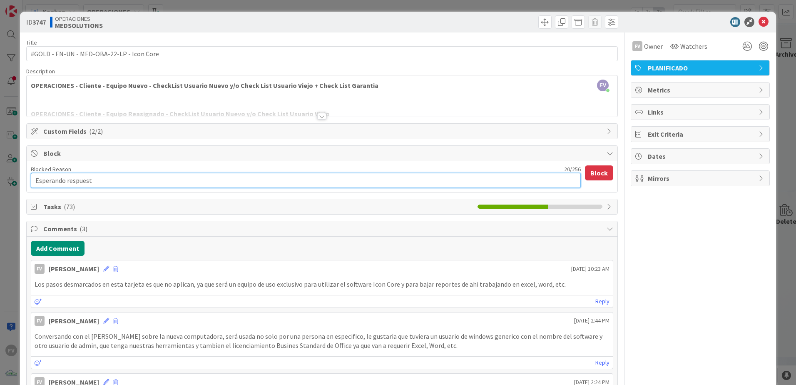
type textarea "x"
type textarea "Esperando respuest"
type textarea "x"
type textarea "Esperando respuesta"
type textarea "x"
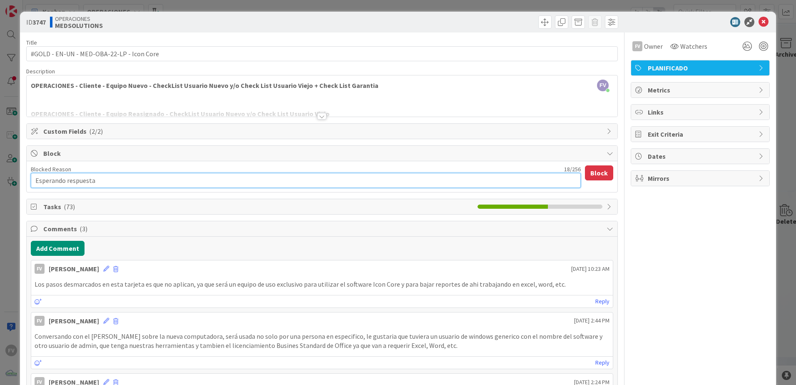
type textarea "Esperando respuesta d"
type textarea "x"
type textarea "Esperando respuesta de"
type textarea "x"
type textarea "Esperando respuesta del"
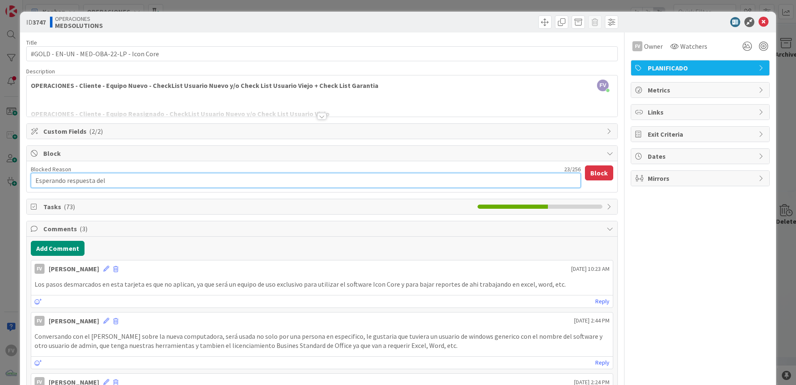
type textarea "x"
type textarea "Esperando respuesta del"
type textarea "x"
type textarea "Esperando respuesta del S"
type textarea "x"
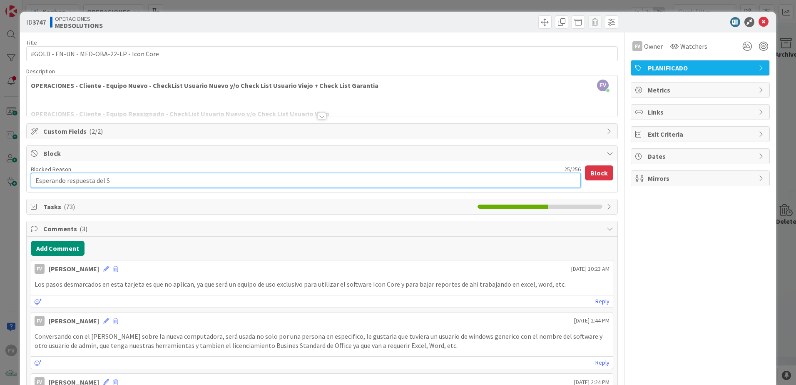
type textarea "Esperando respuesta del Sr"
type textarea "x"
type textarea "Esperando respuesta del Sr."
type textarea "x"
type textarea "Esperando respuesta del Sr."
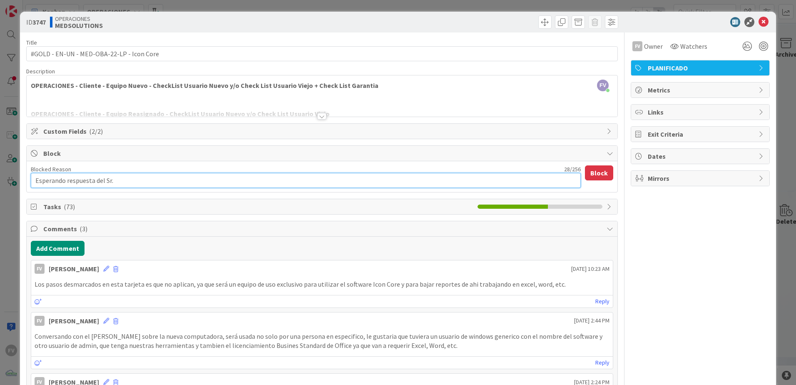
type textarea "x"
type textarea "Esperando respuesta del Sr. L"
type textarea "x"
type textarea "Esperando respuesta del Sr. Lu"
type textarea "x"
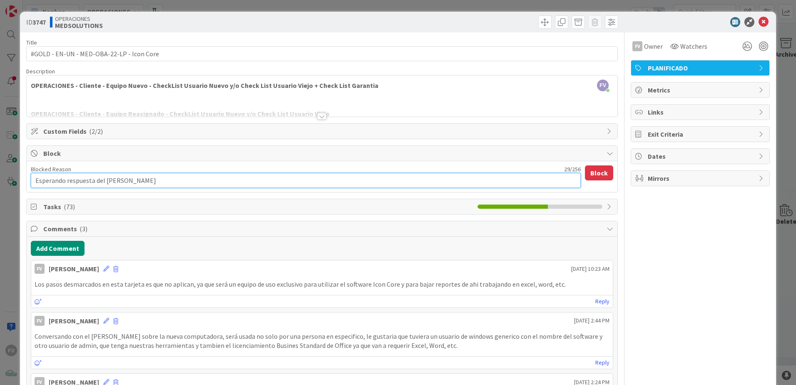
type textarea "Esperando respuesta del Sr. Lui"
type textarea "x"
type textarea "Esperando respuesta del Sr. Luis"
type textarea "x"
type textarea "Esperando respuesta del Sr. Luis"
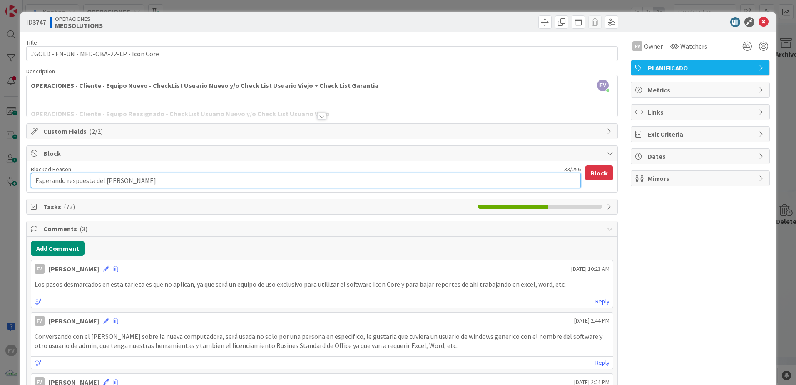
type textarea "x"
type textarea "Esperando respuesta del Sr. Luis e"
type textarea "x"
type textarea "Esperando respuesta del Sr. Luis e"
type textarea "x"
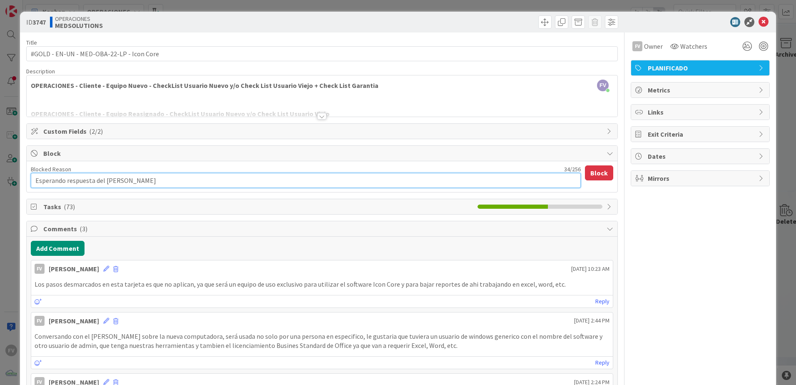
type textarea "Esperando respuesta del Sr. Luis e i"
type textarea "x"
type textarea "Esperando respuesta del Sr. Luis e in"
type textarea "x"
type textarea "Esperando respuesta del Sr. Luis e ins"
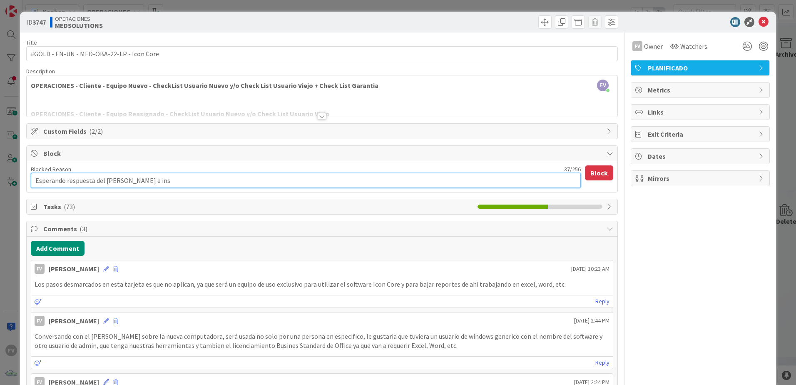
type textarea "x"
type textarea "Esperando respuesta del Sr. Luis e inst"
type textarea "x"
type textarea "Esperando respuesta del Sr. Luis e insta"
type textarea "x"
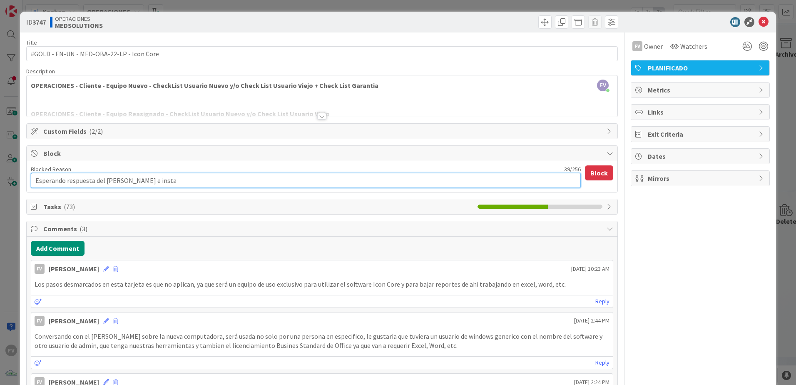
type textarea "Esperando respuesta del Sr. Luis e instal"
type textarea "x"
type textarea "Esperando respuesta del Sr. Luis e instala"
type textarea "x"
type textarea "Esperando respuesta del Sr. Luis e instalac"
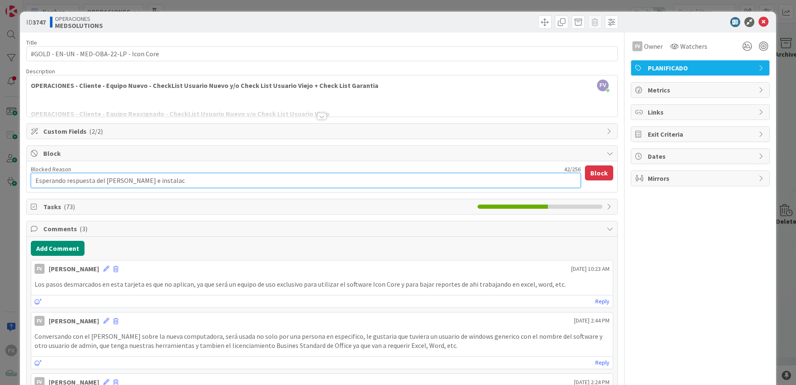
type textarea "x"
type textarea "Esperando respuesta del Sr. Luis e instalaci"
type textarea "x"
type textarea "Esperando respuesta del Sr. Luis e instalació"
type textarea "x"
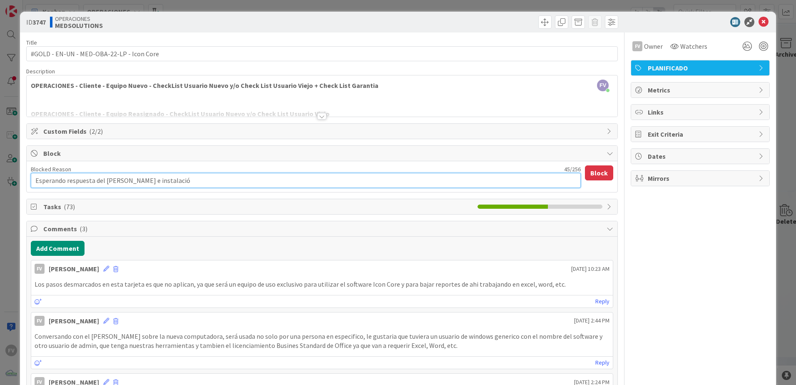
type textarea "Esperando respuesta del Sr. Luis e instalación"
type textarea "x"
type textarea "Esperando respuesta del Sr. Luis e instalación"
type textarea "x"
type textarea "Esperando respuesta del Sr. Luis e instalación d"
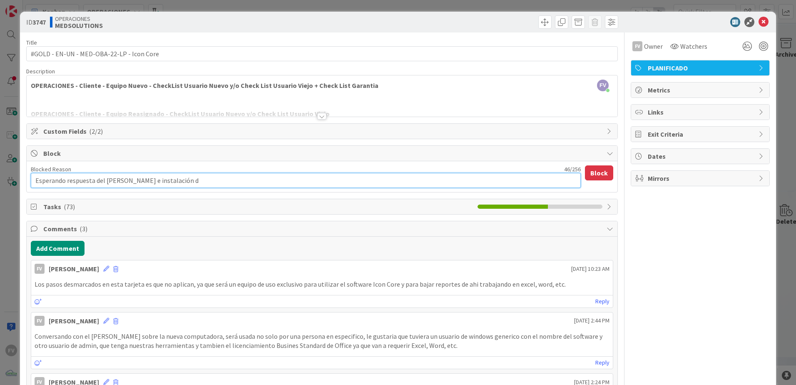
type textarea "x"
type textarea "Esperando respuesta del Sr. Luis e instalación de"
type textarea "x"
type textarea "Esperando respuesta del Sr. Luis e instalación de S"
type textarea "x"
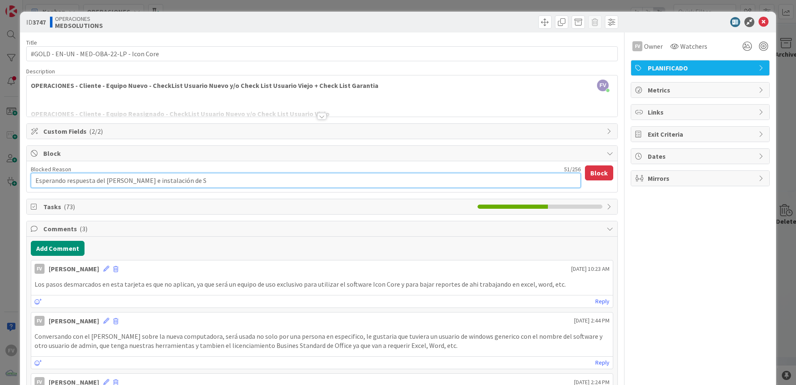
type textarea "Esperando respuesta del Sr. Luis e instalación de"
type textarea "x"
type textarea "Esperando respuesta del Sr. Luis e instalación de"
type textarea "x"
type textarea "Esperando respuesta del Sr. Luis e instalación d"
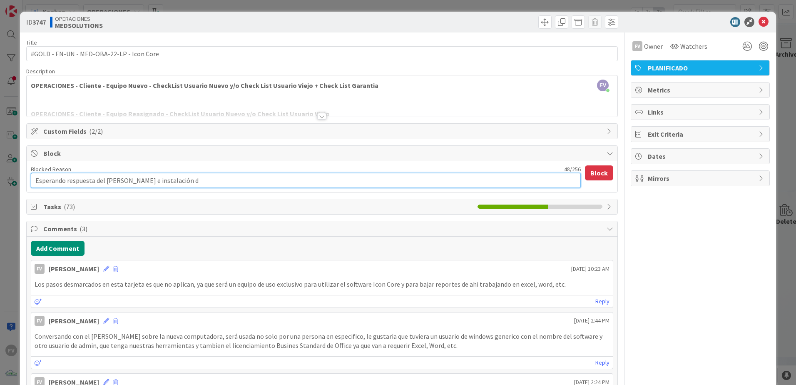
type textarea "x"
type textarea "Esperando respuesta del Sr. Luis e instalación"
type textarea "x"
type textarea "Esperando respuesta del Sr. Luis e instalación"
type textarea "x"
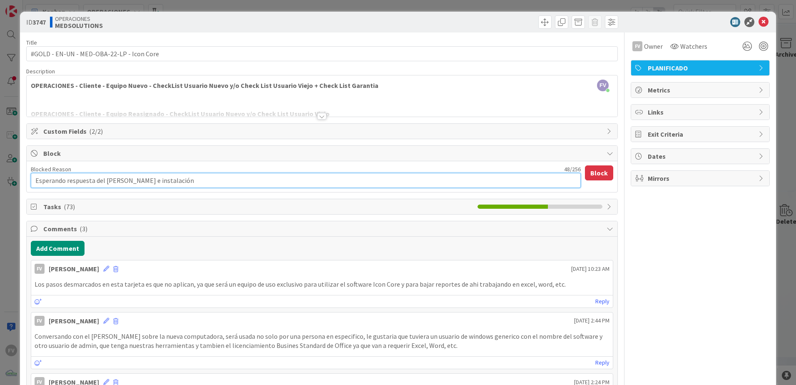
type textarea "Esperando respuesta del Sr. Luis e instalació"
type textarea "x"
type textarea "Esperando respuesta del Sr. Luis e instalaci"
type textarea "x"
type textarea "Esperando respuesta del Sr. Luis e instalac"
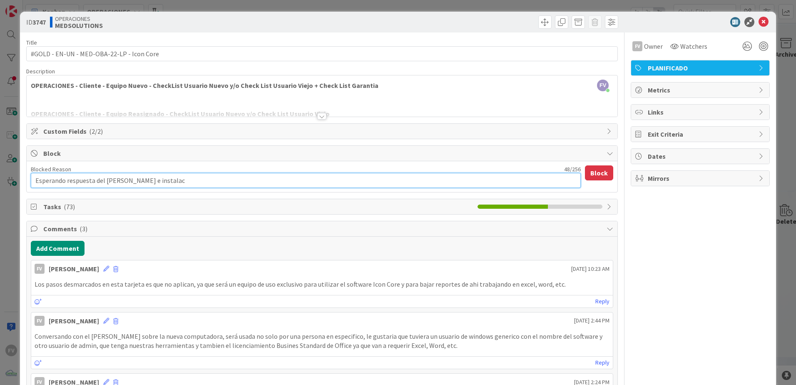
type textarea "x"
type textarea "Esperando respuesta del Sr. Luis e instala"
type textarea "x"
type textarea "Esperando respuesta del Sr. Luis e instal"
type textarea "x"
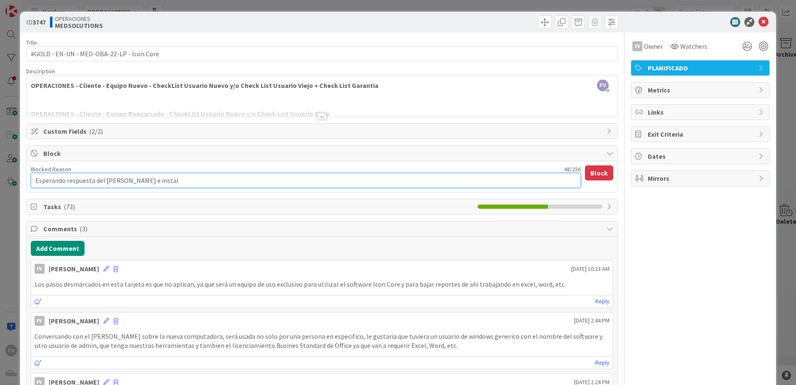
type textarea "Esperando respuesta del Sr. Luis e insta"
type textarea "x"
type textarea "Esperando respuesta del Sr. Luis e inst"
type textarea "x"
type textarea "Esperando respuesta del Sr. Luis e ins"
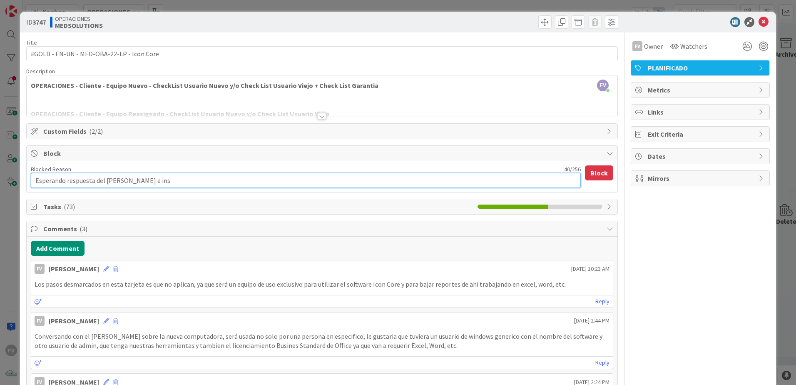
type textarea "x"
type textarea "Esperando respuesta del Sr. Luis e in"
type textarea "x"
type textarea "Esperando respuesta del Sr. Luis e i"
type textarea "x"
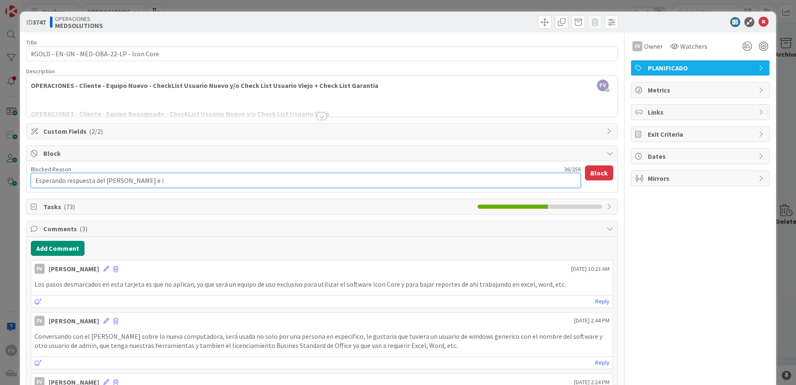
type textarea "Esperando respuesta del Sr. Luis e"
type textarea "x"
type textarea "Esperando respuesta del Sr. Luis e"
type textarea "x"
type textarea "Esperando respuesta del Sr. Luis"
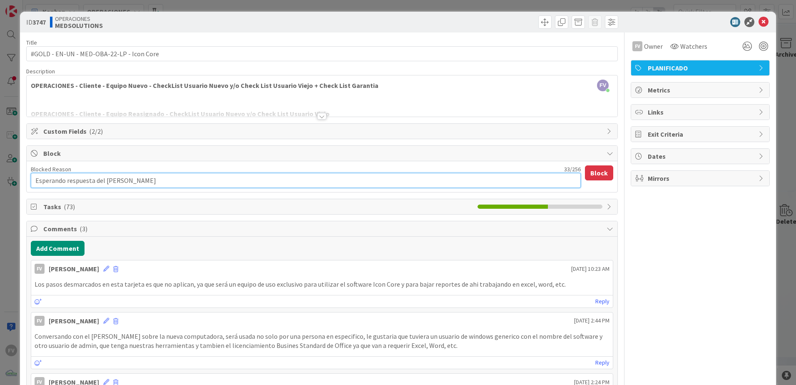
type textarea "x"
type textarea "Esperando respuesta del Sr. Luis y"
type textarea "x"
type textarea "Esperando respuesta del Sr. Luis y"
type textarea "x"
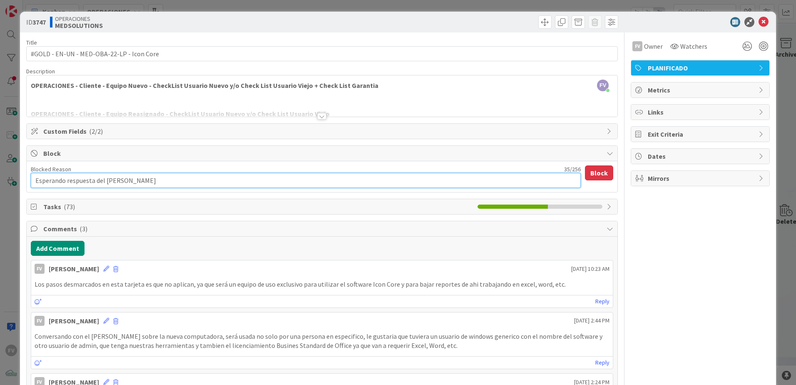
type textarea "Esperando respuesta del Sr. Luis y q"
type textarea "x"
type textarea "Esperando respuesta del Sr. Luis y qu"
type textarea "x"
type textarea "Esperando respuesta del Sr. Luis y que"
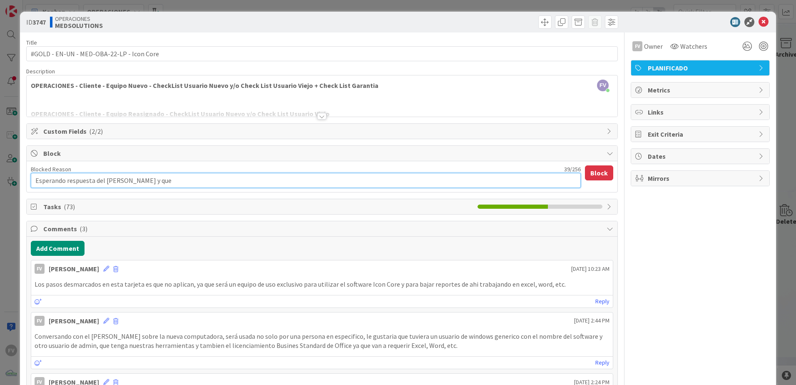
type textarea "x"
type textarea "Esperando respuesta del Sr. Luis y que n"
type textarea "x"
type textarea "Esperando respuesta del Sr. Luis y que no"
type textarea "x"
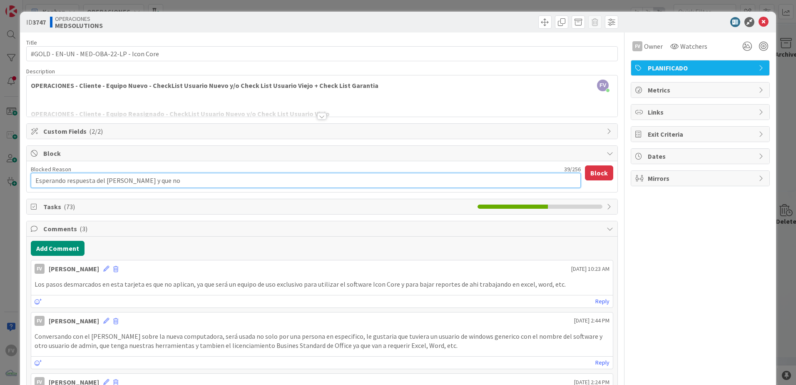
type textarea "Esperando respuesta del Sr. Luis y que nos"
type textarea "x"
type textarea "Esperando respuesta del Sr. Luis y que nos"
type textarea "x"
type textarea "Esperando respuesta del Sr. Luis y que nos a"
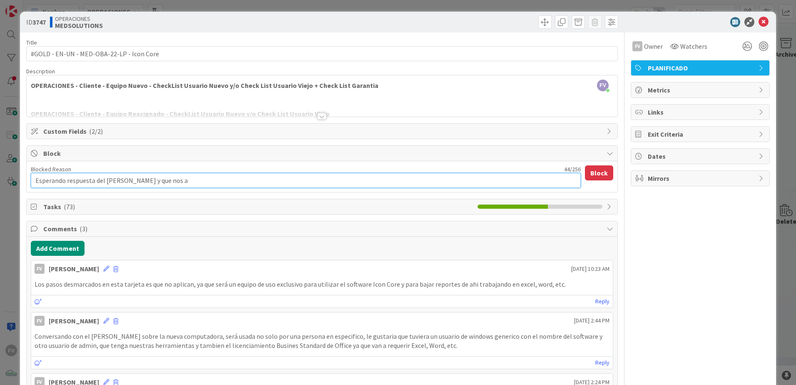
type textarea "x"
type textarea "Esperando respuesta del Sr. Luis y que nos av"
type textarea "x"
type textarea "Esperando respuesta del Sr. Luis y que nos avi"
type textarea "x"
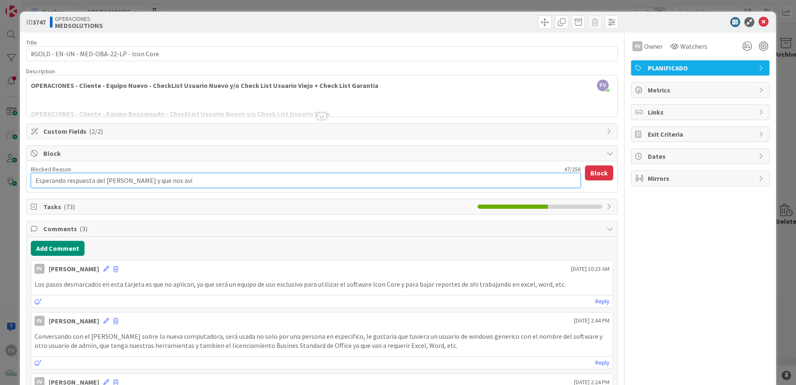
type textarea "Esperando respuesta del Sr. Luis y que nos avis"
type textarea "x"
type textarea "Esperando respuesta del Sr. Luis y que nos avise"
type textarea "x"
type textarea "Esperando respuesta del Sr. Luis y que nos avisen"
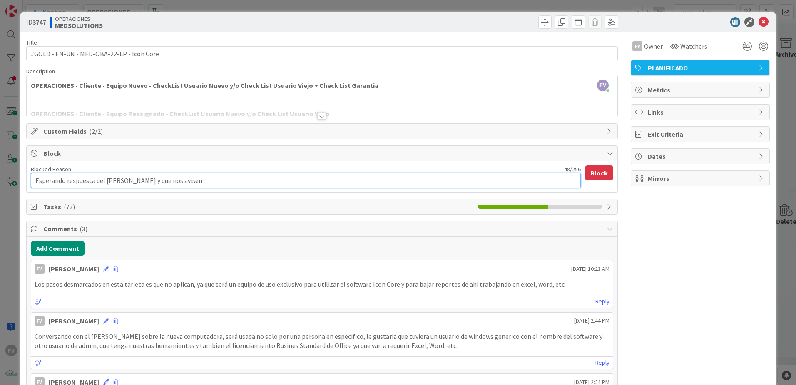
type textarea "x"
type textarea "Esperando respuesta del Sr. Luis y que nos avisen"
type textarea "x"
type textarea "Esperando respuesta del Sr. Luis y que nos avisen c"
type textarea "x"
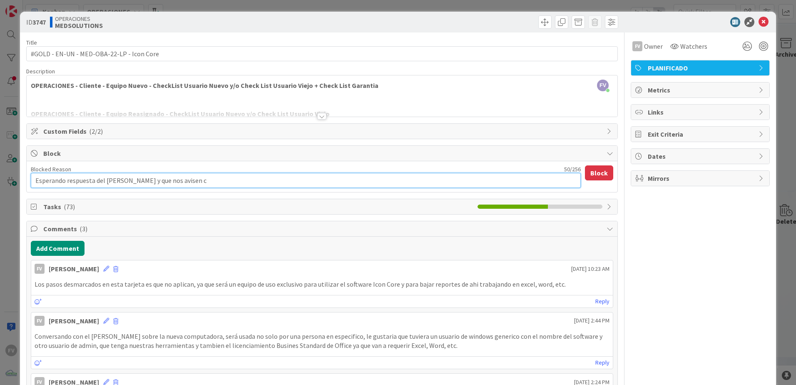
type textarea "Esperando respuesta del Sr. Luis y que nos avisen cu"
type textarea "x"
type textarea "Esperando respuesta del Sr. Luis y que nos avisen cua"
type textarea "x"
type textarea "Esperando respuesta del Sr. Luis y que nos avisen cuan"
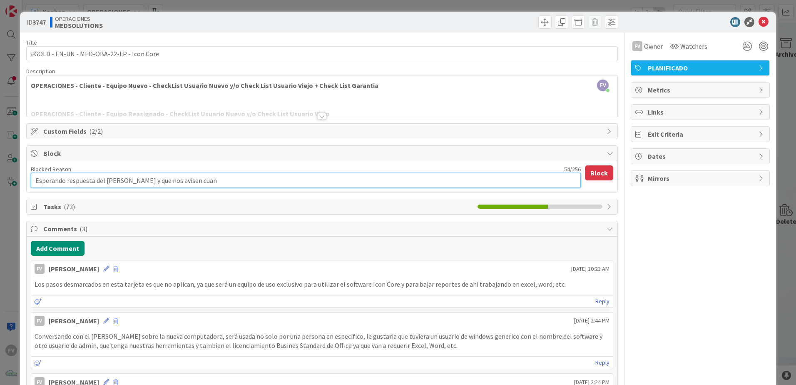
type textarea "x"
type textarea "Esperando respuesta del Sr. Luis y que nos avisen cuand"
type textarea "x"
type textarea "Esperando respuesta del Sr. Luis y que nos avisen cuando"
type textarea "x"
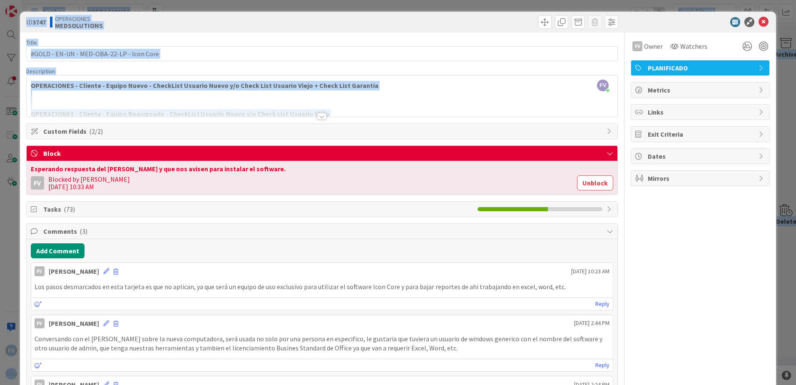
click at [0, 141] on html "FV Kanban OPERACIONES 1x 2x 3x 1 NOTAS 38 TARJETAS X CLIENTES 0 AEACCOUNTING 0 …" at bounding box center [398, 192] width 796 height 385
drag, startPoint x: -2, startPoint y: 141, endPoint x: 16, endPoint y: 159, distance: 25.6
click at [16, 159] on div "ID 3747 OPERACIONES MEDSOLUTIONS Title 41 / 128 #GOLD - EN-UN - MED-OBA-22-LP -…" at bounding box center [398, 192] width 796 height 385
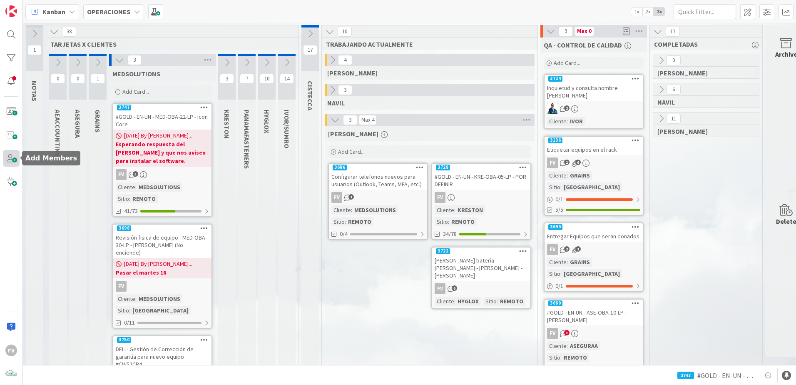
click at [12, 155] on span at bounding box center [11, 158] width 17 height 17
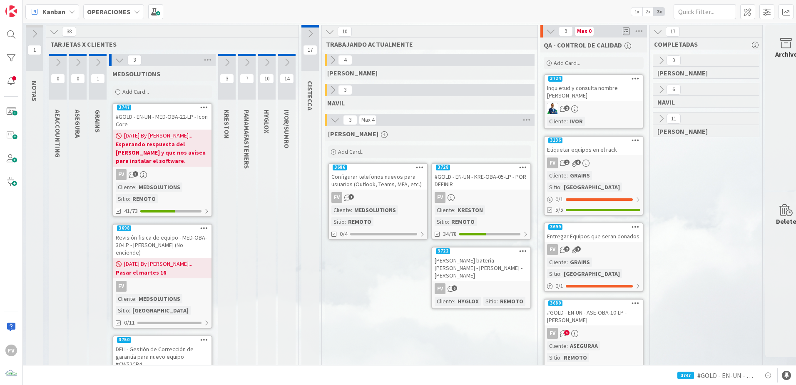
click at [231, 60] on icon at bounding box center [226, 62] width 9 height 9
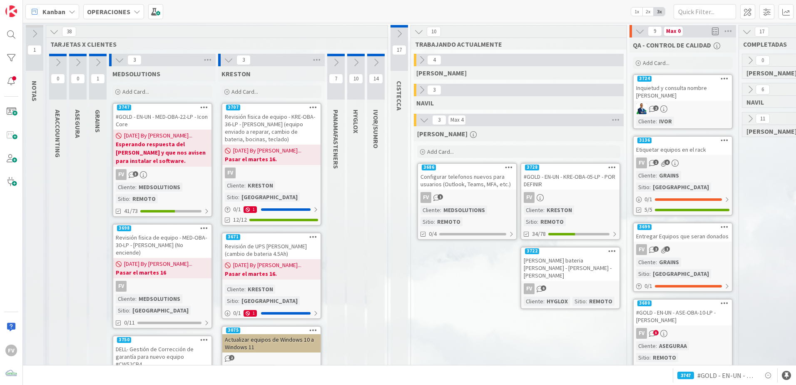
click at [116, 60] on icon at bounding box center [119, 59] width 9 height 9
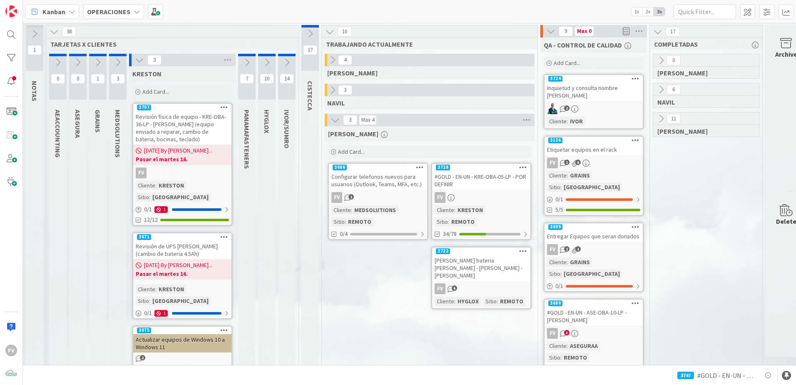
click at [167, 130] on div "Revisión fisica de equipo - KRE-OBA-36-LP - [PERSON_NAME] (equipo enviado a rep…" at bounding box center [182, 127] width 98 height 33
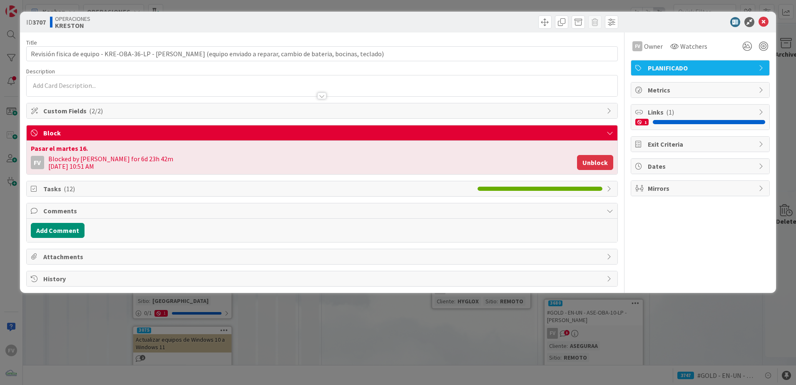
click at [601, 163] on button "Unblock" at bounding box center [595, 162] width 36 height 15
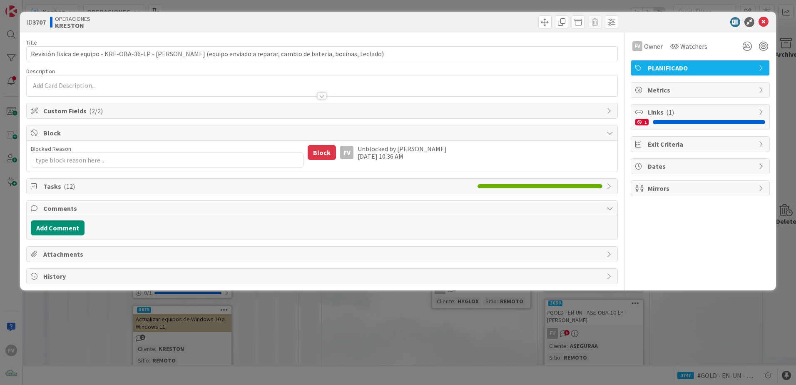
click at [70, 189] on span "( 12 )" at bounding box center [69, 186] width 11 height 8
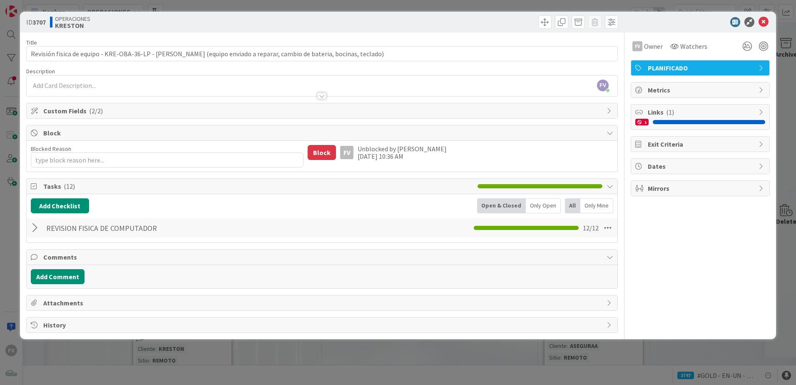
click at [30, 235] on div "REVISION FISICA DE COMPUTADOR Checklist Name 29 / 64 REVISION FISICA DE COMPUTA…" at bounding box center [322, 227] width 591 height 19
click at [35, 227] on div at bounding box center [36, 227] width 11 height 15
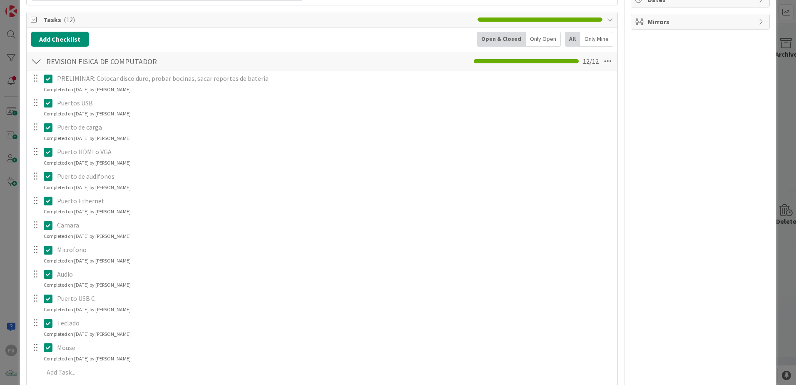
scroll to position [208, 0]
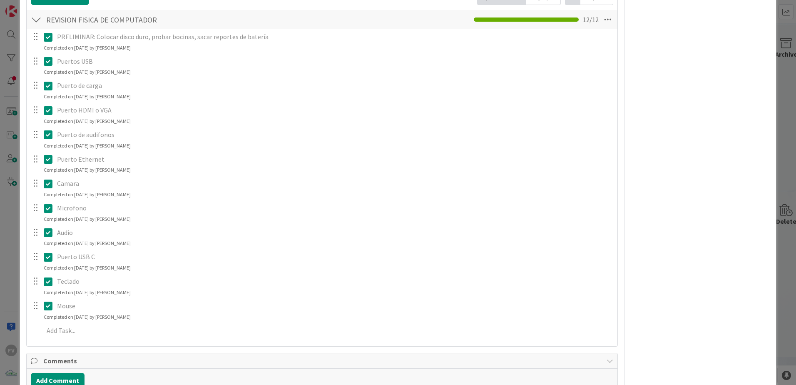
click at [47, 39] on icon at bounding box center [48, 37] width 9 height 10
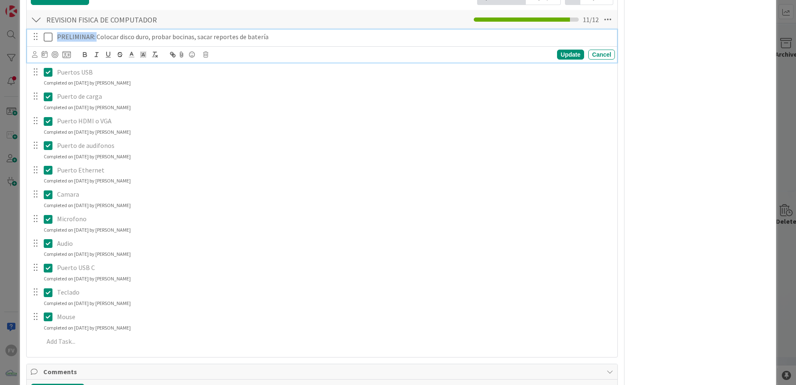
drag, startPoint x: 94, startPoint y: 35, endPoint x: 30, endPoint y: 42, distance: 64.1
click at [30, 42] on div "PRELIMINAR: Colocar disco duro, probar bocinas, sacar reportes de batería Updat…" at bounding box center [322, 46] width 590 height 33
click at [50, 37] on icon at bounding box center [48, 37] width 9 height 10
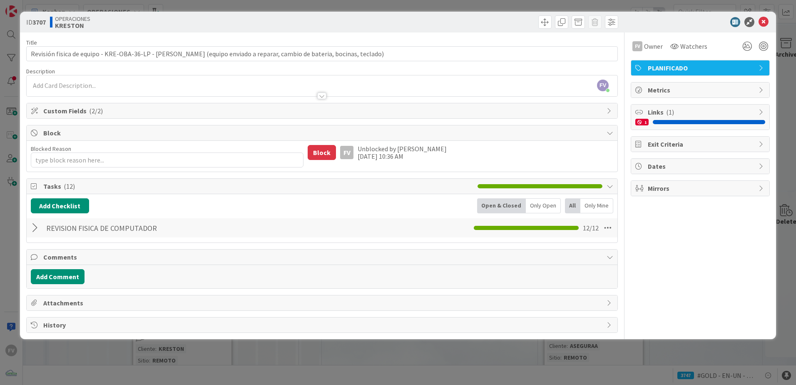
scroll to position [0, 0]
click at [58, 251] on div "Comments" at bounding box center [322, 256] width 591 height 15
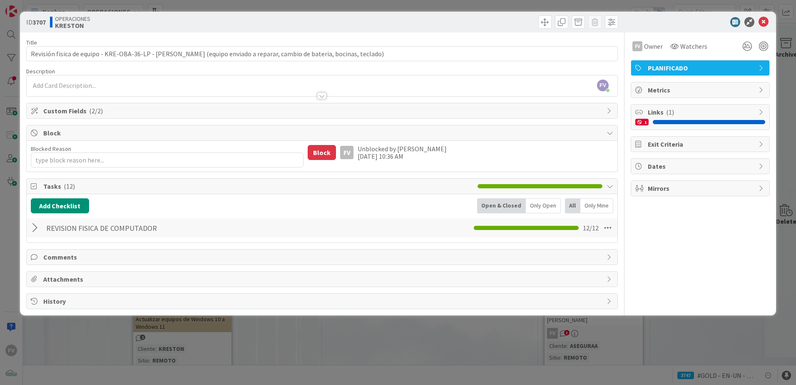
click at [38, 226] on div at bounding box center [36, 227] width 11 height 15
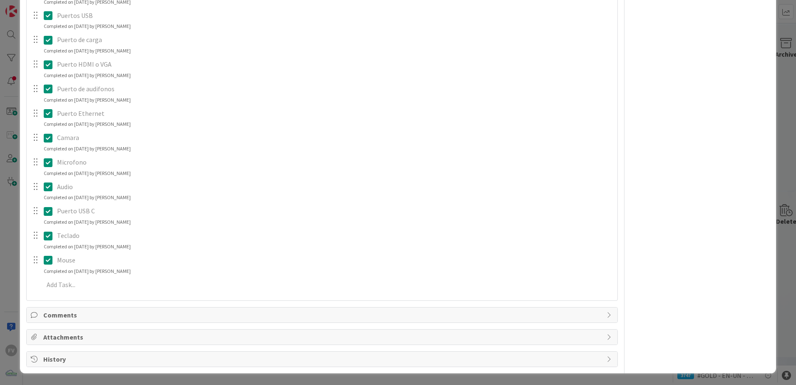
scroll to position [46, 0]
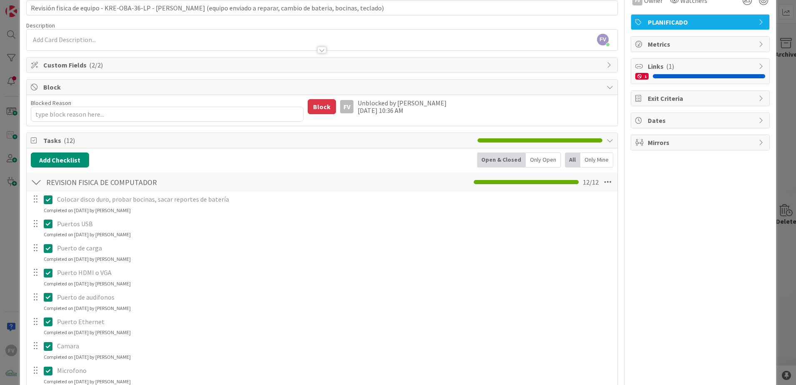
click at [39, 185] on div at bounding box center [36, 181] width 11 height 15
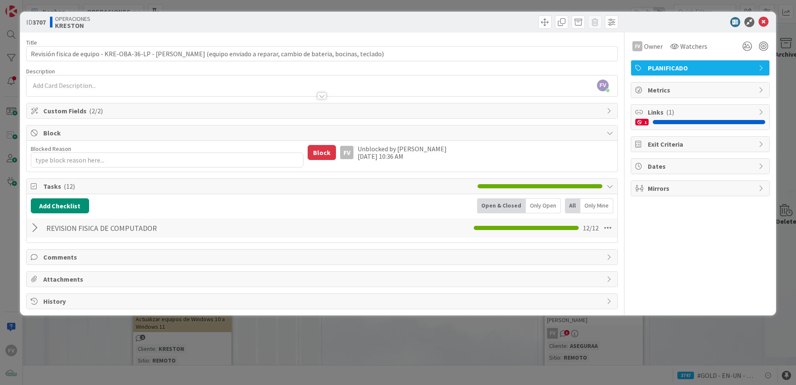
click at [59, 278] on span "Attachments" at bounding box center [322, 279] width 559 height 10
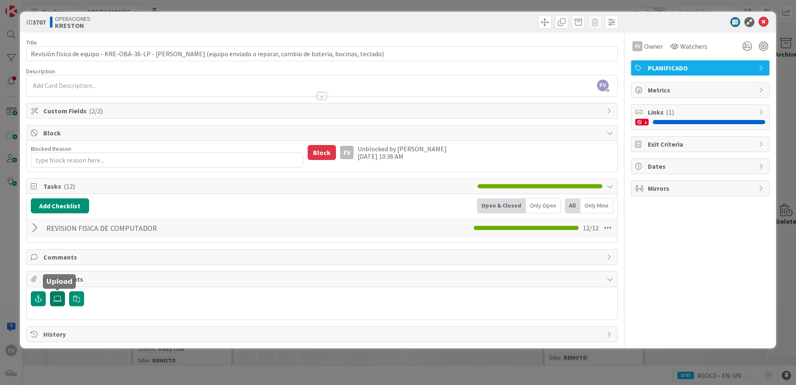
click at [60, 294] on label at bounding box center [57, 298] width 15 height 15
click at [50, 291] on input "file" at bounding box center [50, 291] width 0 height 0
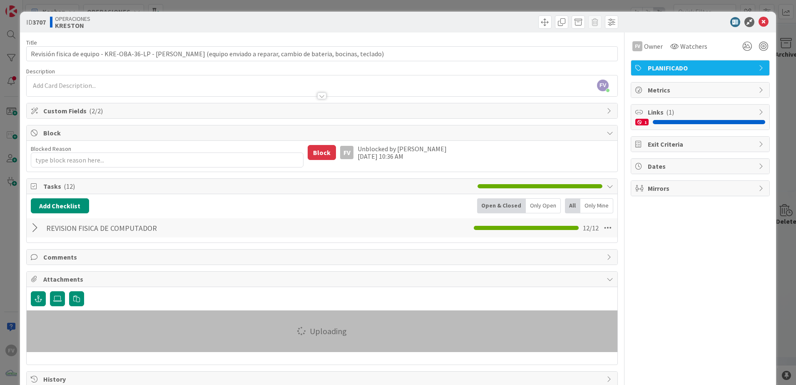
scroll to position [20, 0]
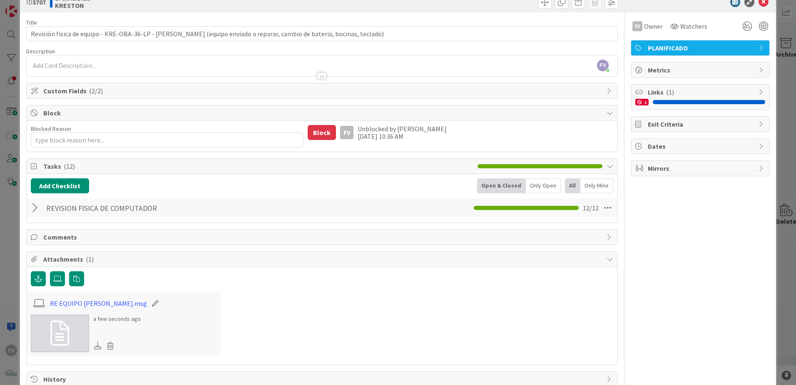
click at [107, 240] on span "Comments" at bounding box center [322, 237] width 559 height 10
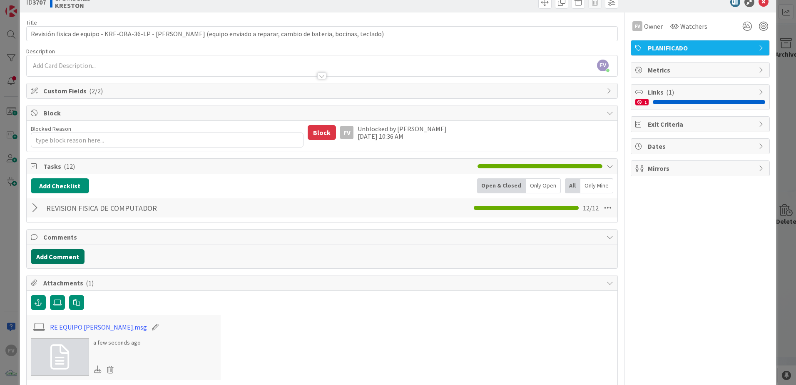
click at [77, 255] on button "Add Comment" at bounding box center [58, 256] width 54 height 15
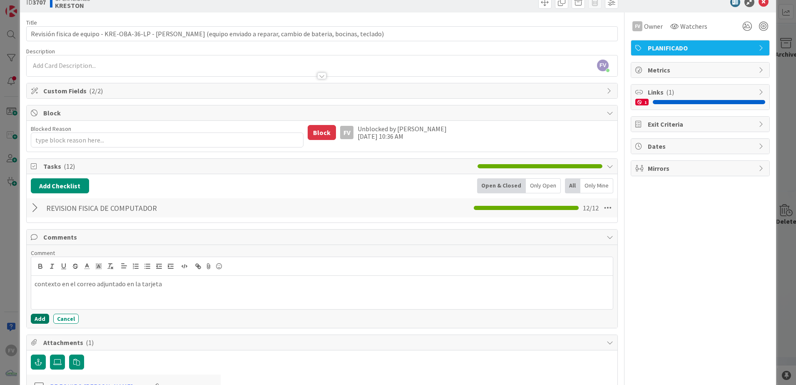
click at [46, 316] on button "Add" at bounding box center [40, 318] width 18 height 10
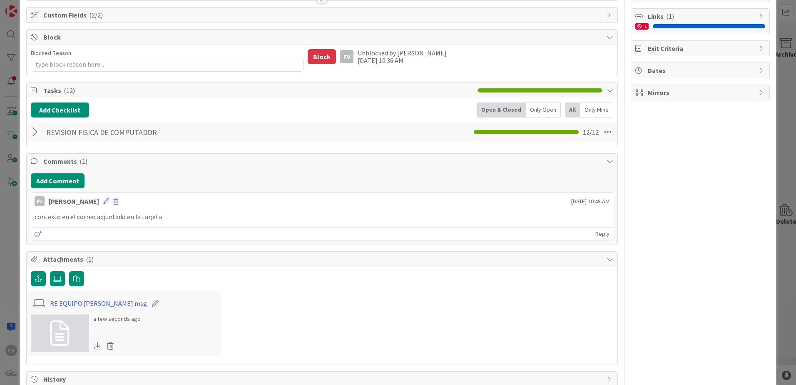
scroll to position [116, 0]
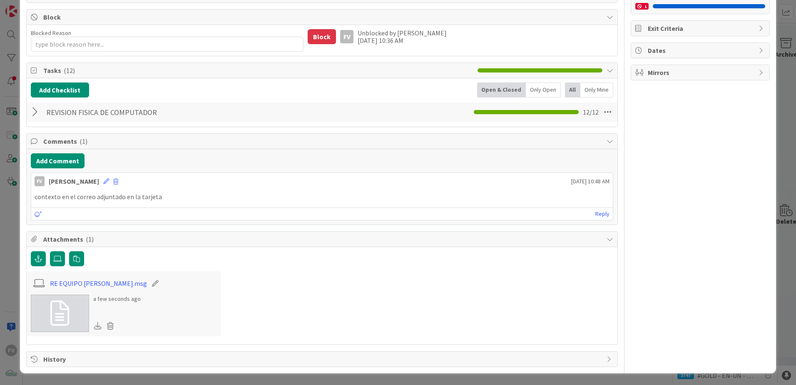
click at [67, 320] on icon at bounding box center [59, 313] width 19 height 25
click at [420, 270] on div "RE EQUIPO INGRID TUÑON.msg a few seconds ago" at bounding box center [322, 295] width 582 height 89
click at [147, 266] on div at bounding box center [322, 259] width 582 height 16
click at [77, 259] on icon "button" at bounding box center [76, 258] width 7 height 7
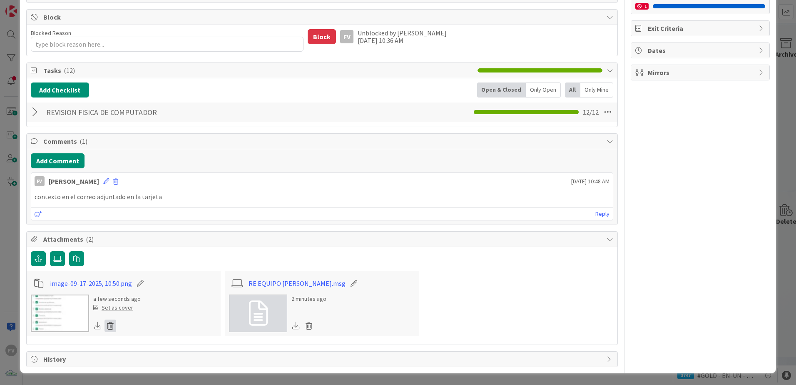
click at [107, 328] on icon at bounding box center [110, 325] width 12 height 12
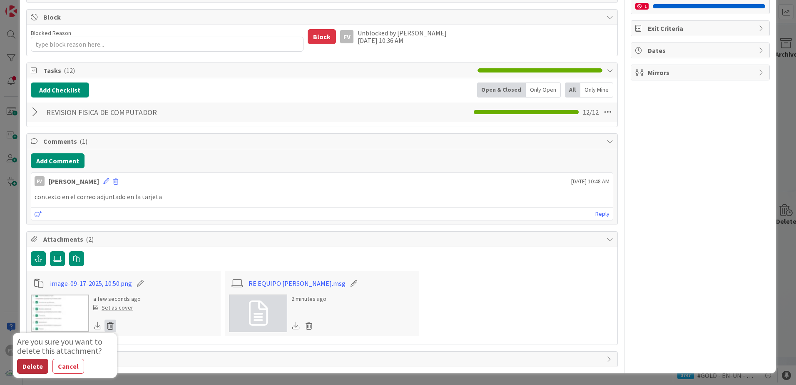
click at [37, 362] on button "Delete" at bounding box center [32, 365] width 31 height 15
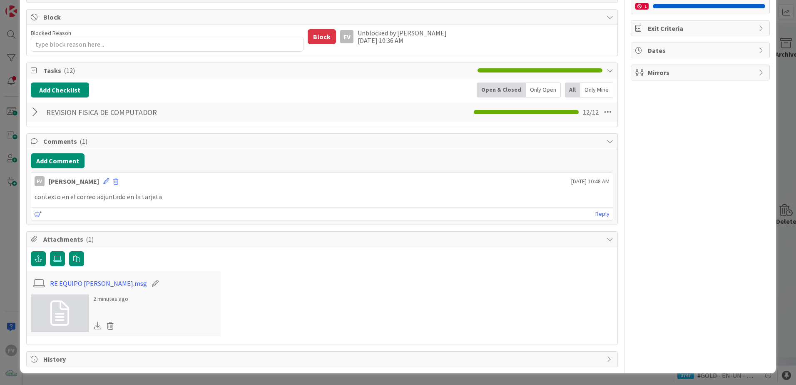
click at [110, 262] on div at bounding box center [322, 259] width 582 height 16
click at [79, 259] on icon "button" at bounding box center [76, 258] width 7 height 7
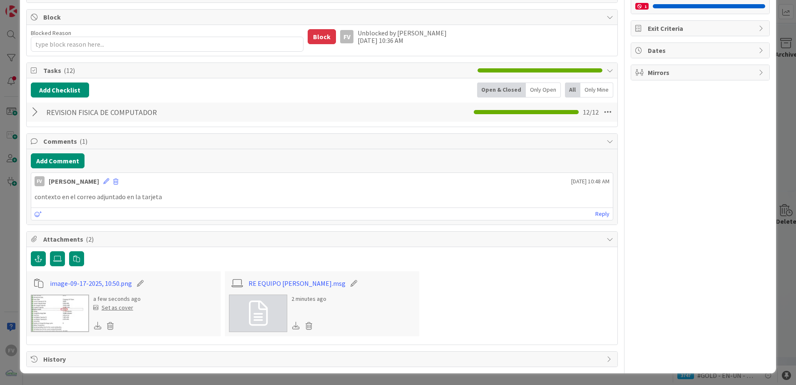
click at [119, 240] on span "Attachments ( 2 )" at bounding box center [322, 239] width 559 height 10
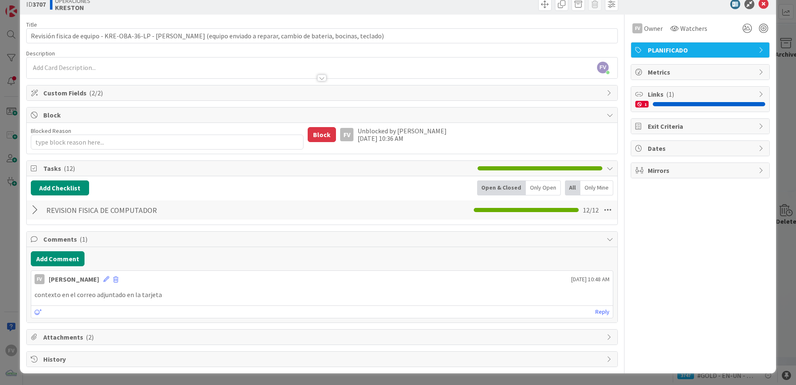
scroll to position [18, 0]
click at [99, 236] on span "Comments ( 1 )" at bounding box center [322, 239] width 559 height 10
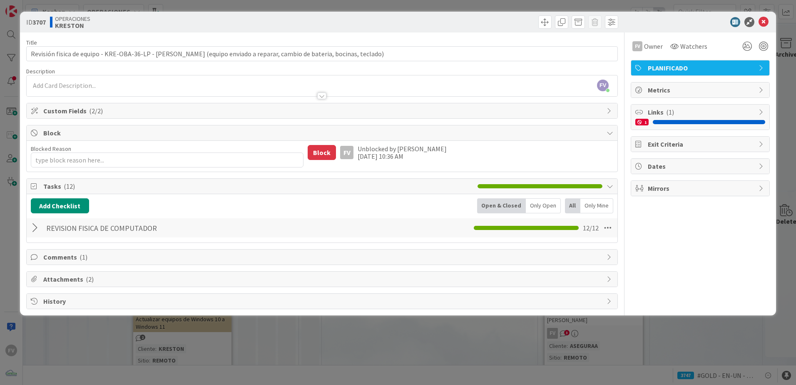
drag, startPoint x: 38, startPoint y: 229, endPoint x: 143, endPoint y: 211, distance: 106.4
click at [38, 229] on div at bounding box center [36, 227] width 11 height 15
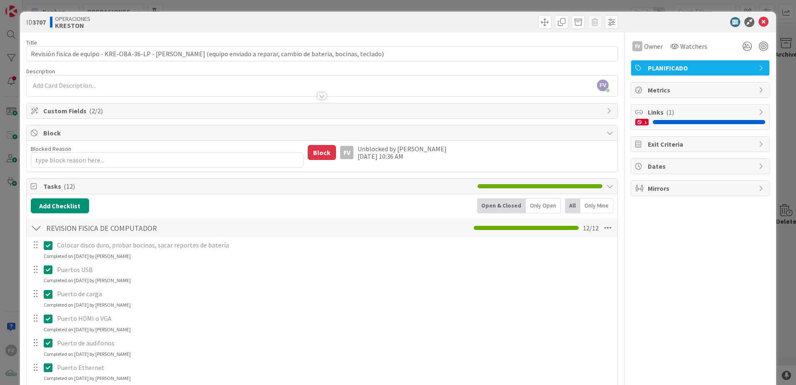
click at [37, 229] on div at bounding box center [36, 227] width 11 height 15
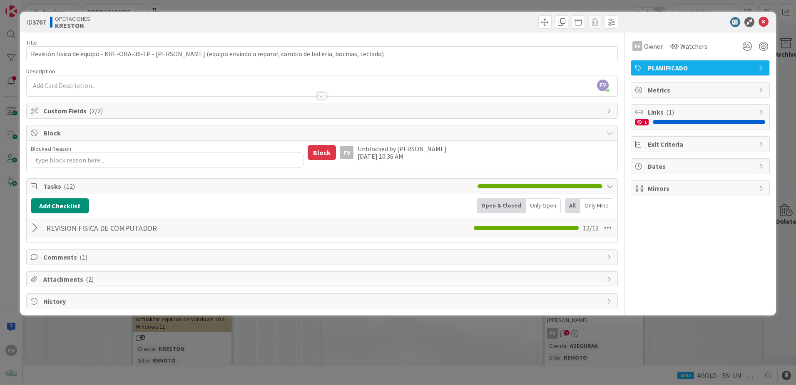
click at [64, 258] on span "Comments ( 1 )" at bounding box center [322, 257] width 559 height 10
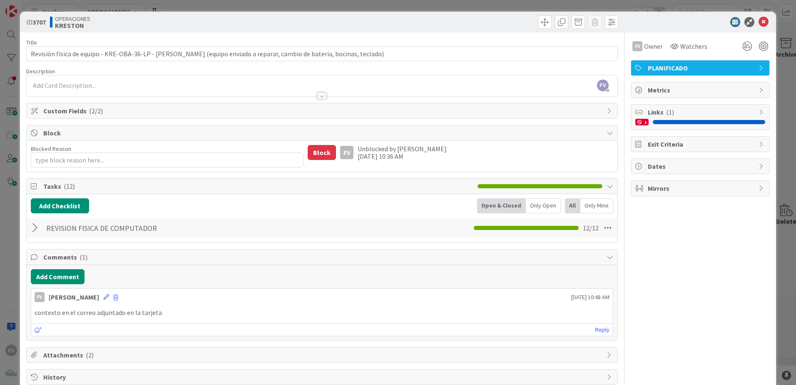
click at [89, 260] on span "Comments ( 1 )" at bounding box center [322, 257] width 559 height 10
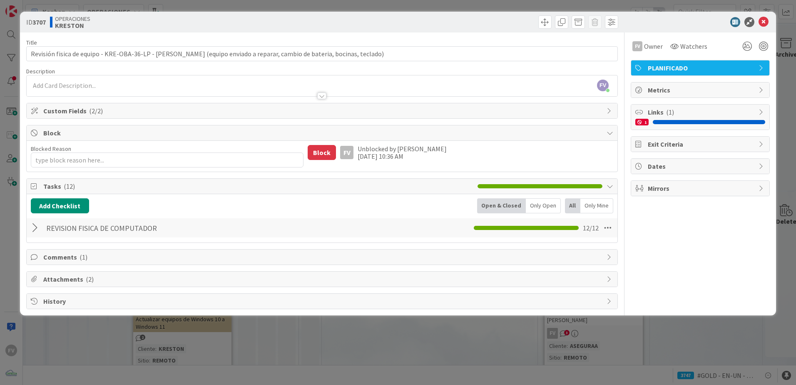
click at [89, 260] on span "Comments ( 1 )" at bounding box center [322, 257] width 559 height 10
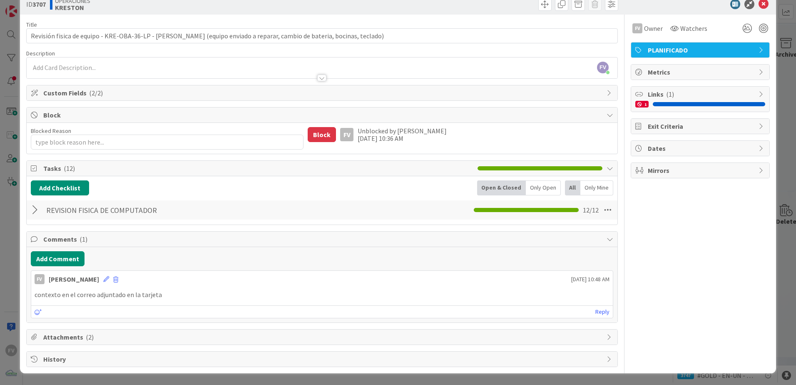
click at [67, 338] on span "Attachments ( 2 )" at bounding box center [322, 337] width 559 height 10
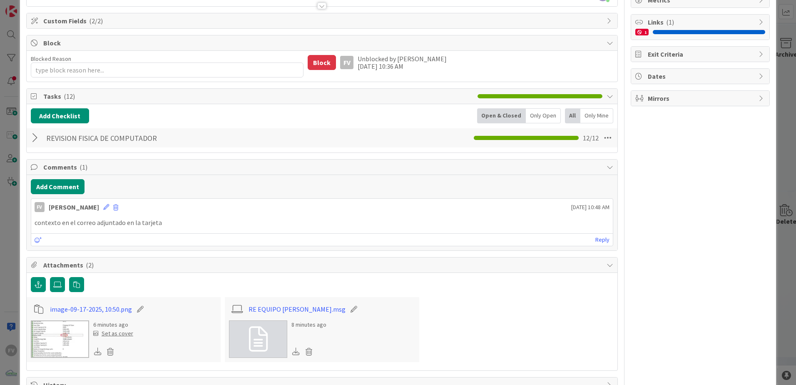
scroll to position [116, 0]
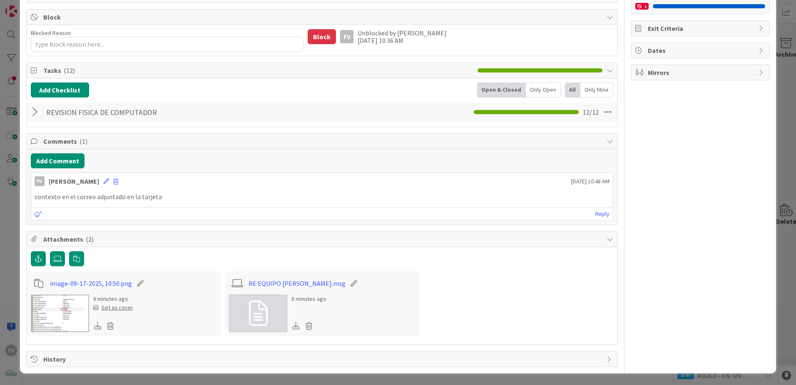
drag, startPoint x: 82, startPoint y: 240, endPoint x: 80, endPoint y: 230, distance: 10.4
click at [82, 240] on span "Attachments ( 2 )" at bounding box center [322, 239] width 559 height 10
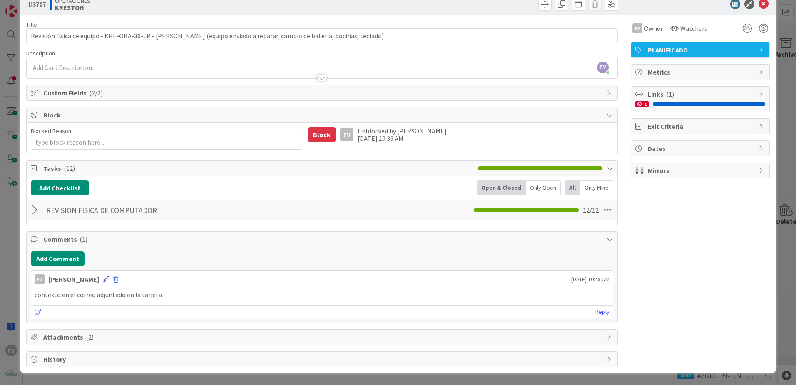
click at [105, 281] on icon at bounding box center [106, 279] width 6 height 6
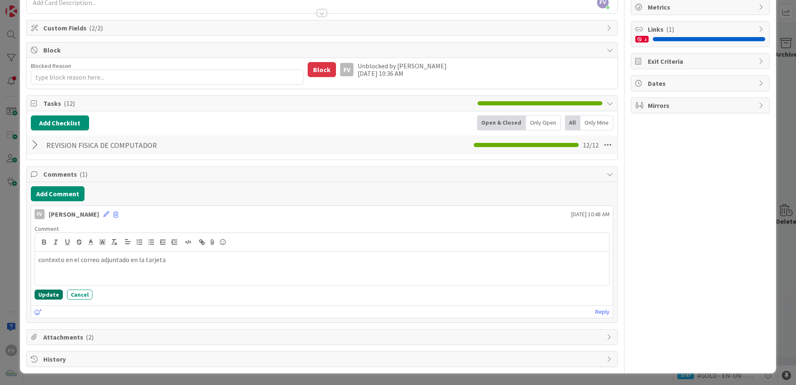
click at [50, 293] on button "Update" at bounding box center [49, 294] width 28 height 10
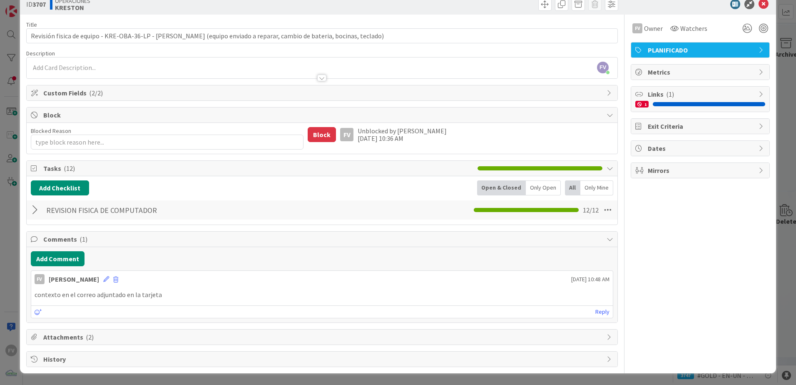
click at [13, 236] on div "ID 3707 OPERACIONES KRESTON Title 120 / 128 Revisión fisica de equipo - KRE-OBA…" at bounding box center [398, 192] width 796 height 385
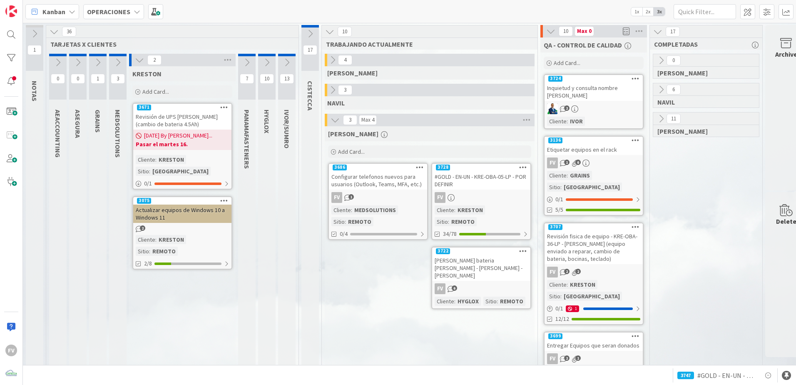
click at [182, 133] on span "[DATE] By [PERSON_NAME]..." at bounding box center [178, 135] width 68 height 9
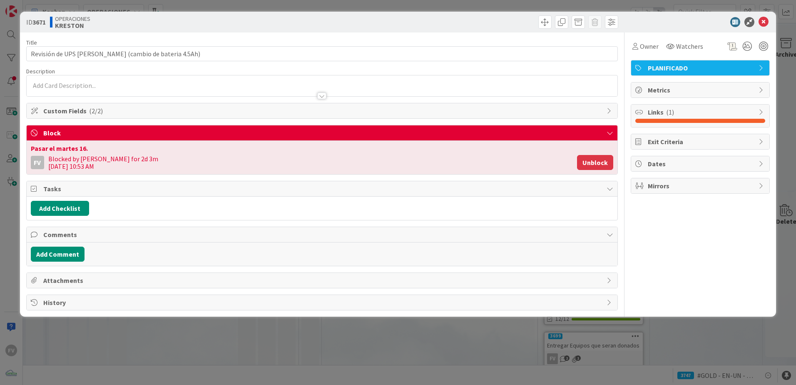
click at [594, 166] on button "Unblock" at bounding box center [595, 162] width 36 height 15
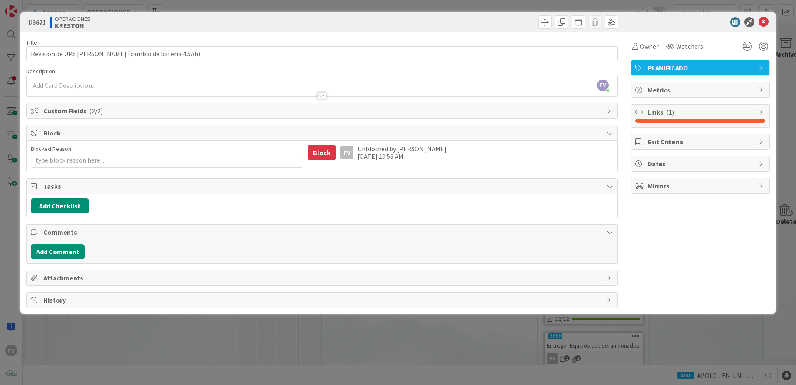
click at [144, 7] on div "ID 3671 OPERACIONES KRESTON Title 56 / 128 Revisión de UPS Dixie Castillo (camb…" at bounding box center [398, 192] width 796 height 385
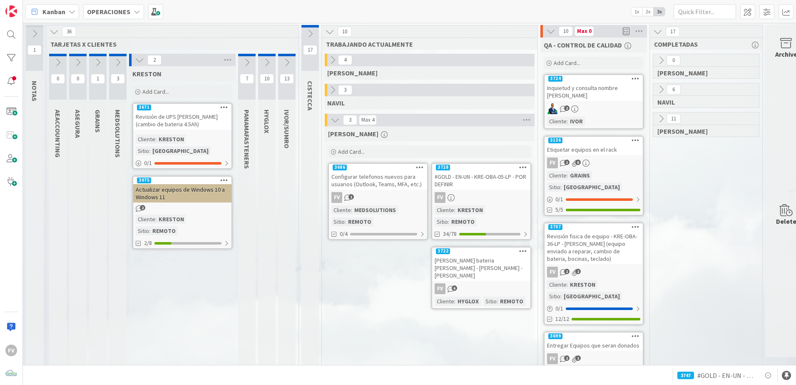
click at [113, 15] on b "OPERACIONES" at bounding box center [108, 11] width 43 height 8
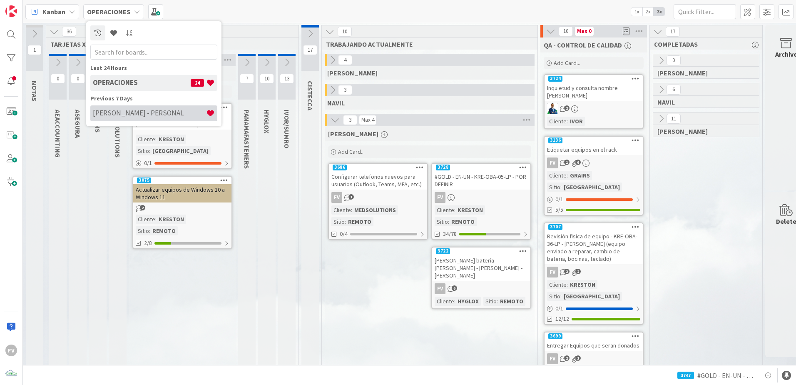
click at [152, 117] on h4 "FERNANDO - PERSONAL" at bounding box center [149, 113] width 113 height 8
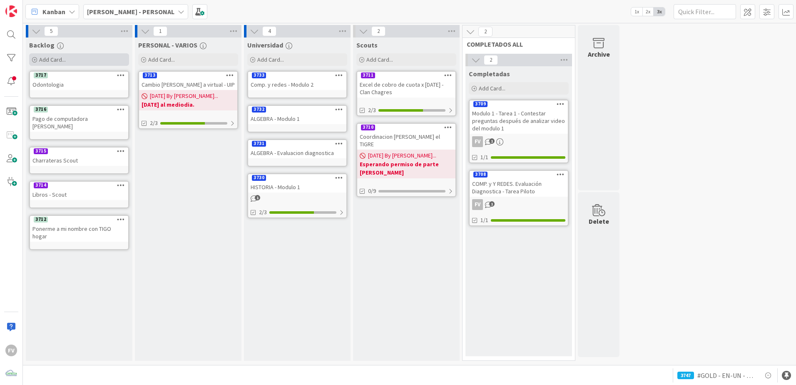
click at [59, 63] on span "Add Card..." at bounding box center [52, 59] width 27 height 7
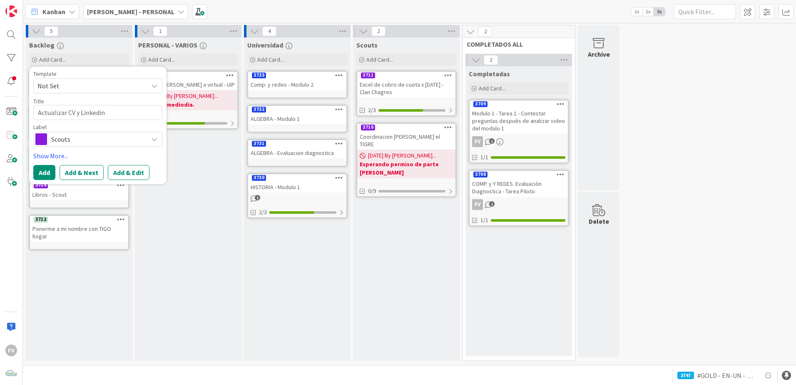
click at [68, 144] on span "Scouts" at bounding box center [97, 139] width 92 height 12
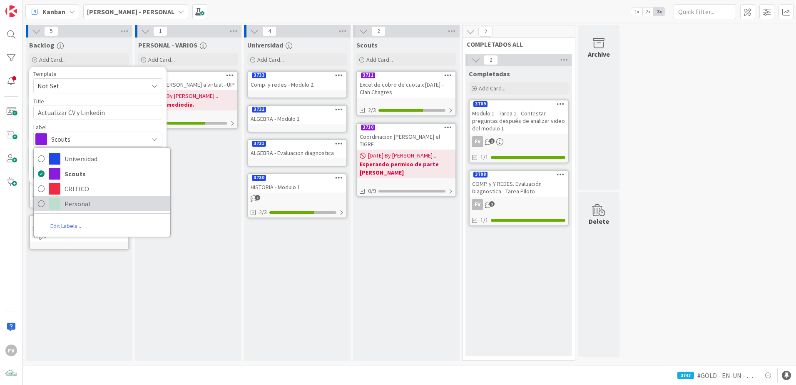
click at [79, 202] on span "Personal" at bounding box center [116, 203] width 102 height 12
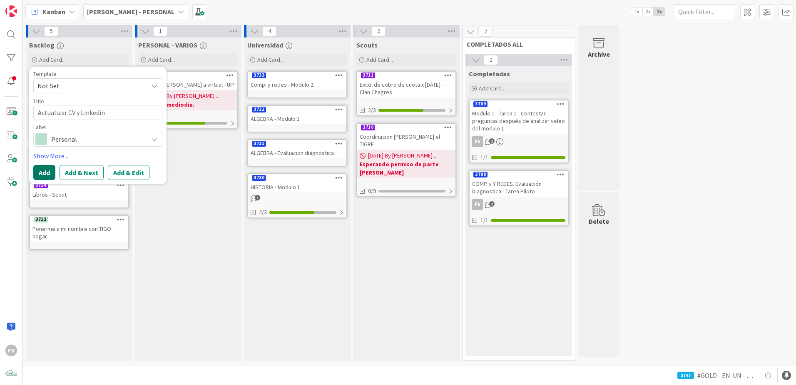
click at [46, 169] on button "Add" at bounding box center [44, 172] width 22 height 15
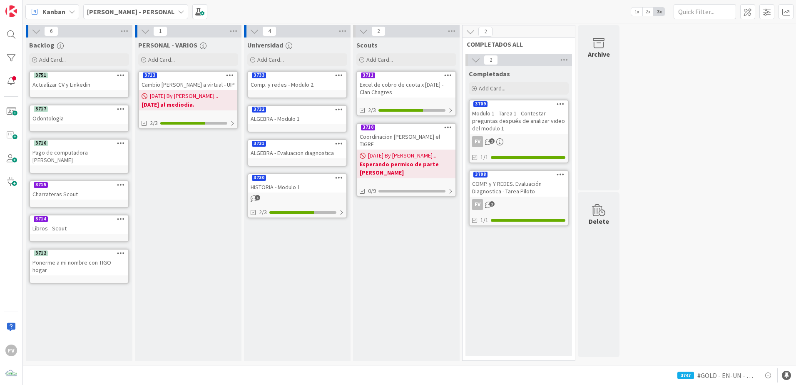
click at [142, 17] on div "FERNANDO - PERSONAL" at bounding box center [135, 11] width 105 height 15
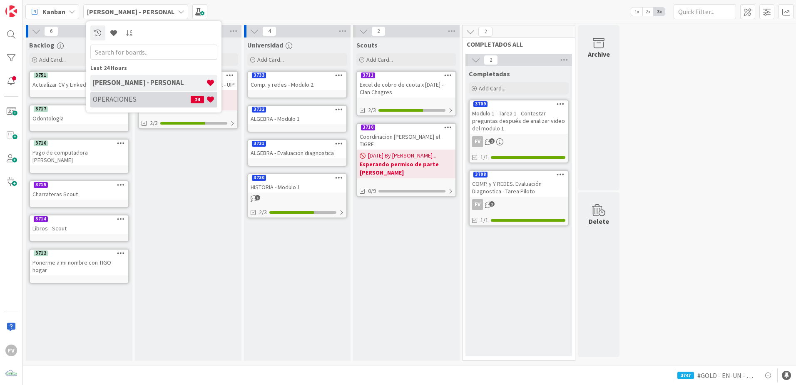
click at [121, 101] on h4 "OPERACIONES" at bounding box center [142, 99] width 98 height 8
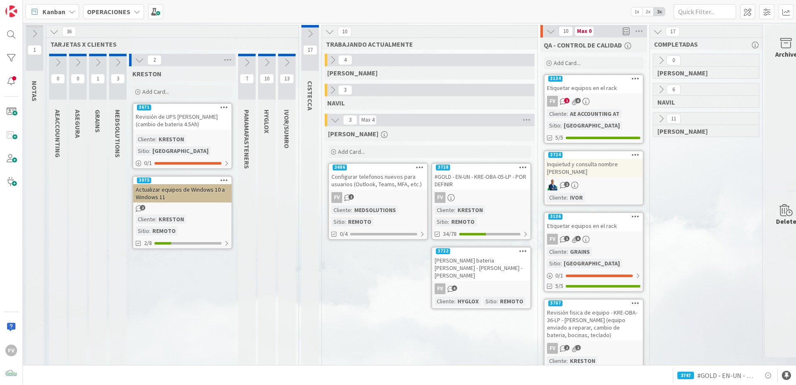
click at [484, 206] on div "Cliente : KRESTON Sitio : REMOTO" at bounding box center [481, 215] width 93 height 21
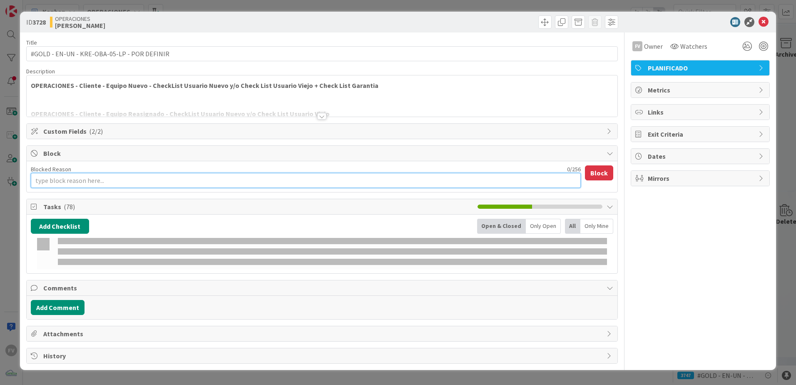
click at [104, 176] on textarea "Blocked Reason" at bounding box center [306, 180] width 550 height 15
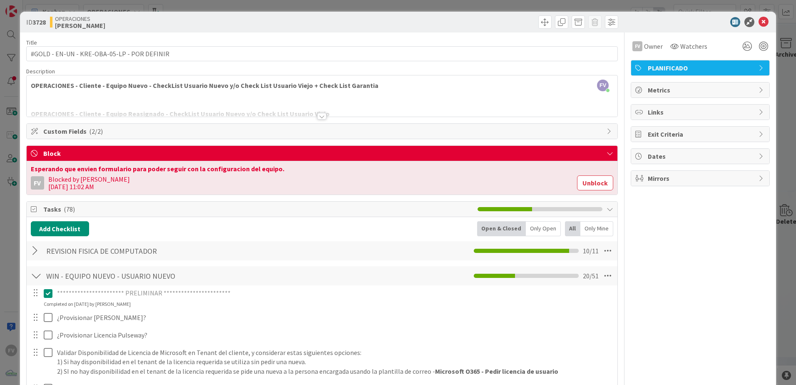
click at [778, 91] on div "**********" at bounding box center [398, 192] width 796 height 385
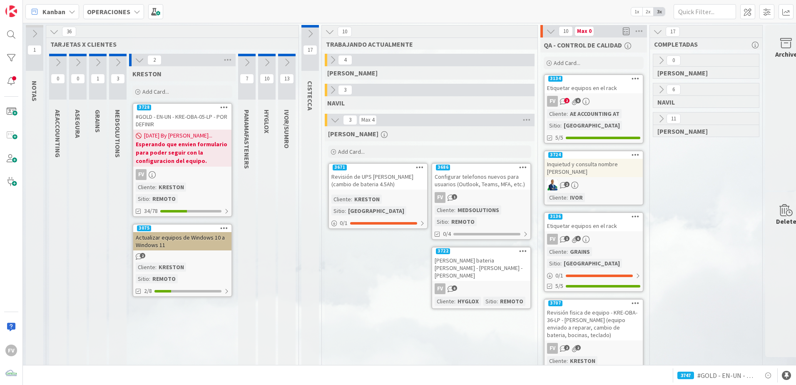
click at [388, 184] on div "Revisión de UPS [PERSON_NAME] (cambio de bateria 4.5Ah)" at bounding box center [378, 180] width 98 height 18
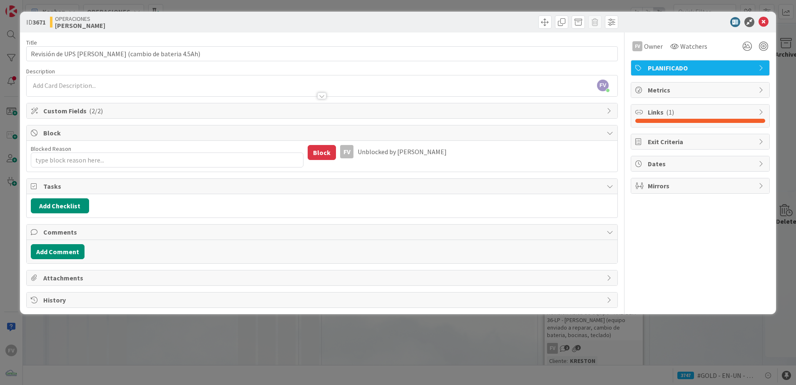
click at [300, 186] on span "Tasks" at bounding box center [322, 186] width 559 height 10
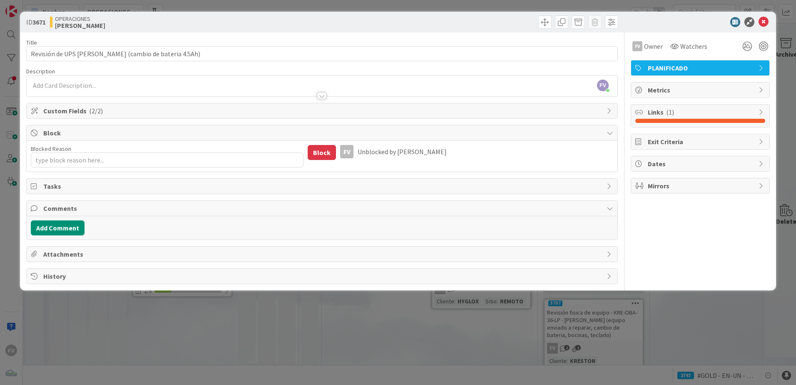
click at [174, 206] on span "Comments" at bounding box center [322, 208] width 559 height 10
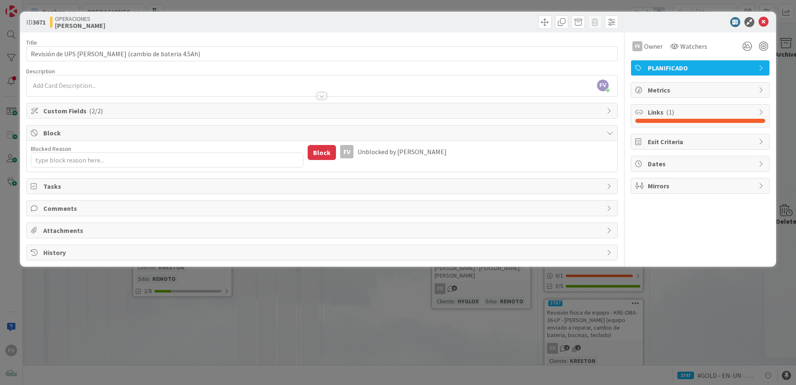
click at [190, 134] on span "Block" at bounding box center [322, 133] width 559 height 10
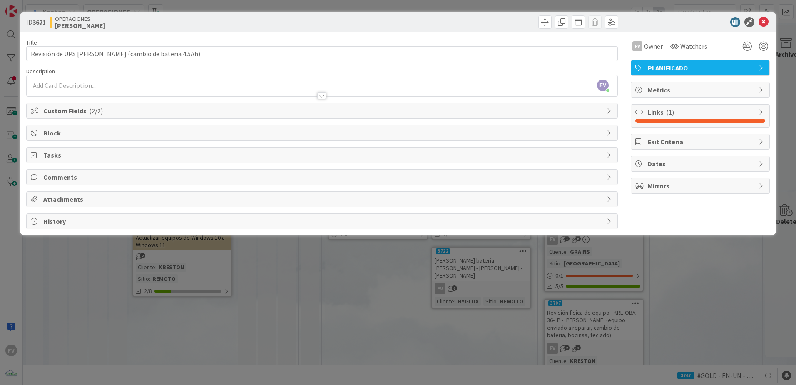
click at [109, 112] on span "Custom Fields ( 2/2 )" at bounding box center [322, 111] width 559 height 10
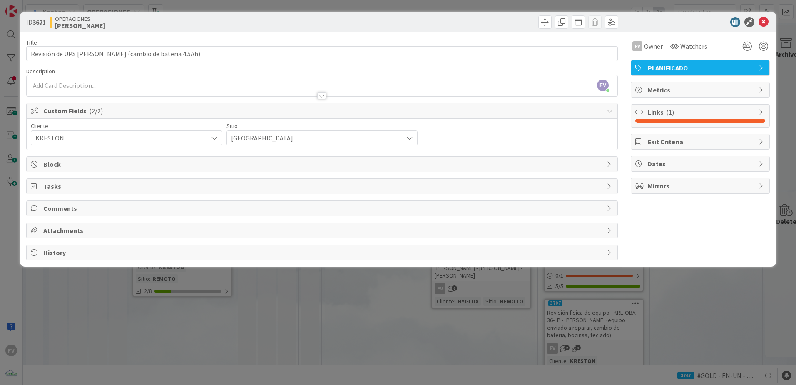
click at [109, 112] on span "Custom Fields ( 2/2 )" at bounding box center [322, 111] width 559 height 10
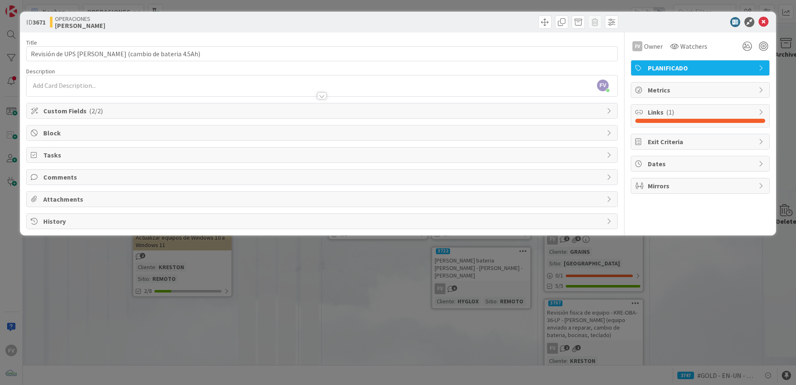
click at [65, 178] on span "Comments" at bounding box center [322, 177] width 559 height 10
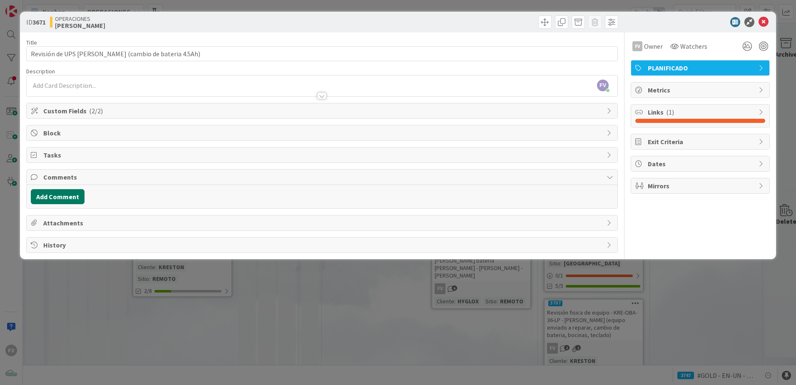
click at [69, 200] on button "Add Comment" at bounding box center [58, 196] width 54 height 15
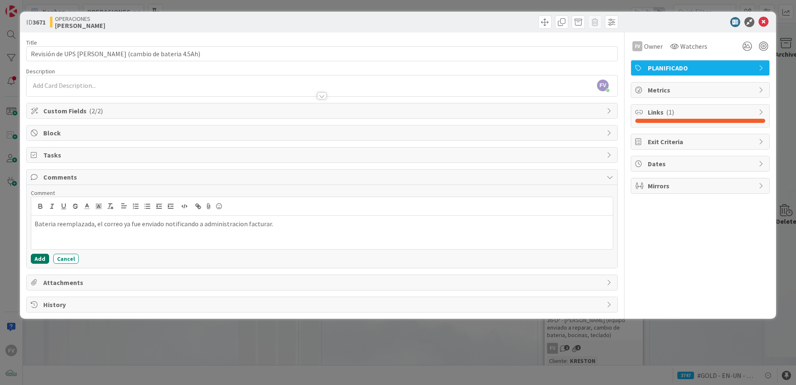
click at [47, 261] on button "Add" at bounding box center [40, 258] width 18 height 10
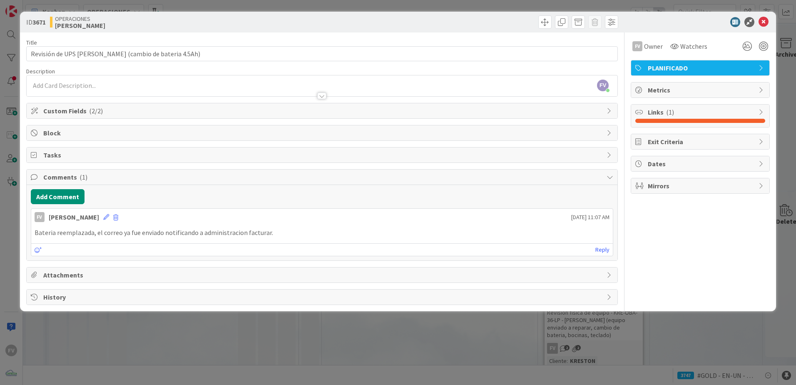
click at [78, 224] on div "FV Fernando Varela 17 September 2025 11:07 AM Bateria reemplazada, el correo ya…" at bounding box center [322, 232] width 582 height 48
click at [68, 272] on span "Attachments" at bounding box center [322, 275] width 559 height 10
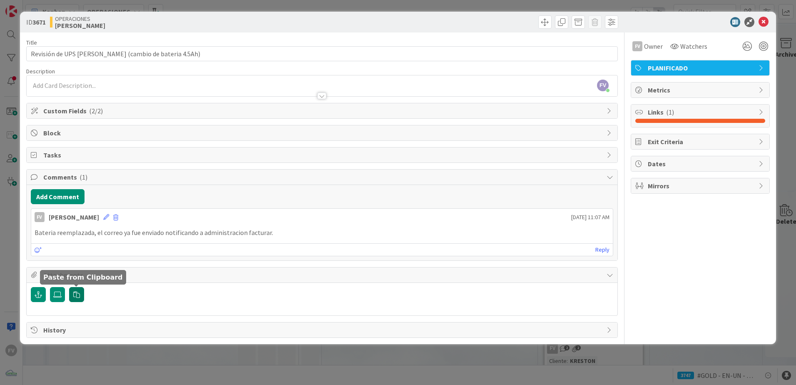
click at [75, 291] on icon "button" at bounding box center [76, 294] width 7 height 7
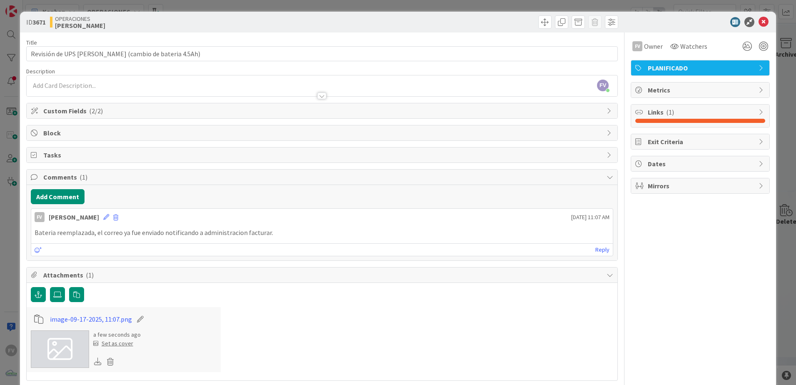
click at [19, 153] on div "ID 3671 OPERACIONES FERNANDO Title 56 / 128 Revisión de UPS Dixie Castillo (cam…" at bounding box center [398, 192] width 796 height 385
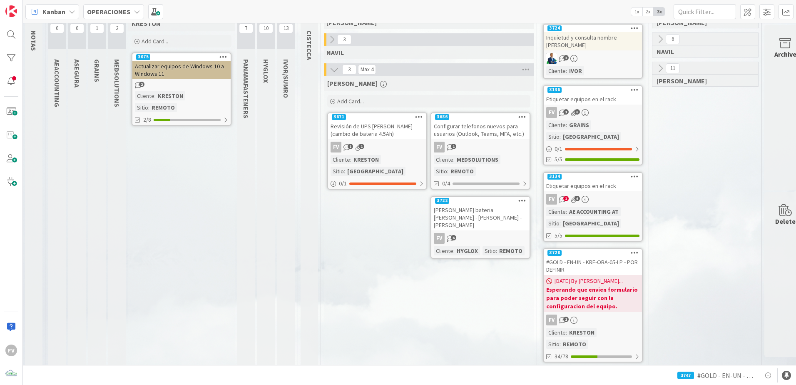
scroll to position [0, 1]
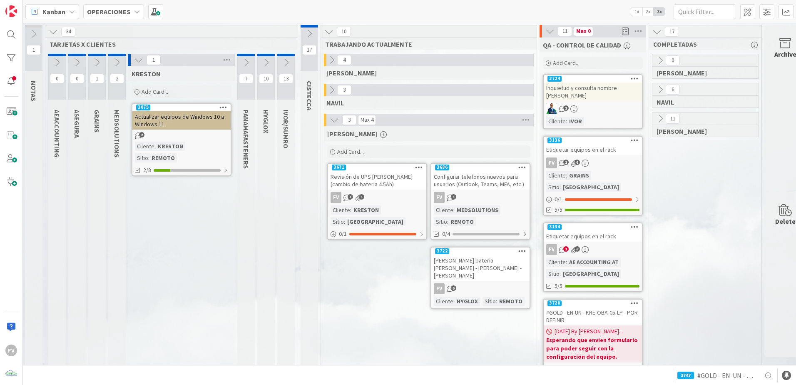
click at [191, 125] on div "Actualizar equipos de Windows 10 a Windows 11" at bounding box center [181, 120] width 98 height 18
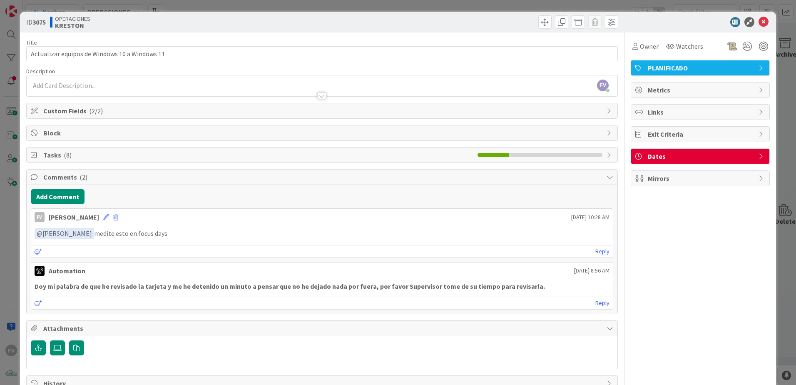
click at [12, 202] on div "ID 3075 OPERACIONES KRESTON Title 45 / 128 Actualizar equipos de Windows 10 a W…" at bounding box center [398, 192] width 796 height 385
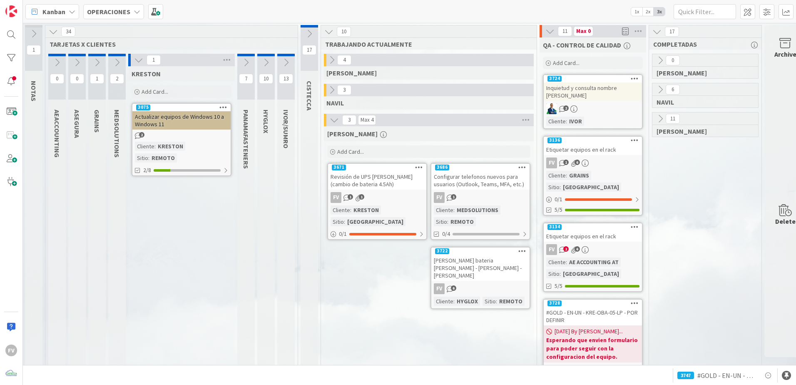
click at [135, 55] on icon at bounding box center [138, 59] width 9 height 9
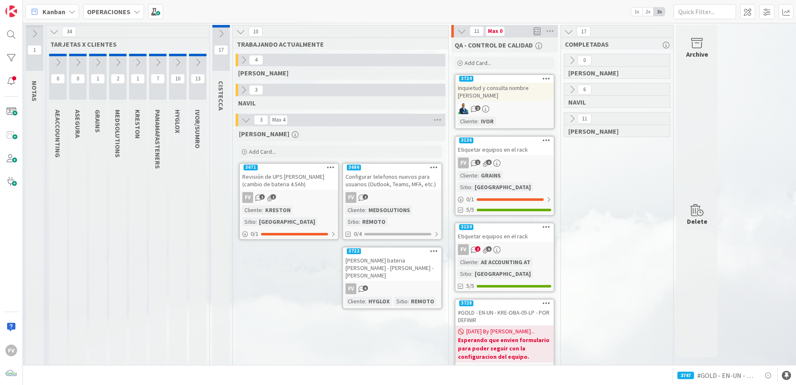
click at [119, 62] on icon at bounding box center [117, 62] width 9 height 9
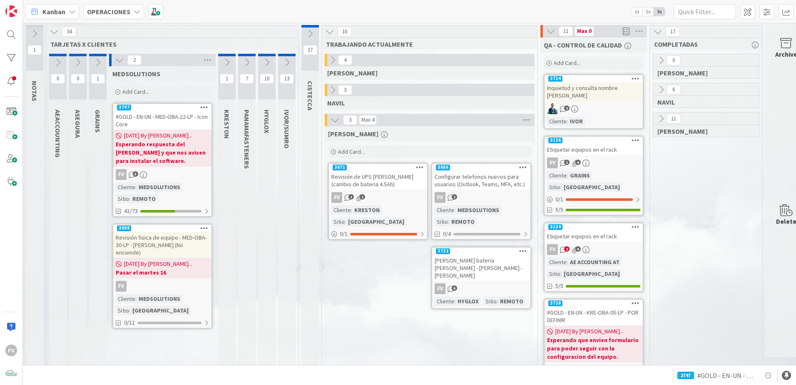
click at [177, 261] on span "[DATE] By [PERSON_NAME]..." at bounding box center [158, 263] width 68 height 9
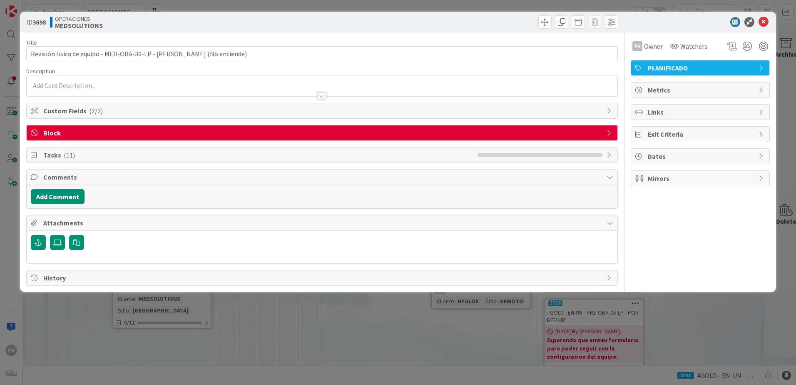
click at [93, 132] on span "Block" at bounding box center [322, 133] width 559 height 10
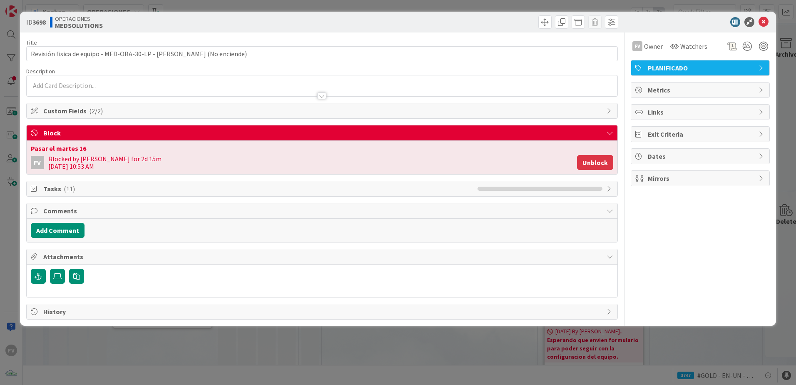
click at [587, 158] on button "Unblock" at bounding box center [595, 162] width 36 height 15
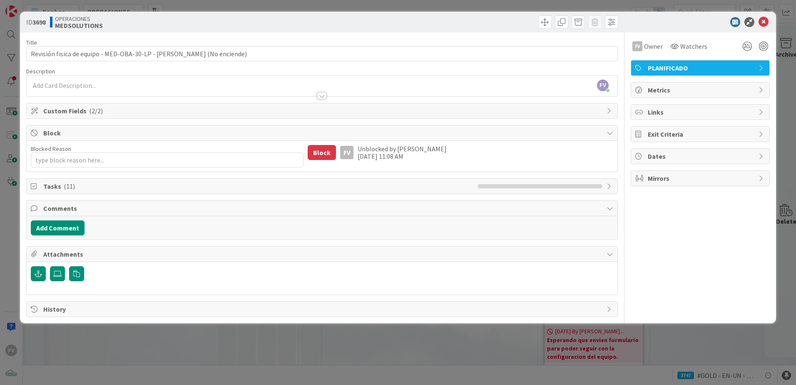
click at [474, 365] on div "ID 3698 OPERACIONES MEDSOLUTIONS Title 73 / 128 Revisión fisica de equipo - MED…" at bounding box center [398, 192] width 796 height 385
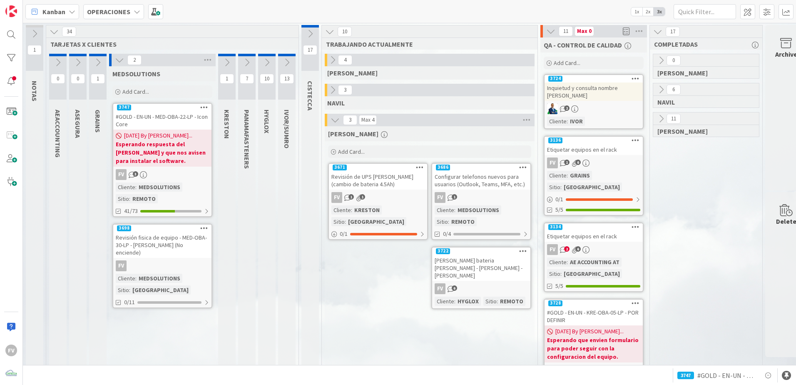
click at [97, 62] on icon at bounding box center [97, 62] width 9 height 9
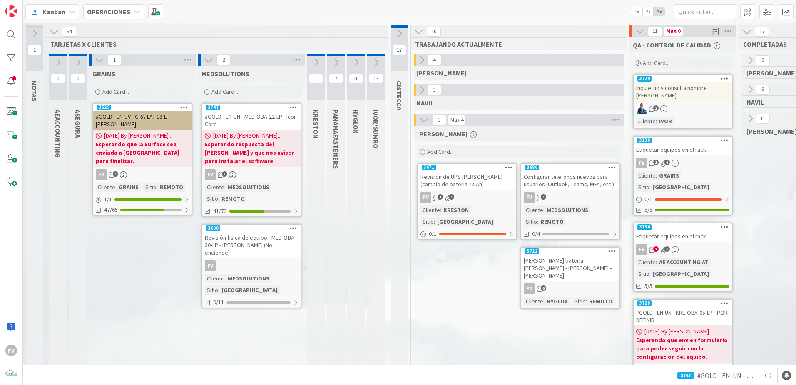
click at [97, 62] on icon at bounding box center [99, 59] width 9 height 9
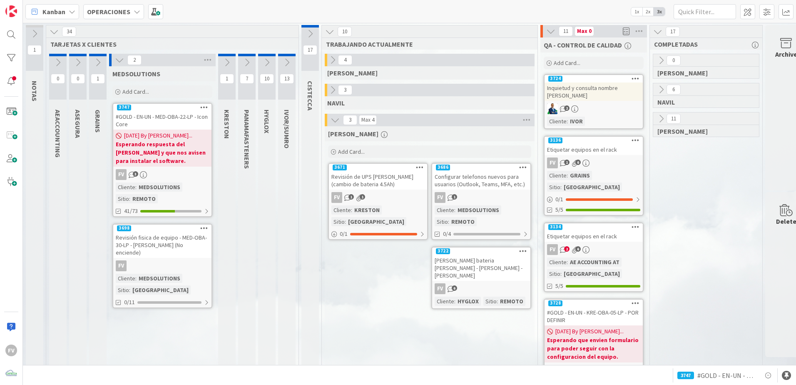
click at [230, 67] on button at bounding box center [226, 62] width 17 height 12
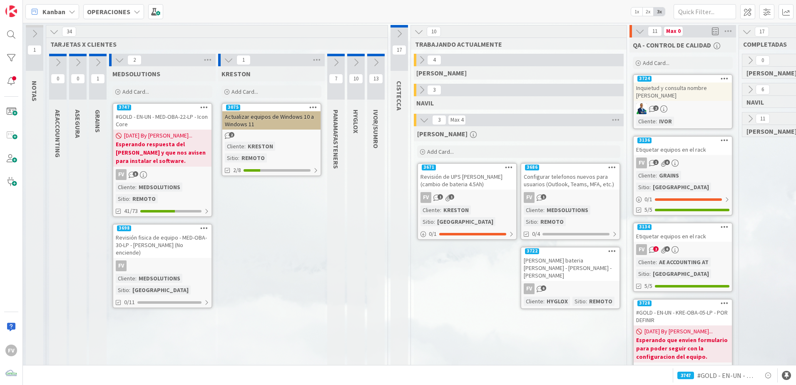
click at [228, 66] on div "1" at bounding box center [271, 60] width 107 height 12
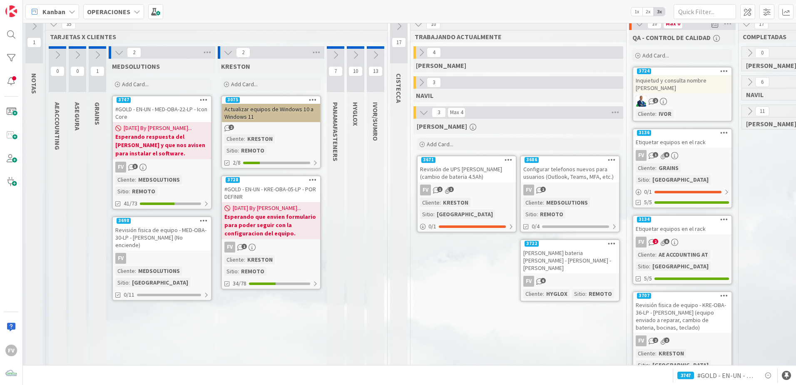
scroll to position [0, 0]
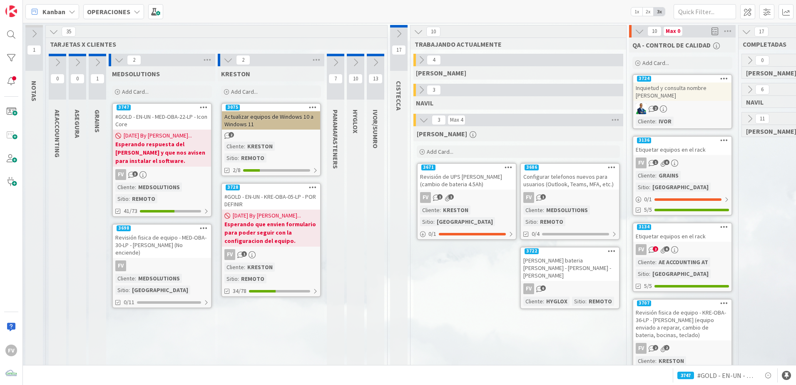
click at [334, 59] on div "7" at bounding box center [335, 77] width 17 height 46
click at [334, 60] on icon at bounding box center [335, 62] width 9 height 9
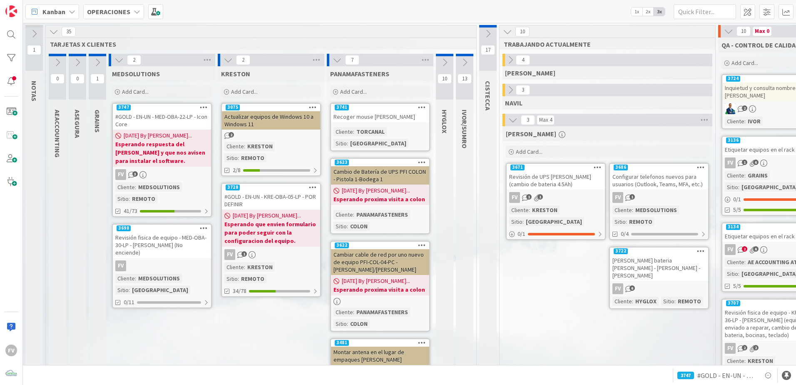
click at [342, 60] on icon at bounding box center [337, 59] width 9 height 9
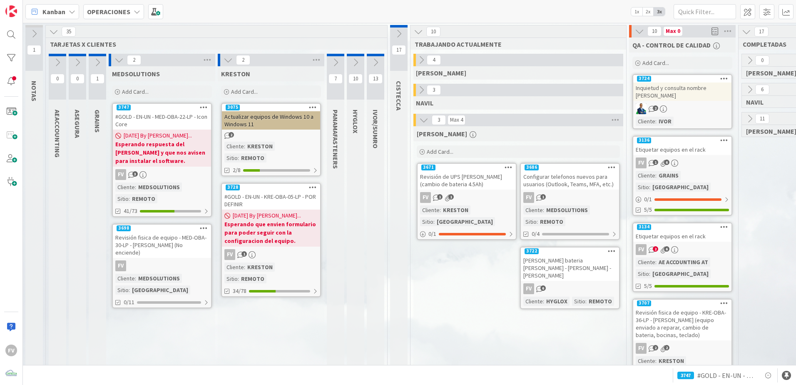
click at [228, 61] on icon at bounding box center [228, 59] width 9 height 9
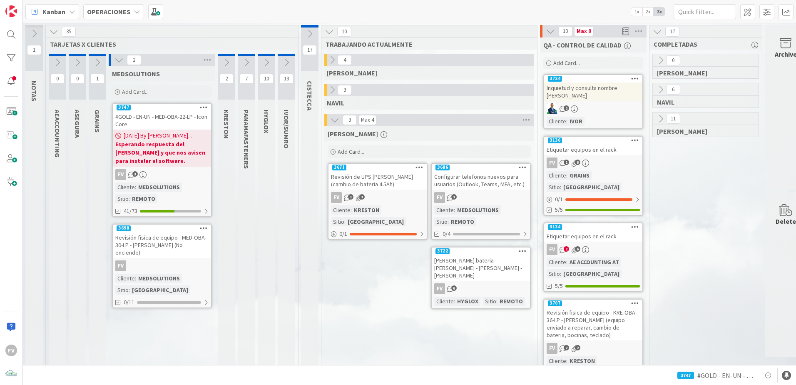
click at [120, 60] on icon at bounding box center [118, 59] width 9 height 9
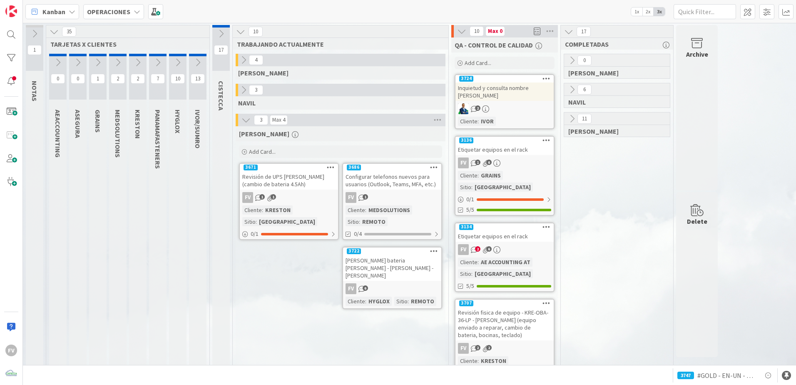
scroll to position [0, 0]
click at [142, 62] on icon at bounding box center [137, 62] width 9 height 9
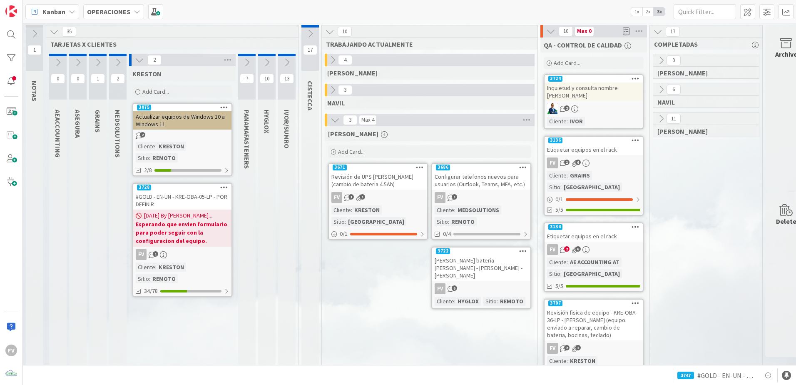
click at [141, 63] on icon at bounding box center [139, 59] width 9 height 9
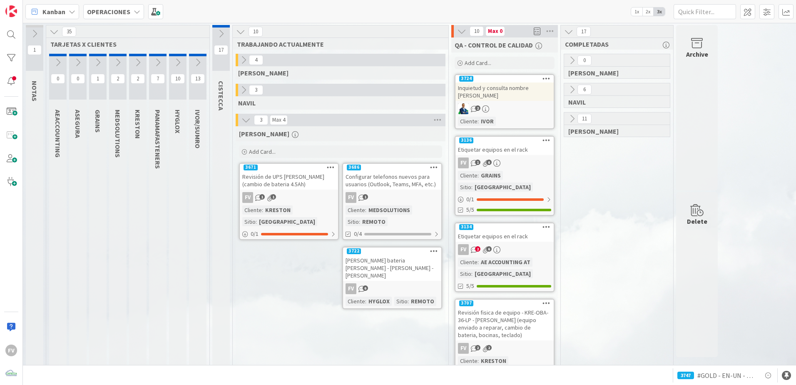
click at [276, 177] on div "Revisión de UPS [PERSON_NAME] (cambio de bateria 4.5Ah)" at bounding box center [289, 180] width 98 height 18
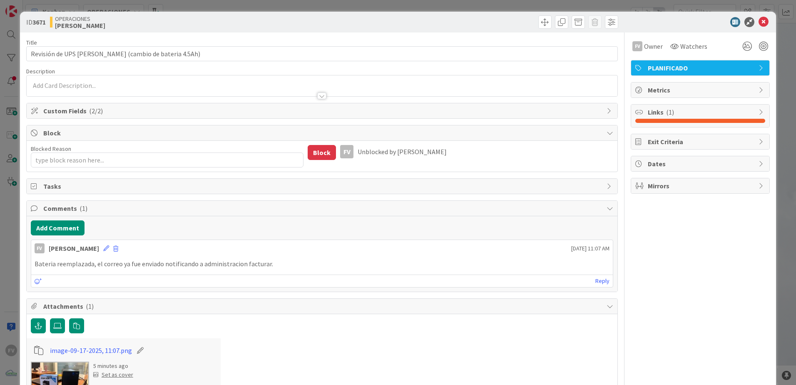
click at [20, 224] on div "ID 3671 OPERACIONES FERNANDO Title 56 / 128 Revisión de UPS Dixie Castillo (cam…" at bounding box center [398, 226] width 756 height 428
click at [215, 6] on div "ID 3671 OPERACIONES FERNANDO Title 56 / 128 Revisión de UPS Dixie Castillo (cam…" at bounding box center [398, 192] width 796 height 385
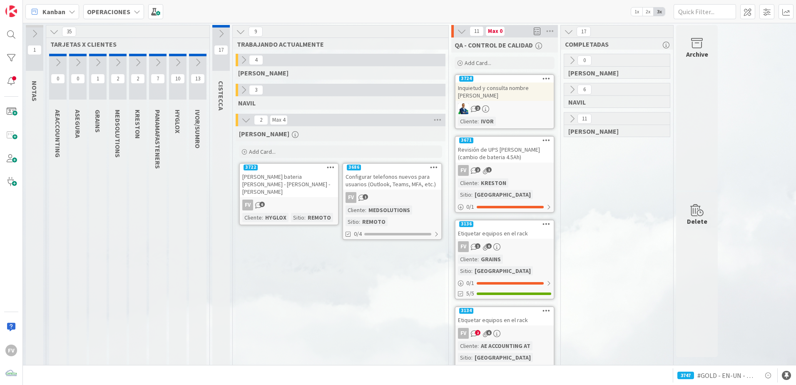
click at [222, 35] on icon at bounding box center [220, 33] width 9 height 9
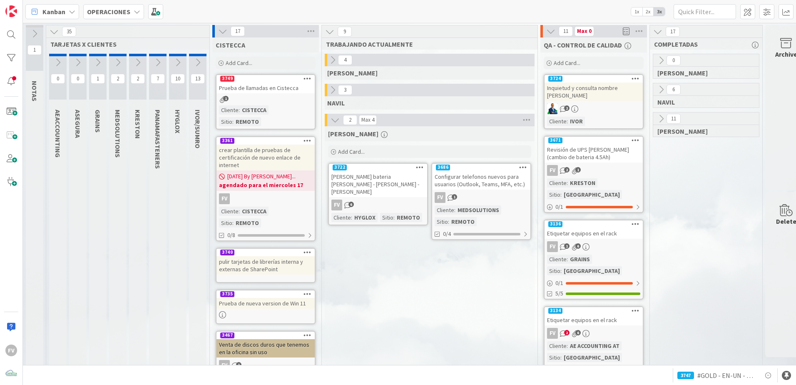
drag, startPoint x: 452, startPoint y: 307, endPoint x: 424, endPoint y: 306, distance: 27.9
click at [218, 29] on icon at bounding box center [222, 31] width 9 height 9
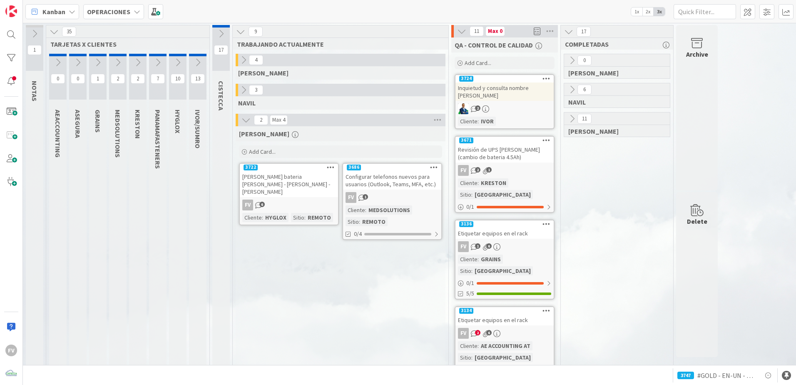
click at [192, 67] on button at bounding box center [197, 62] width 17 height 12
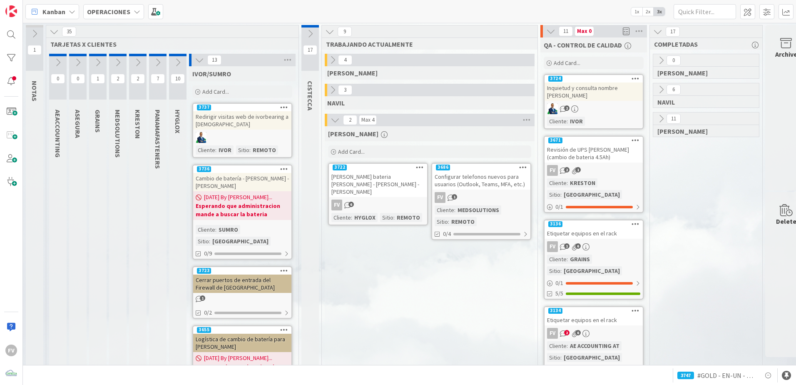
click at [201, 66] on div "13" at bounding box center [242, 60] width 107 height 12
click at [194, 59] on button at bounding box center [199, 60] width 11 height 11
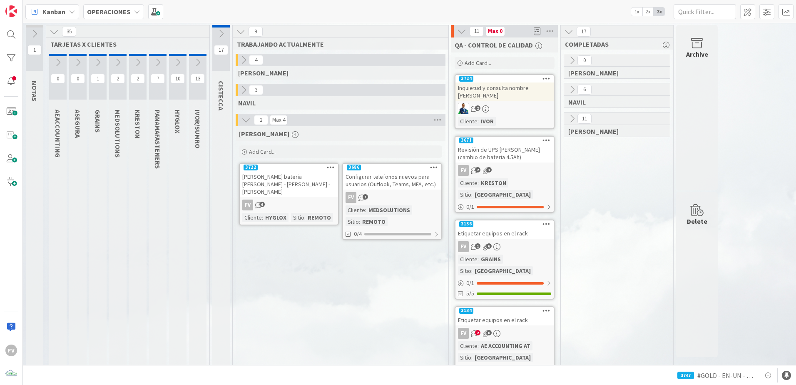
click at [182, 61] on icon at bounding box center [177, 62] width 9 height 9
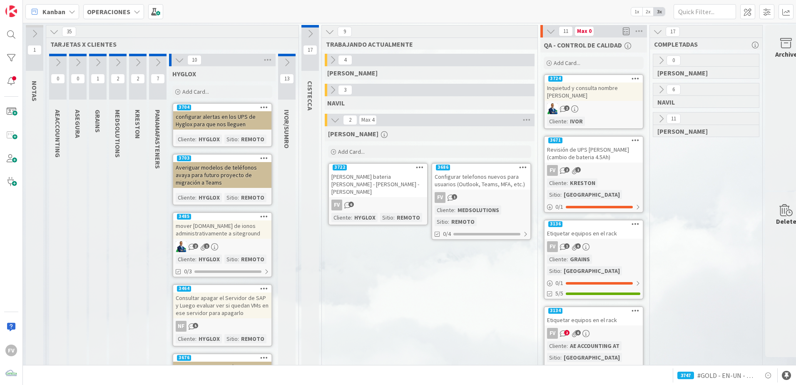
click at [182, 60] on icon at bounding box center [179, 59] width 9 height 9
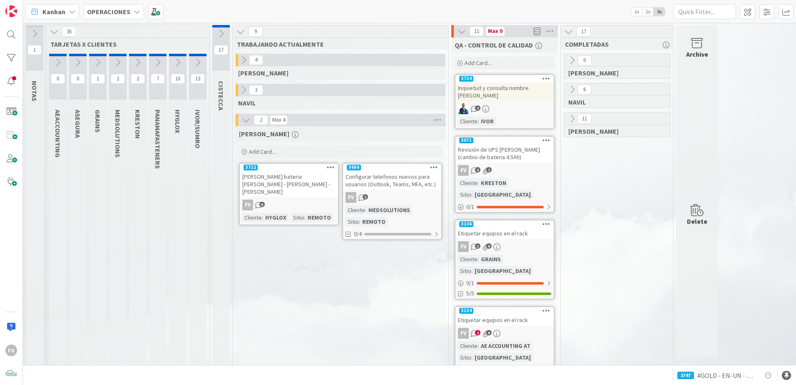
click at [196, 60] on icon at bounding box center [197, 62] width 9 height 9
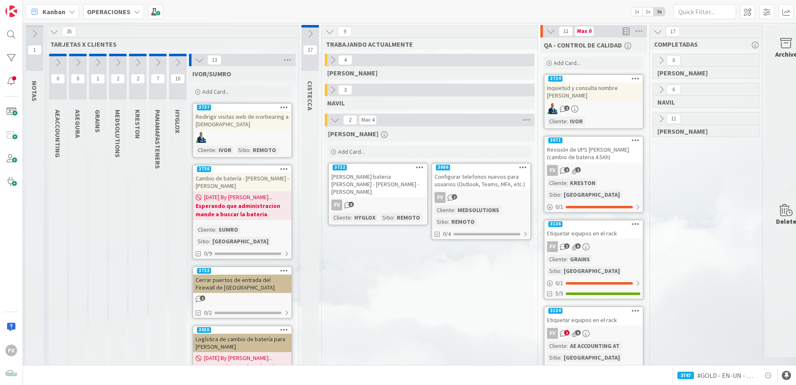
click at [243, 181] on div "Cambio de batería - [PERSON_NAME] - [PERSON_NAME]" at bounding box center [242, 182] width 98 height 18
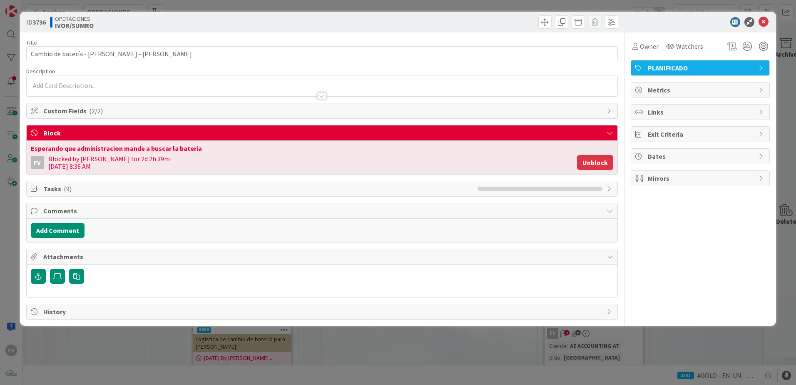
click at [589, 163] on button "Unblock" at bounding box center [595, 162] width 36 height 15
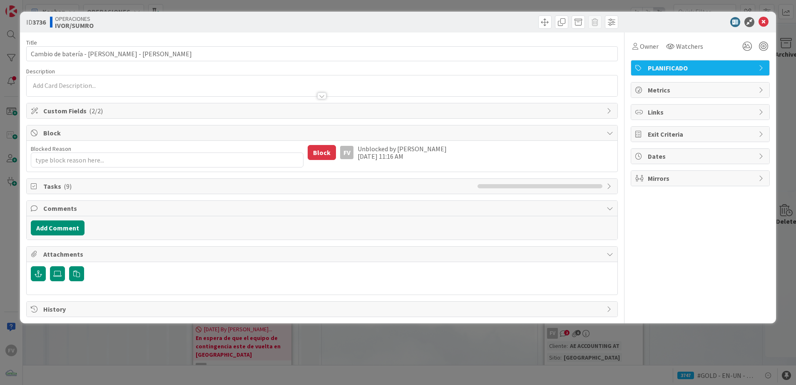
click at [480, 365] on div "ID 3736 OPERACIONES IVOR/SUMRO Title 53 / 128 Cambio de batería - Equipo Portat…" at bounding box center [398, 192] width 796 height 385
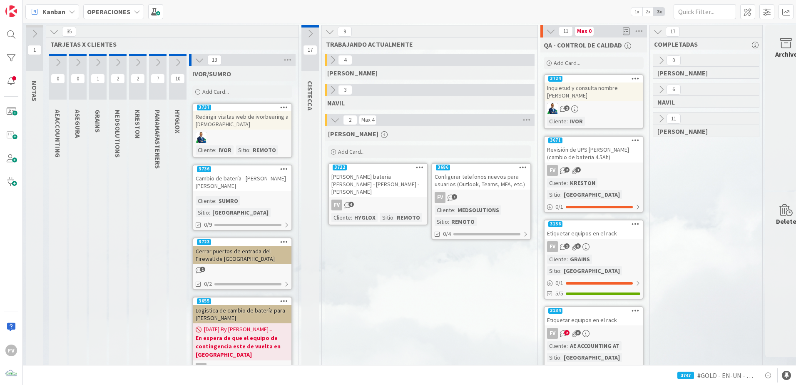
click at [200, 60] on icon at bounding box center [199, 59] width 9 height 9
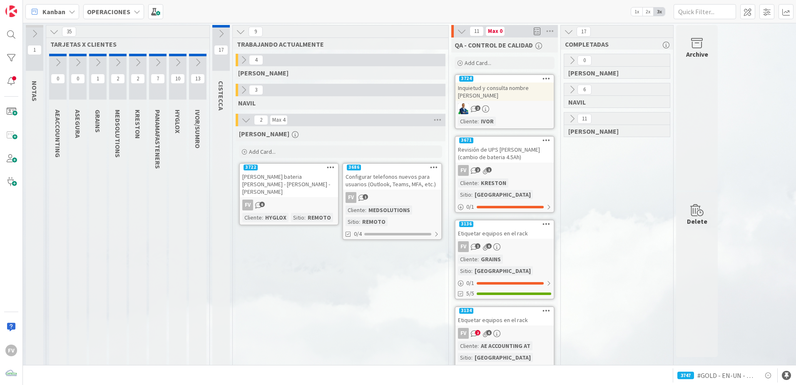
click at [195, 65] on icon at bounding box center [197, 62] width 9 height 9
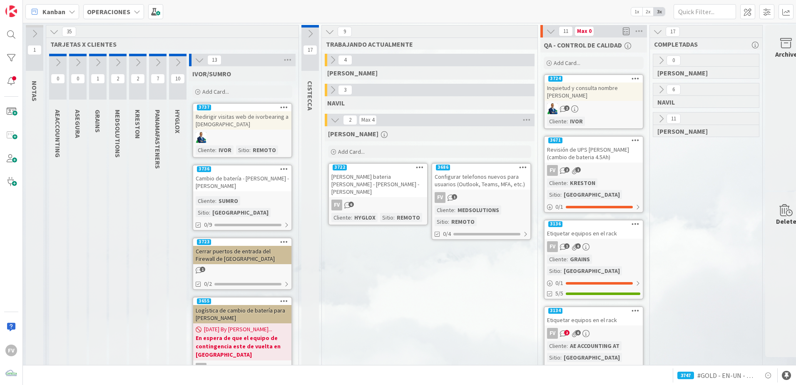
click at [195, 65] on button at bounding box center [199, 60] width 11 height 11
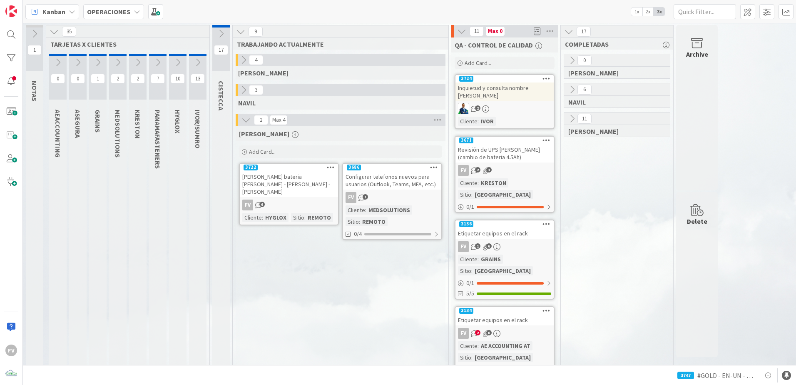
click at [179, 65] on icon at bounding box center [177, 62] width 9 height 9
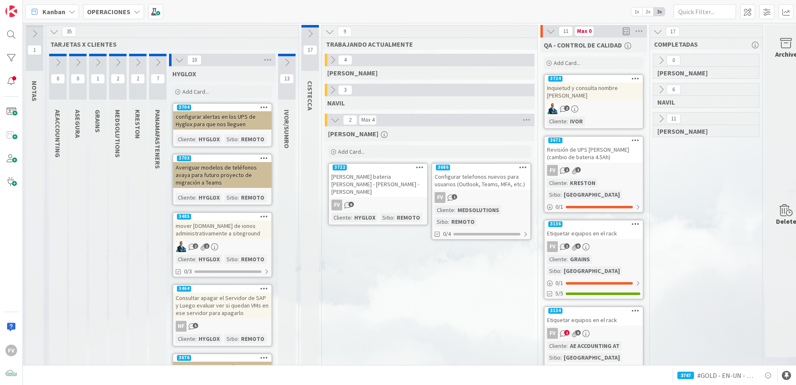
click at [179, 61] on icon at bounding box center [179, 59] width 9 height 9
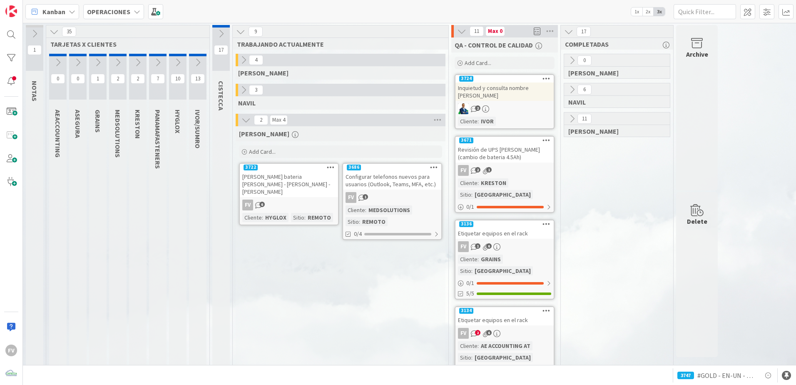
click at [161, 63] on icon at bounding box center [157, 62] width 9 height 9
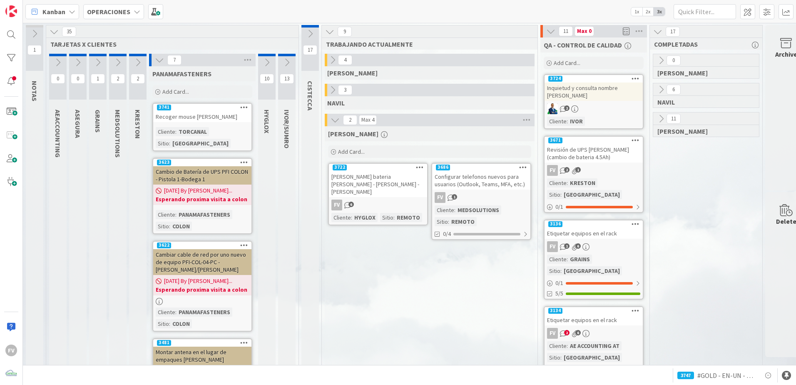
click at [161, 62] on icon at bounding box center [159, 59] width 9 height 9
